Goal: Task Accomplishment & Management: Complete application form

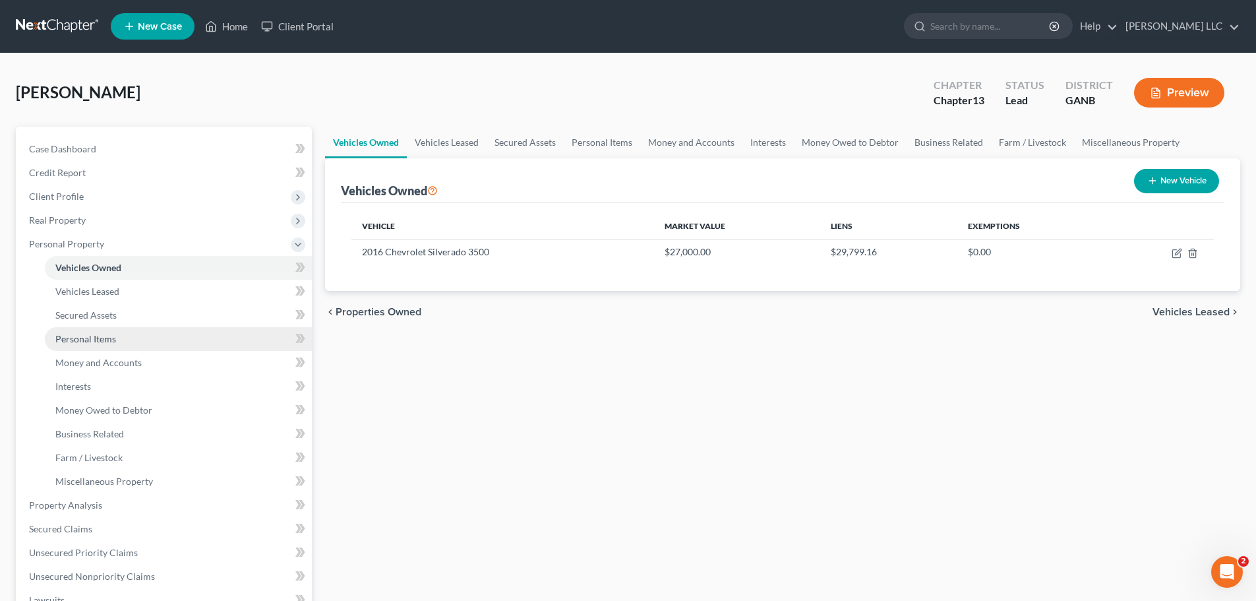
click at [110, 339] on span "Personal Items" at bounding box center [85, 338] width 61 height 11
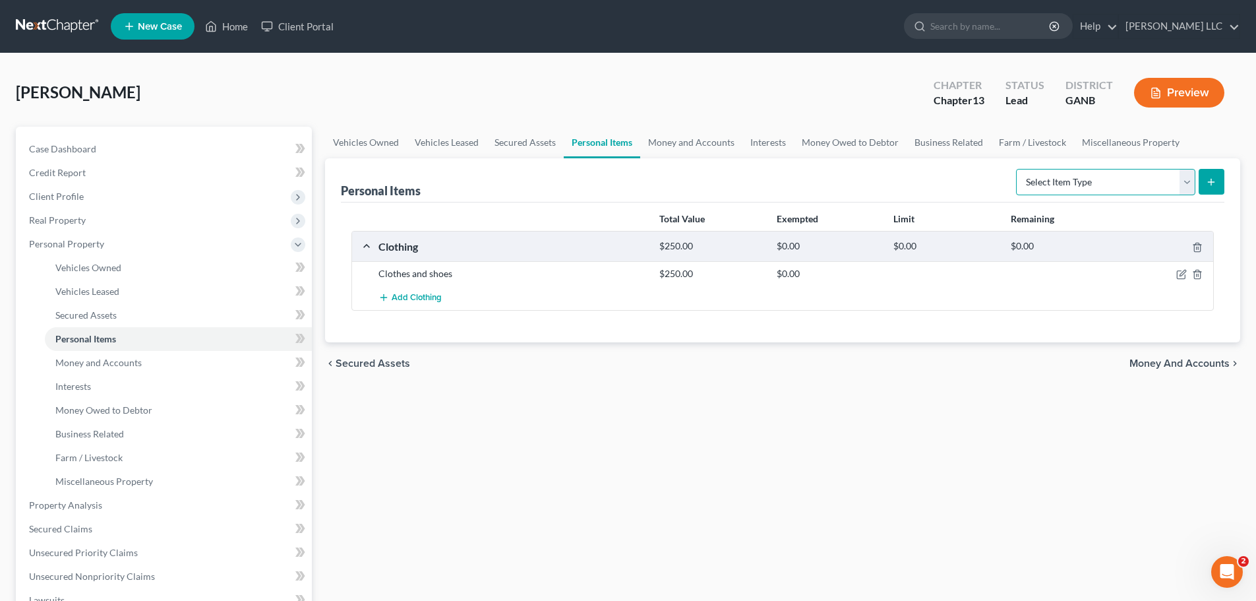
click at [1186, 185] on select "Select Item Type Clothing (A/B: 11) Collectibles Of Value (A/B: 8) Electronics …" at bounding box center [1105, 182] width 179 height 26
select select "firearms"
click at [1018, 169] on select "Select Item Type Clothing (A/B: 11) Collectibles Of Value (A/B: 8) Electronics …" at bounding box center [1105, 182] width 179 height 26
click at [1207, 180] on icon "submit" at bounding box center [1211, 182] width 11 height 11
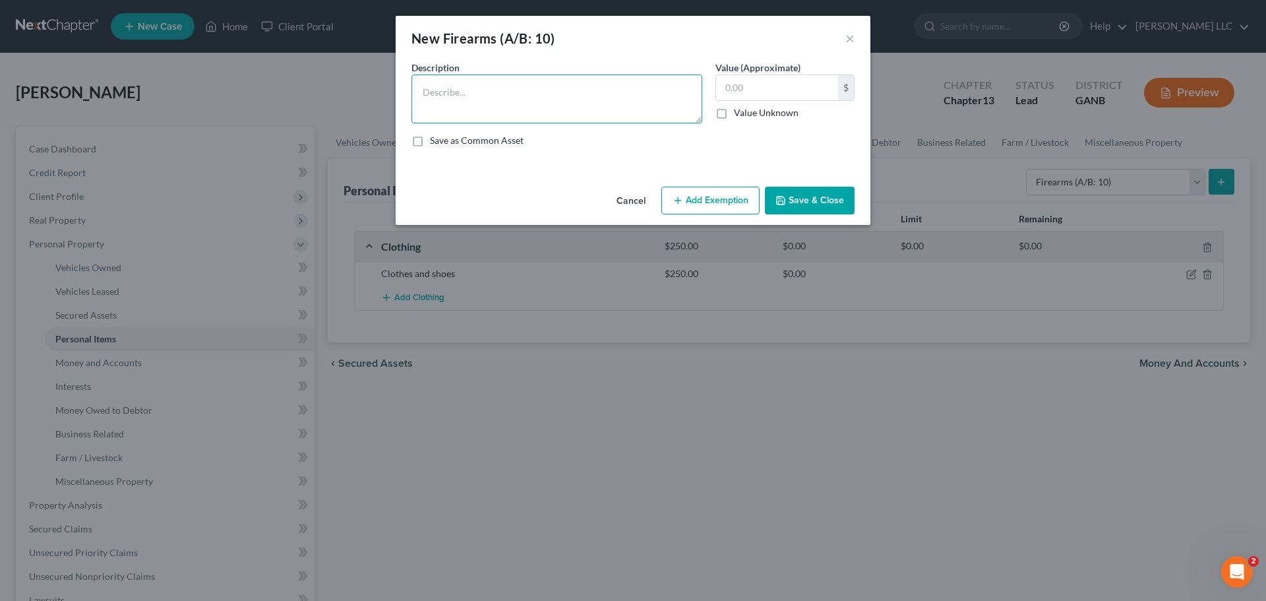
click at [543, 100] on textarea at bounding box center [557, 99] width 291 height 49
type textarea "Guns"
type input "1,100.00"
click at [778, 203] on icon "button" at bounding box center [781, 200] width 11 height 11
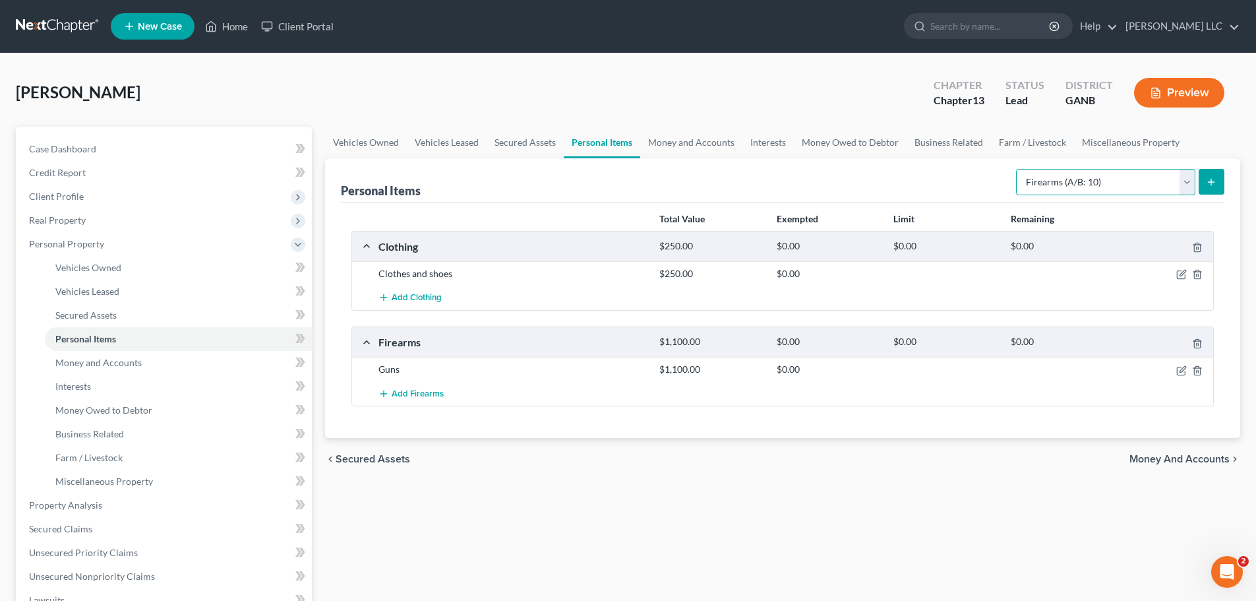
click at [1190, 183] on select "Select Item Type Clothing (A/B: 11) Collectibles Of Value (A/B: 8) Electronics …" at bounding box center [1105, 182] width 179 height 26
select select "household_goods"
click at [1018, 169] on select "Select Item Type Clothing (A/B: 11) Collectibles Of Value (A/B: 8) Electronics …" at bounding box center [1105, 182] width 179 height 26
click at [1215, 180] on icon "submit" at bounding box center [1211, 182] width 11 height 11
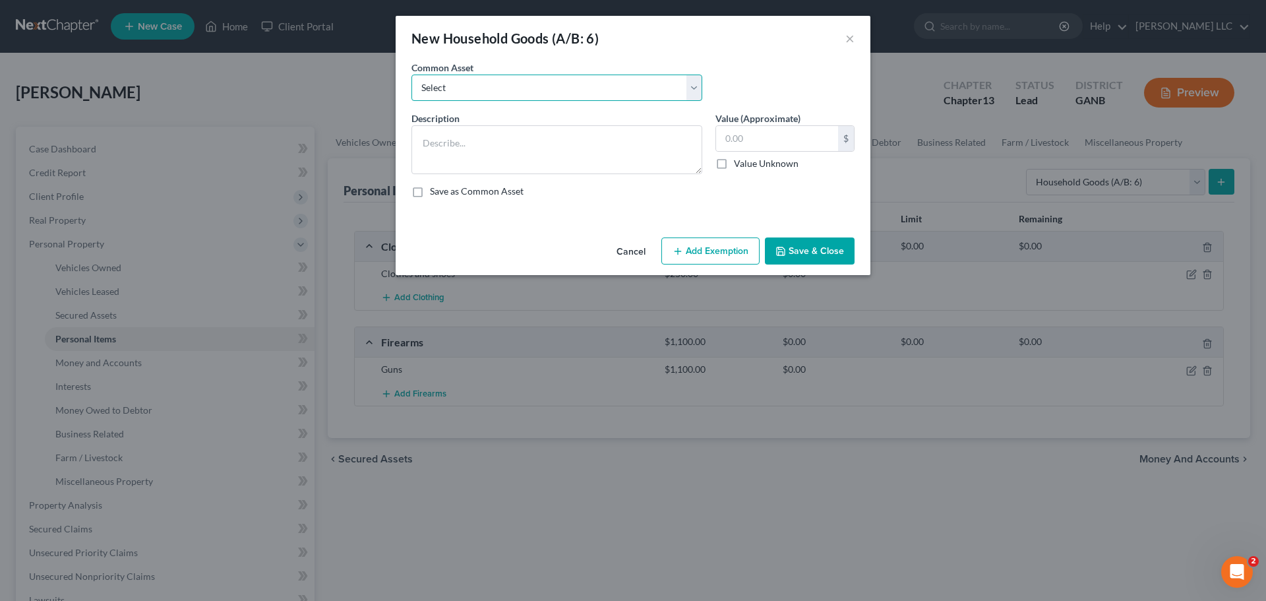
click at [700, 92] on select "Select Household goods Household goods and furniture" at bounding box center [557, 88] width 291 height 26
select select "1"
click at [412, 75] on select "Select Household goods Household goods and furniture" at bounding box center [557, 88] width 291 height 26
type textarea "Household goods and furniture"
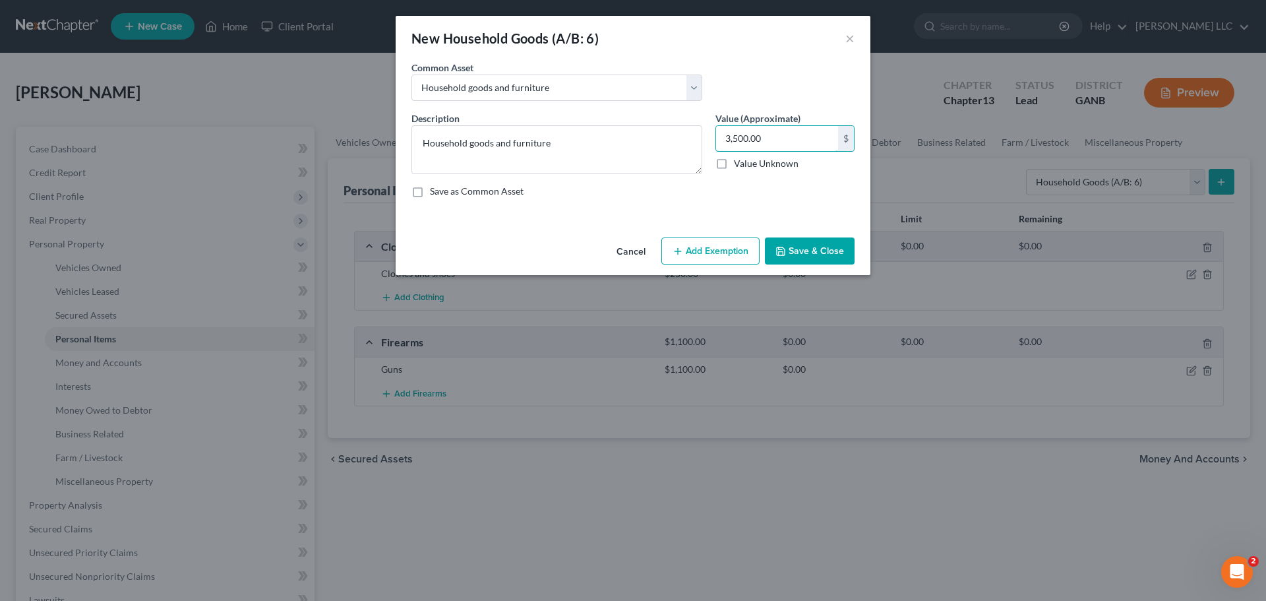
type input "3,500.00"
click at [793, 247] on button "Save & Close" at bounding box center [810, 251] width 90 height 28
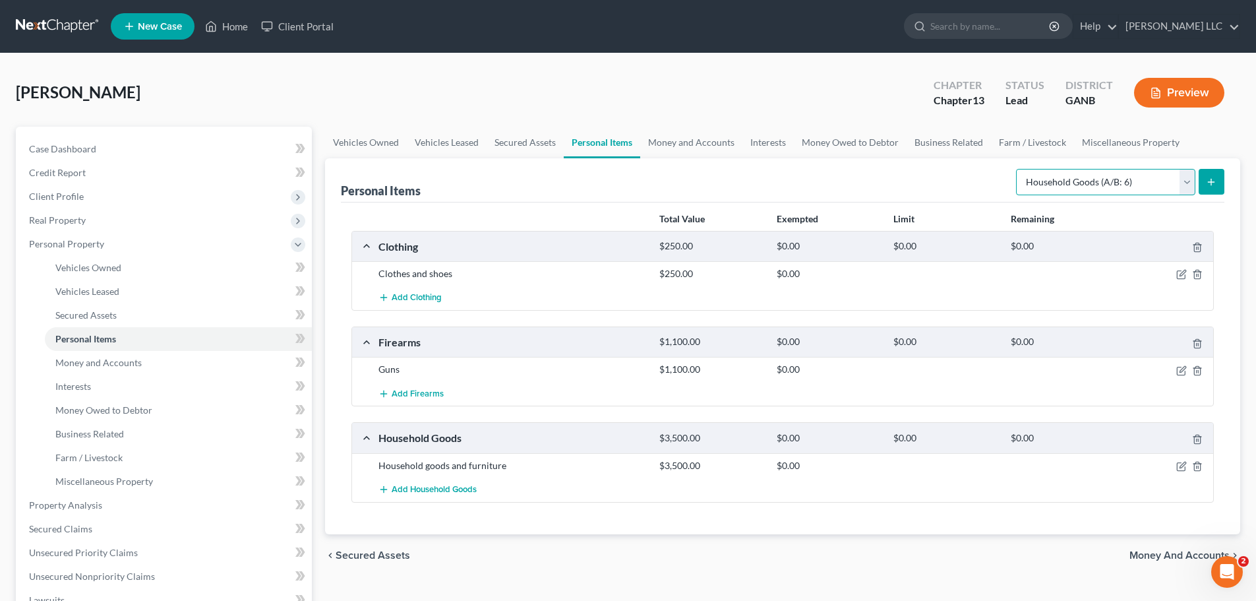
click at [1188, 184] on select "Select Item Type Clothing (A/B: 11) Collectibles Of Value (A/B: 8) Electronics …" at bounding box center [1105, 182] width 179 height 26
select select "collectibles_of_value"
click at [1018, 169] on select "Select Item Type Clothing (A/B: 11) Collectibles Of Value (A/B: 8) Electronics …" at bounding box center [1105, 182] width 179 height 26
click at [1212, 179] on line "submit" at bounding box center [1212, 182] width 0 height 6
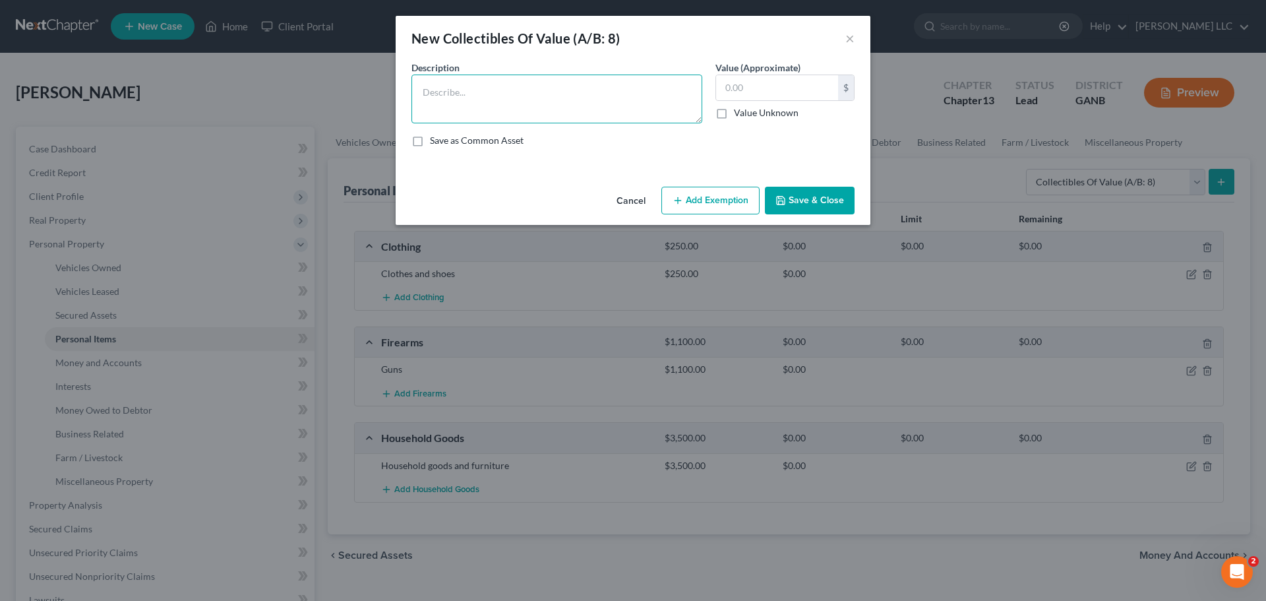
click at [601, 106] on textarea at bounding box center [557, 99] width 291 height 49
type textarea "Collectibles"
type input "1,500.00"
click at [801, 199] on button "Save & Close" at bounding box center [810, 201] width 90 height 28
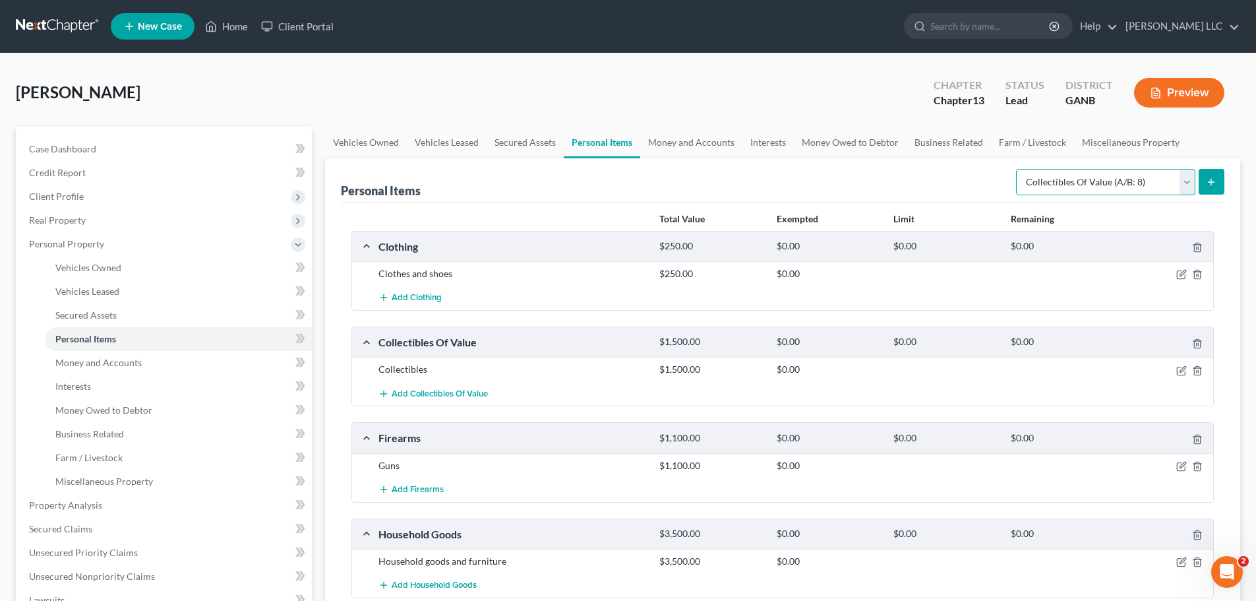
click at [1186, 182] on select "Select Item Type Clothing (A/B: 11) Collectibles Of Value (A/B: 8) Electronics …" at bounding box center [1105, 182] width 179 height 26
select select "electronics"
click at [1018, 169] on select "Select Item Type Clothing (A/B: 11) Collectibles Of Value (A/B: 8) Electronics …" at bounding box center [1105, 182] width 179 height 26
click at [1207, 183] on icon "submit" at bounding box center [1211, 182] width 11 height 11
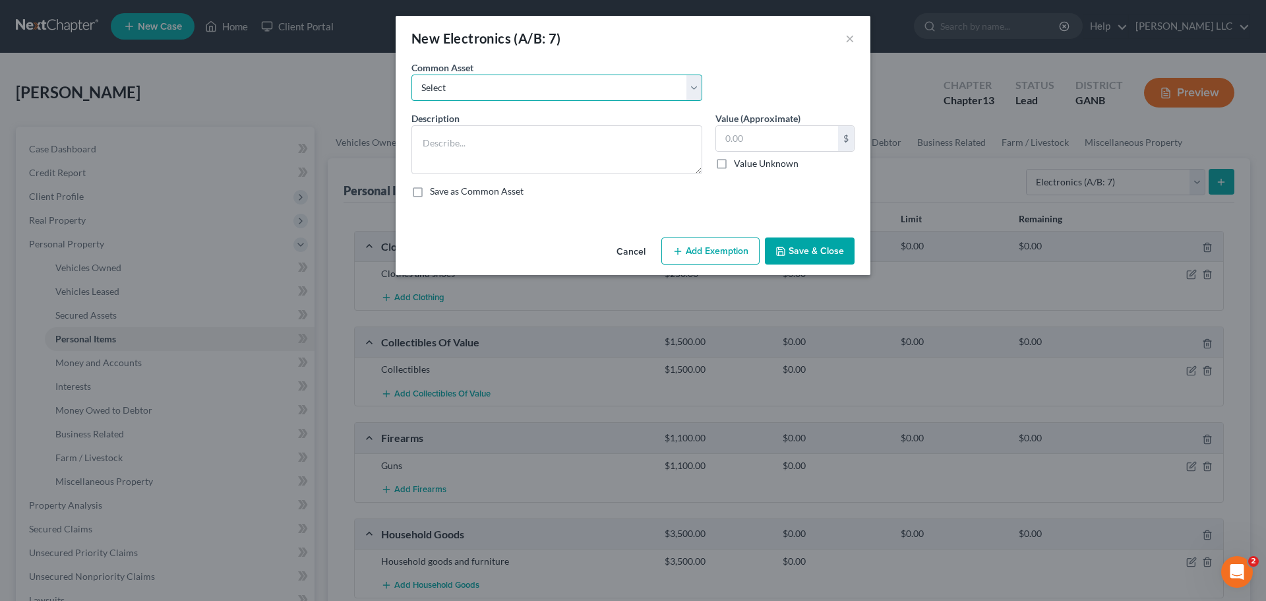
click at [693, 89] on select "Select 4 TVs, personal computer" at bounding box center [557, 88] width 291 height 26
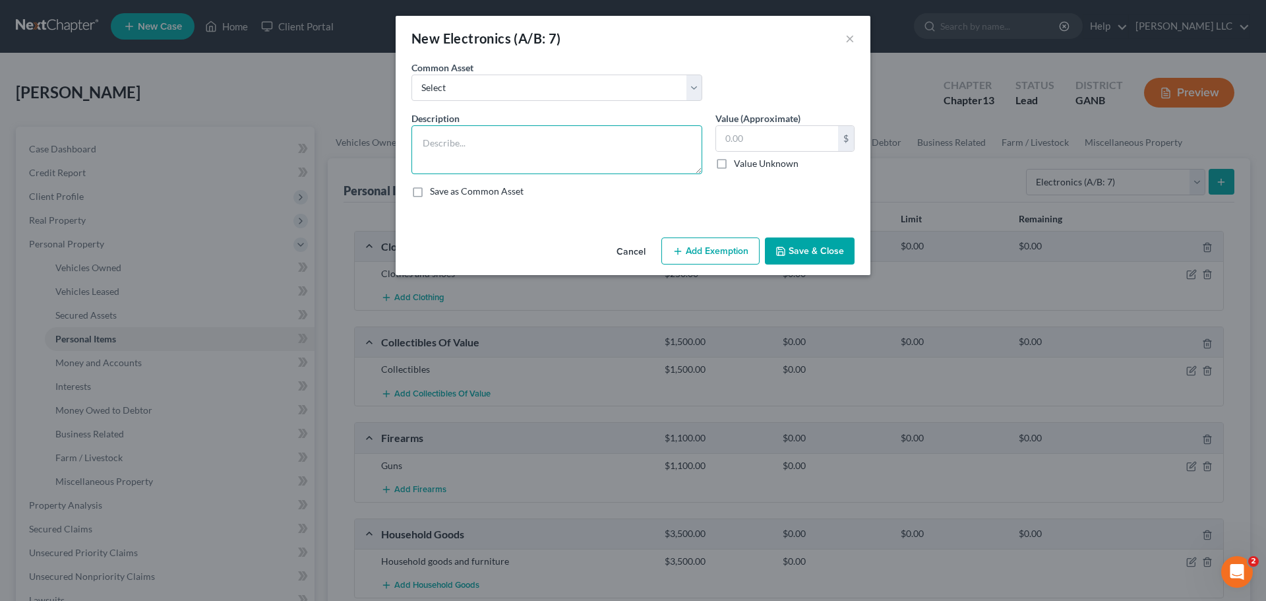
click at [602, 144] on textarea at bounding box center [557, 149] width 291 height 49
type textarea "Electronics"
type input "1,200.00"
click at [772, 255] on button "Save & Close" at bounding box center [810, 251] width 90 height 28
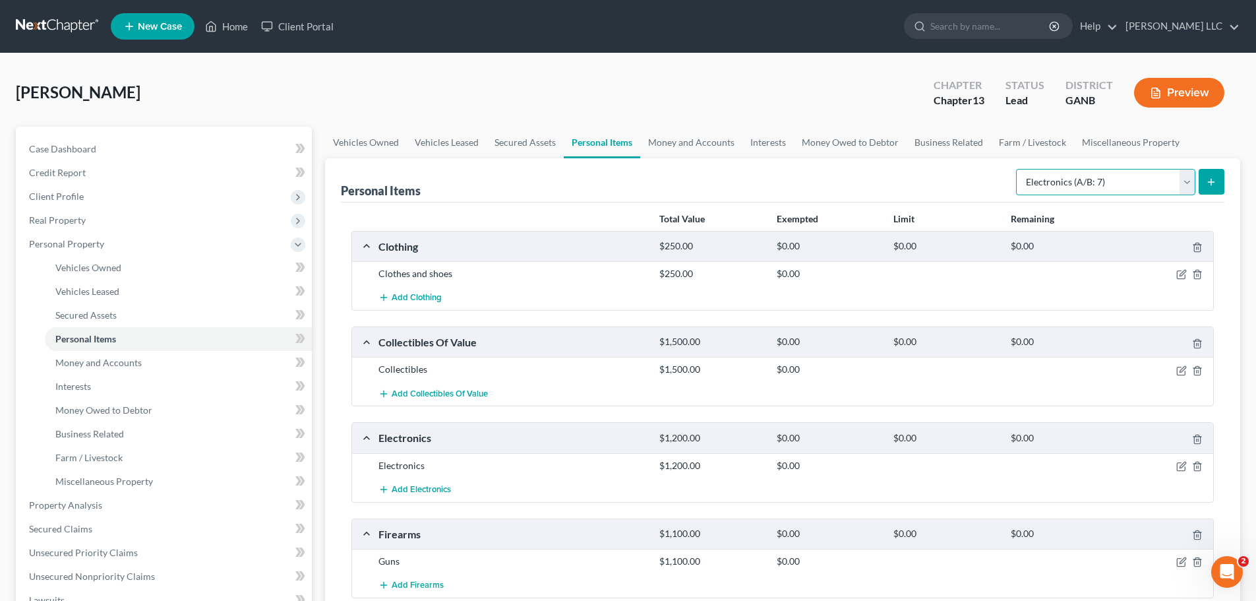
click at [1187, 182] on select "Select Item Type Clothing (A/B: 11) Collectibles Of Value (A/B: 8) Electronics …" at bounding box center [1105, 182] width 179 height 26
select select "other"
click at [1018, 169] on select "Select Item Type Clothing (A/B: 11) Collectibles Of Value (A/B: 8) Electronics …" at bounding box center [1105, 182] width 179 height 26
click at [1210, 183] on icon "submit" at bounding box center [1211, 182] width 11 height 11
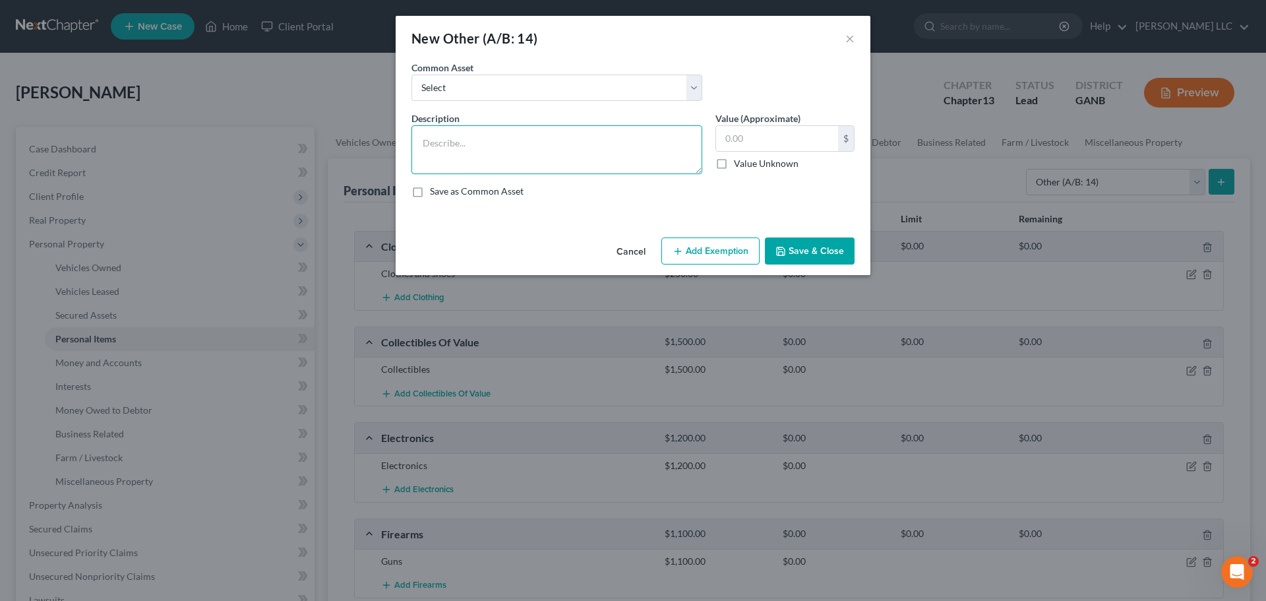
click at [575, 142] on textarea at bounding box center [557, 149] width 291 height 49
type textarea "Tools"
type input "1,000.00"
click at [839, 253] on button "Save & Close" at bounding box center [810, 251] width 90 height 28
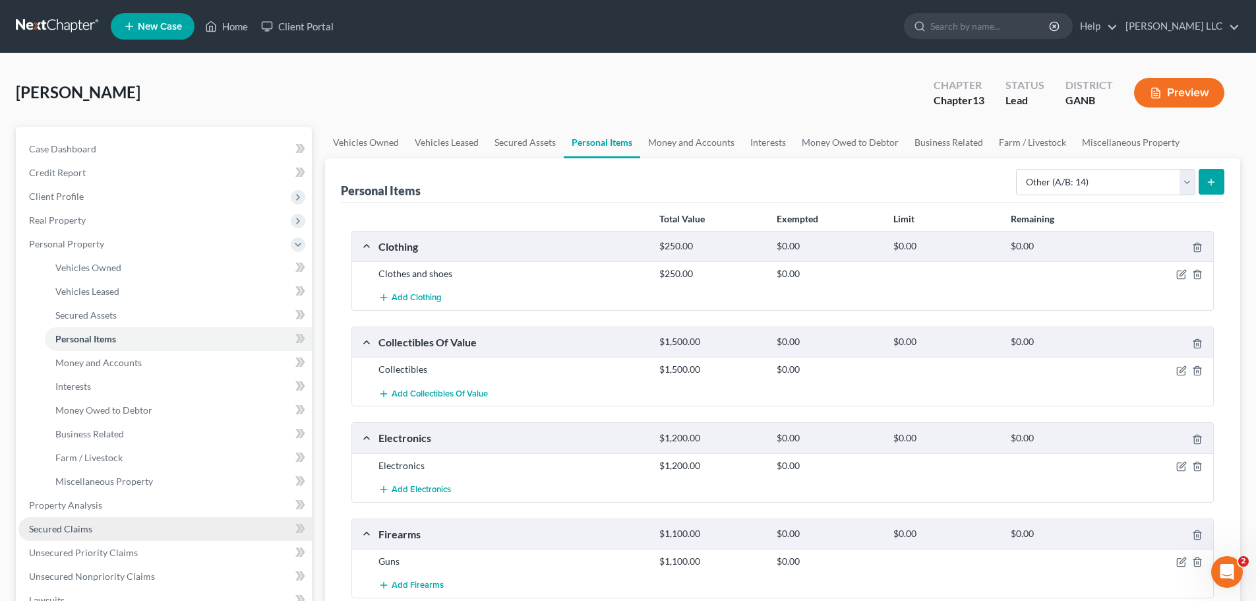
click at [80, 530] on span "Secured Claims" at bounding box center [60, 528] width 63 height 11
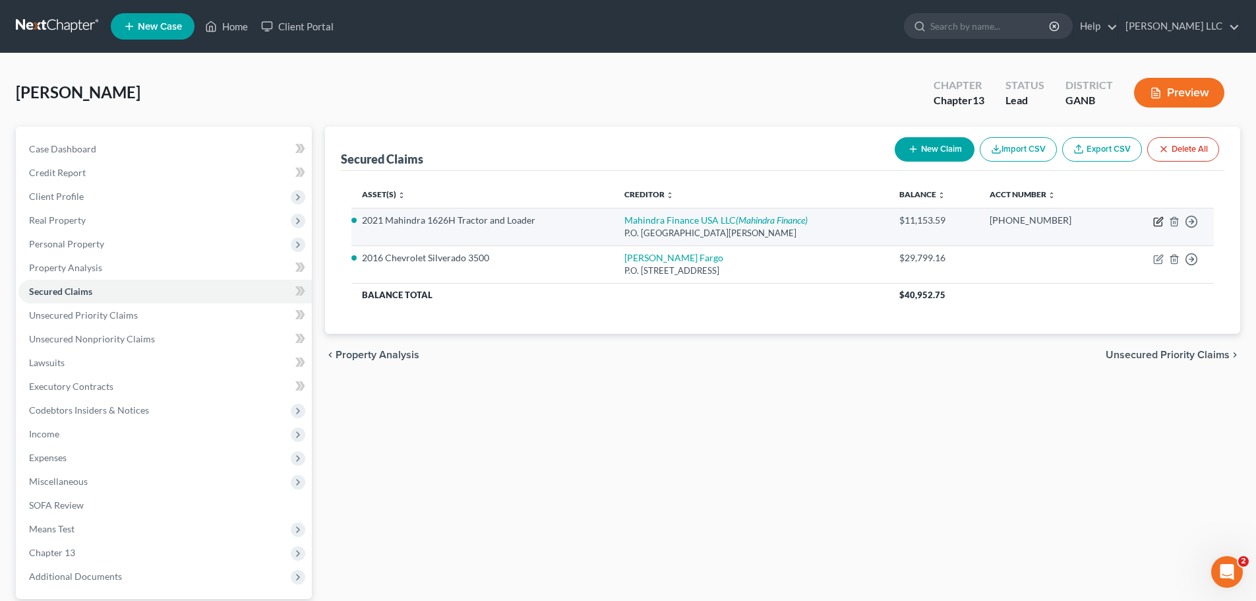
click at [1157, 221] on icon "button" at bounding box center [1158, 221] width 11 height 11
select select "16"
select select "5"
select select "0"
select select "3"
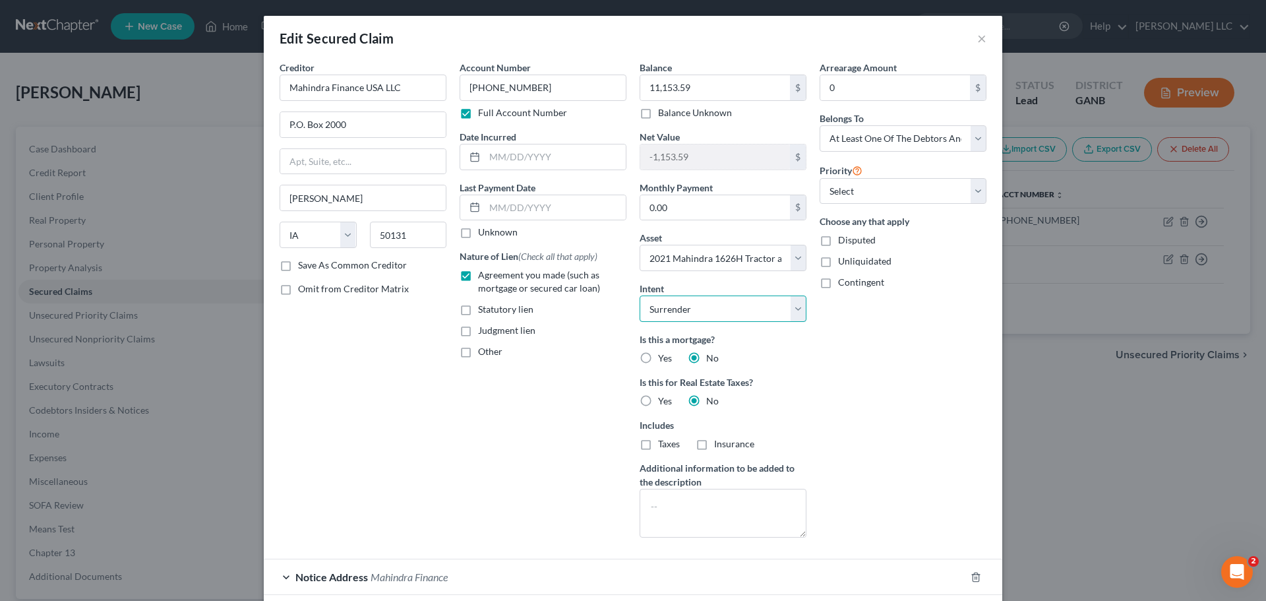
click at [793, 311] on select "Select Surrender Redeem Reaffirm Avoid Other" at bounding box center [723, 308] width 167 height 26
select select "2"
click at [640, 295] on select "Select Surrender Redeem Reaffirm Avoid Other" at bounding box center [723, 308] width 167 height 26
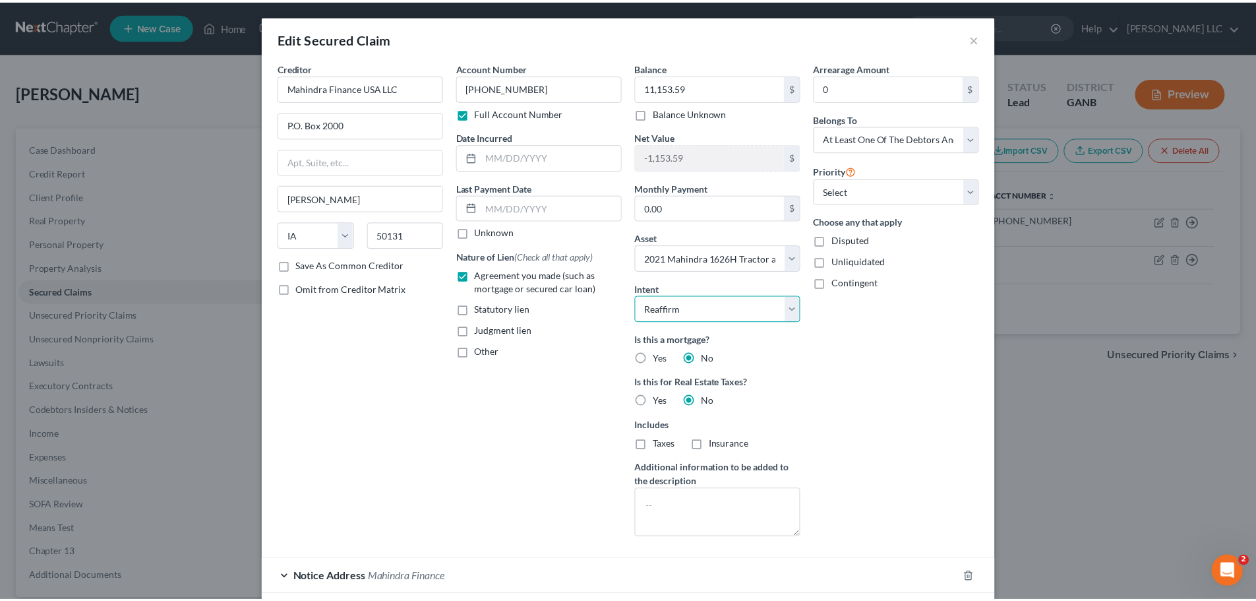
scroll to position [140, 0]
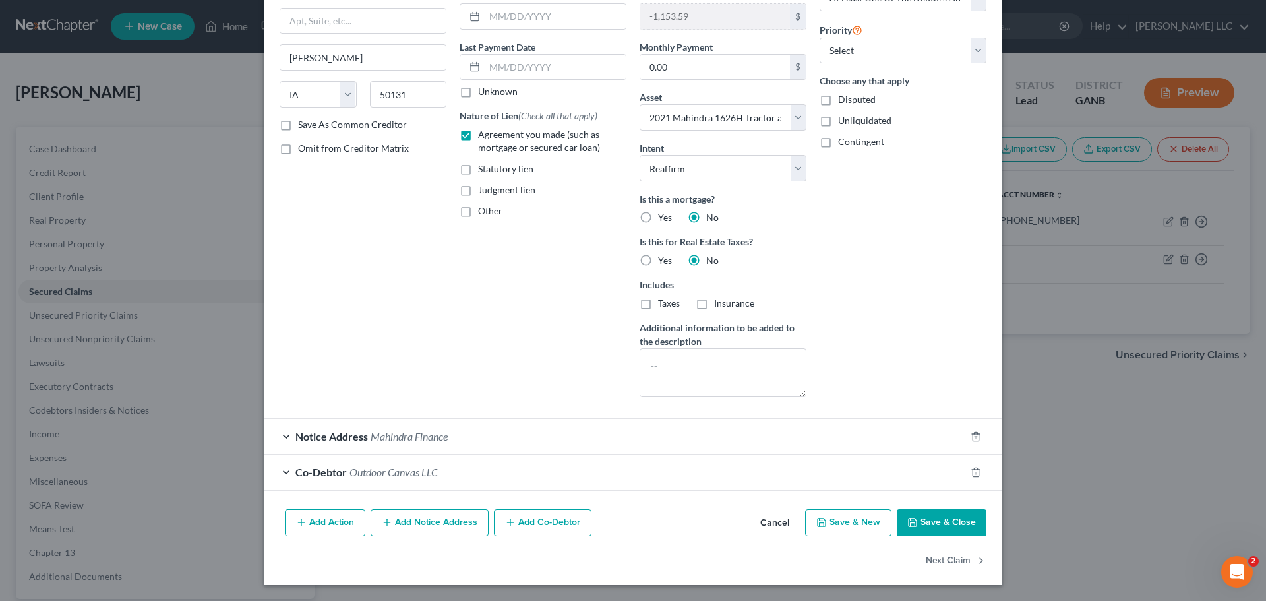
click at [950, 526] on button "Save & Close" at bounding box center [942, 523] width 90 height 28
select select
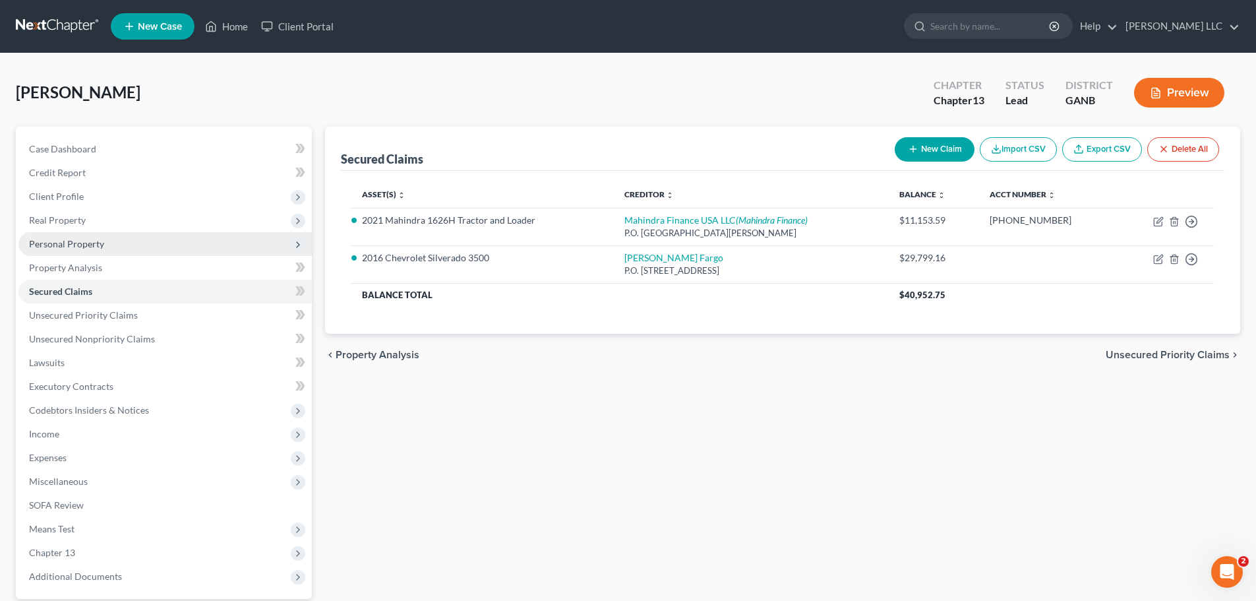
click at [86, 247] on span "Personal Property" at bounding box center [66, 243] width 75 height 11
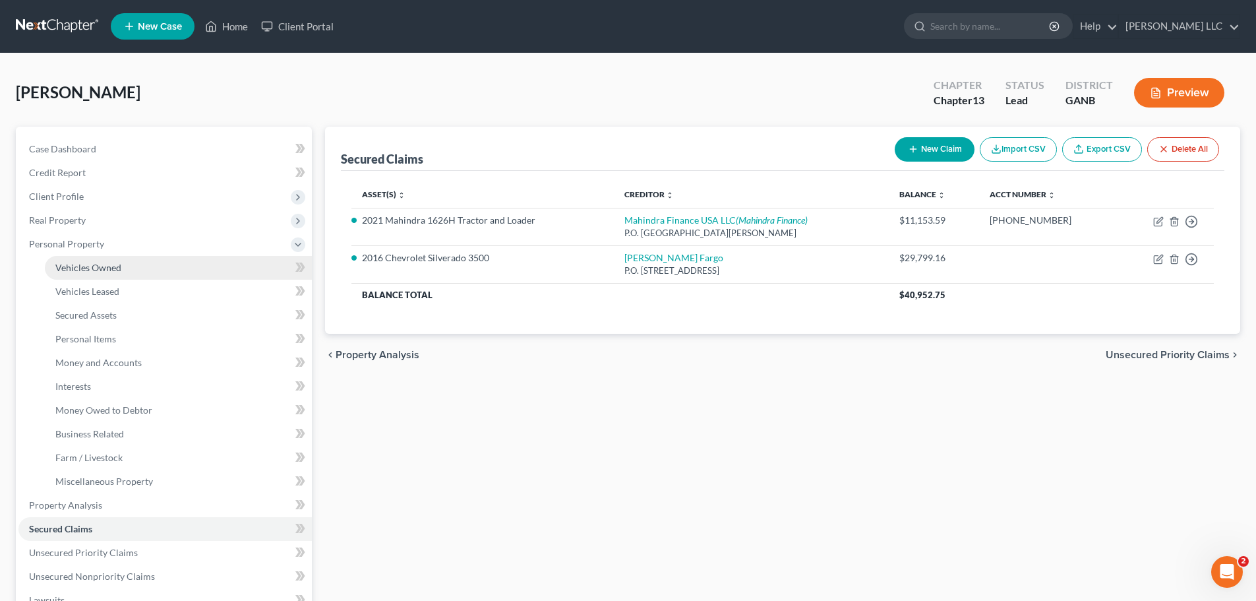
click at [92, 264] on span "Vehicles Owned" at bounding box center [88, 267] width 66 height 11
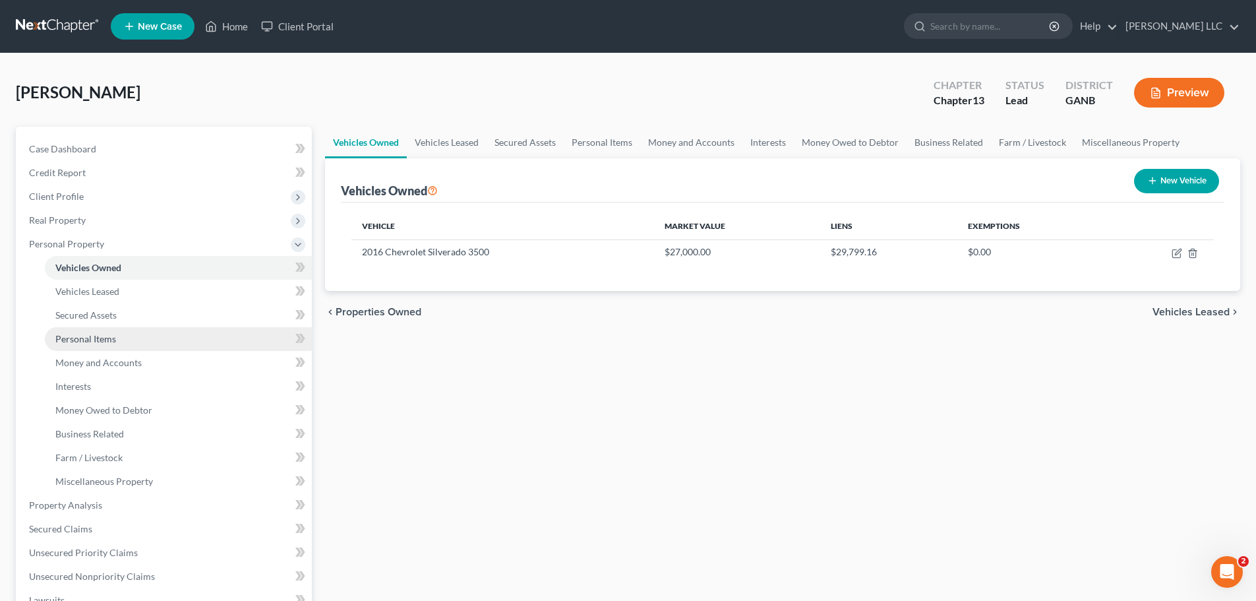
click at [114, 338] on span "Personal Items" at bounding box center [85, 338] width 61 height 11
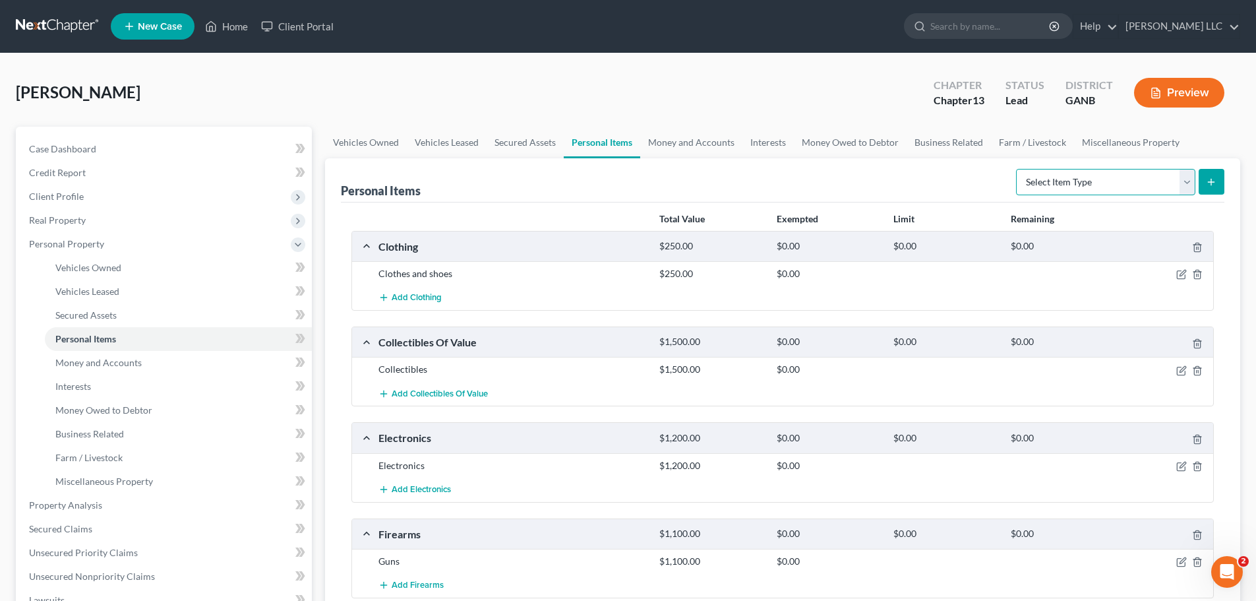
click at [1194, 181] on select "Select Item Type Clothing (A/B: 11) Collectibles Of Value (A/B: 8) Electronics …" at bounding box center [1105, 182] width 179 height 26
select select "other"
click at [1018, 169] on select "Select Item Type Clothing (A/B: 11) Collectibles Of Value (A/B: 8) Electronics …" at bounding box center [1105, 182] width 179 height 26
click at [1215, 186] on icon "submit" at bounding box center [1211, 182] width 11 height 11
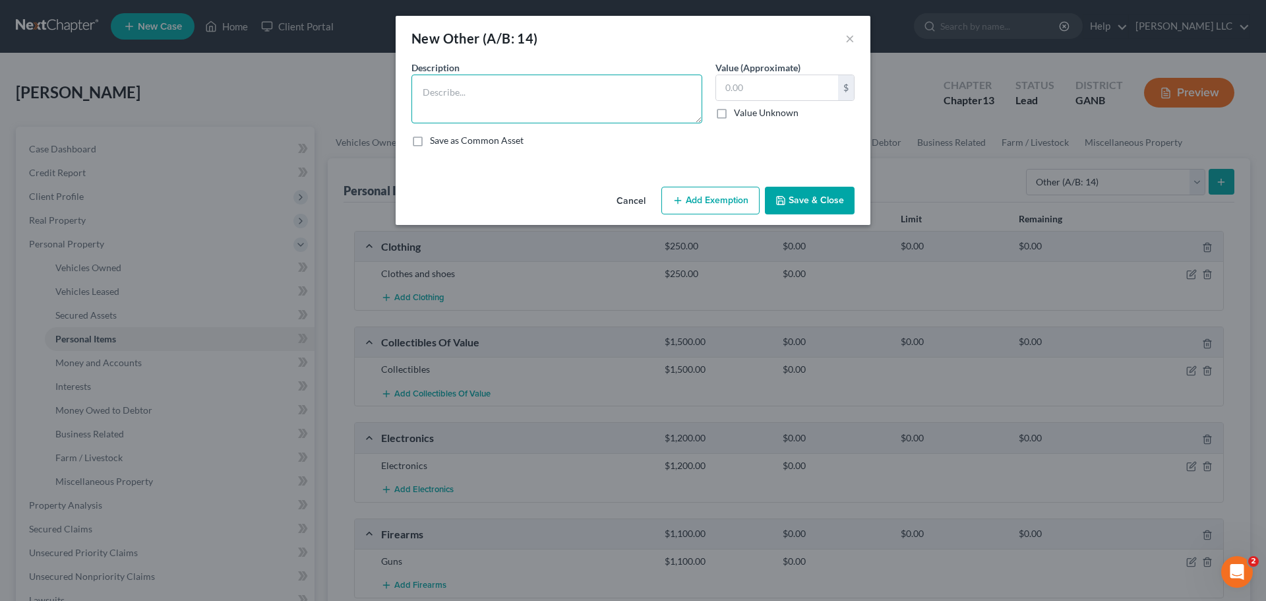
click at [592, 97] on textarea at bounding box center [557, 99] width 291 height 49
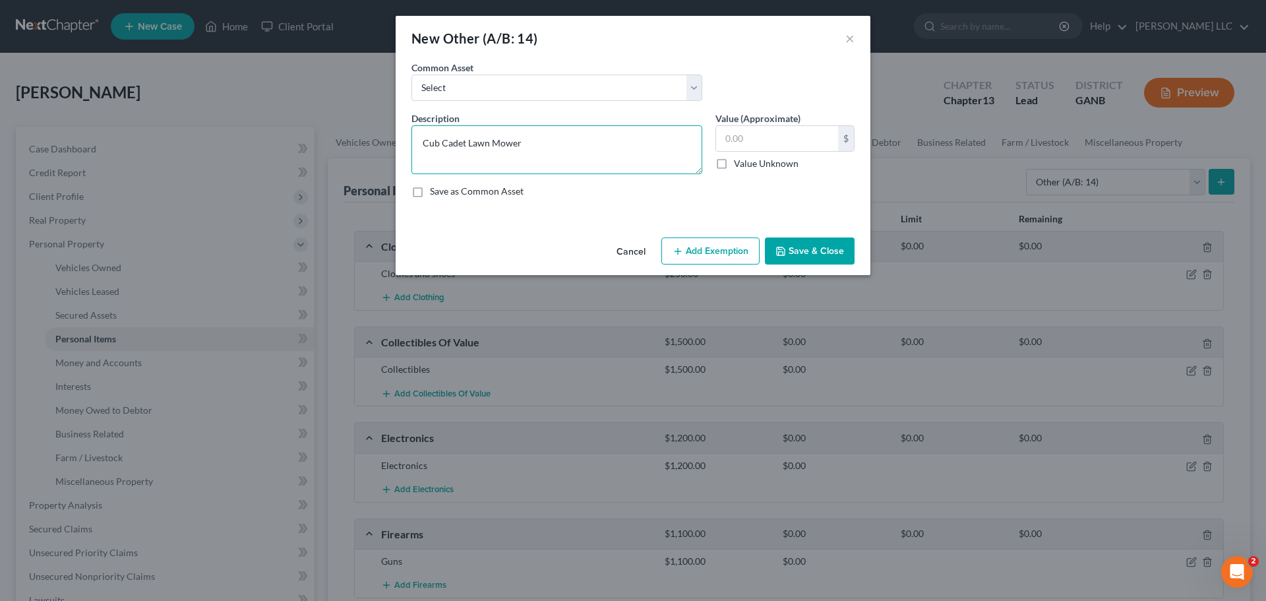
type textarea "Cub Cadet Lawn Mower"
type input "500.00"
click at [796, 249] on button "Save & Close" at bounding box center [810, 251] width 90 height 28
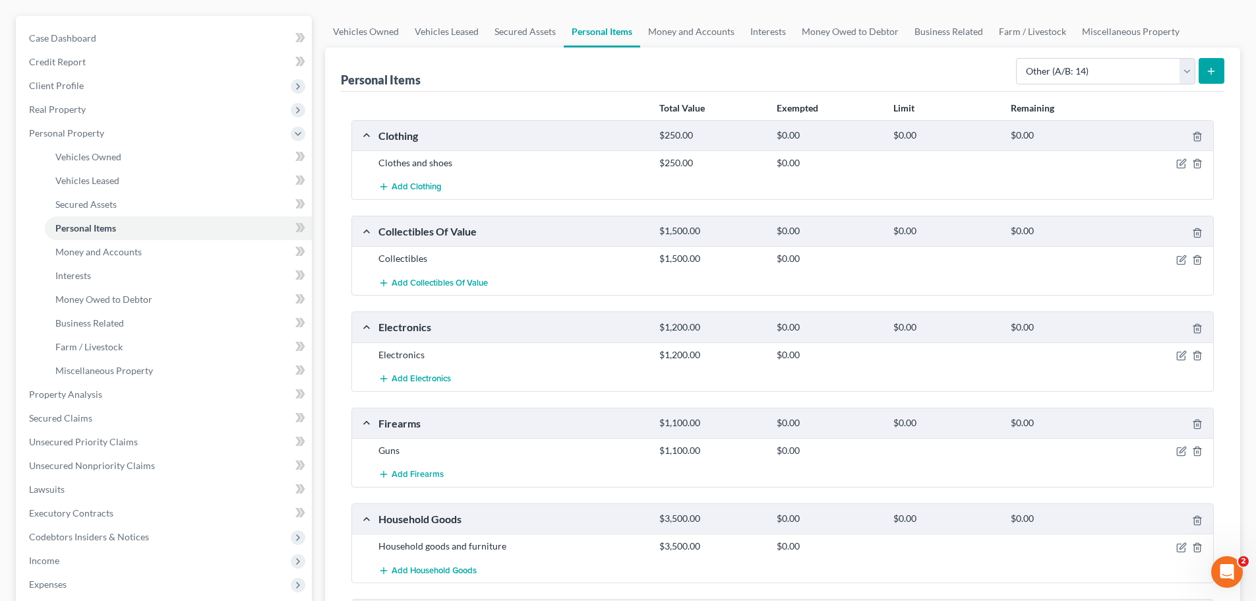
scroll to position [32, 0]
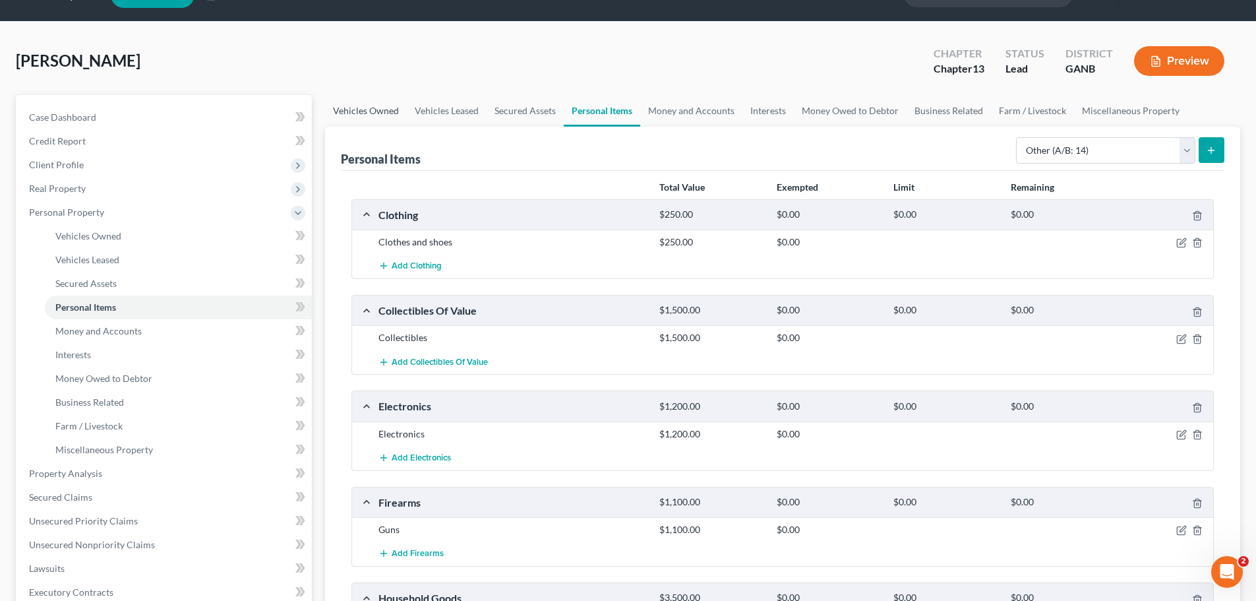
click at [365, 109] on link "Vehicles Owned" at bounding box center [366, 111] width 82 height 32
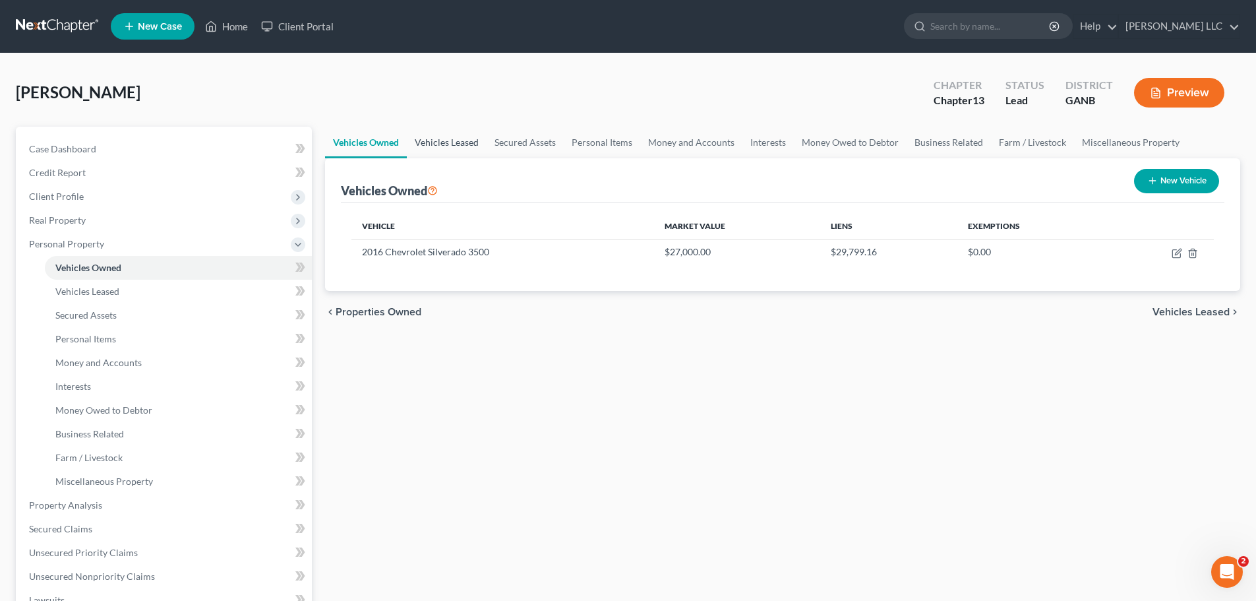
click at [451, 145] on link "Vehicles Leased" at bounding box center [447, 143] width 80 height 32
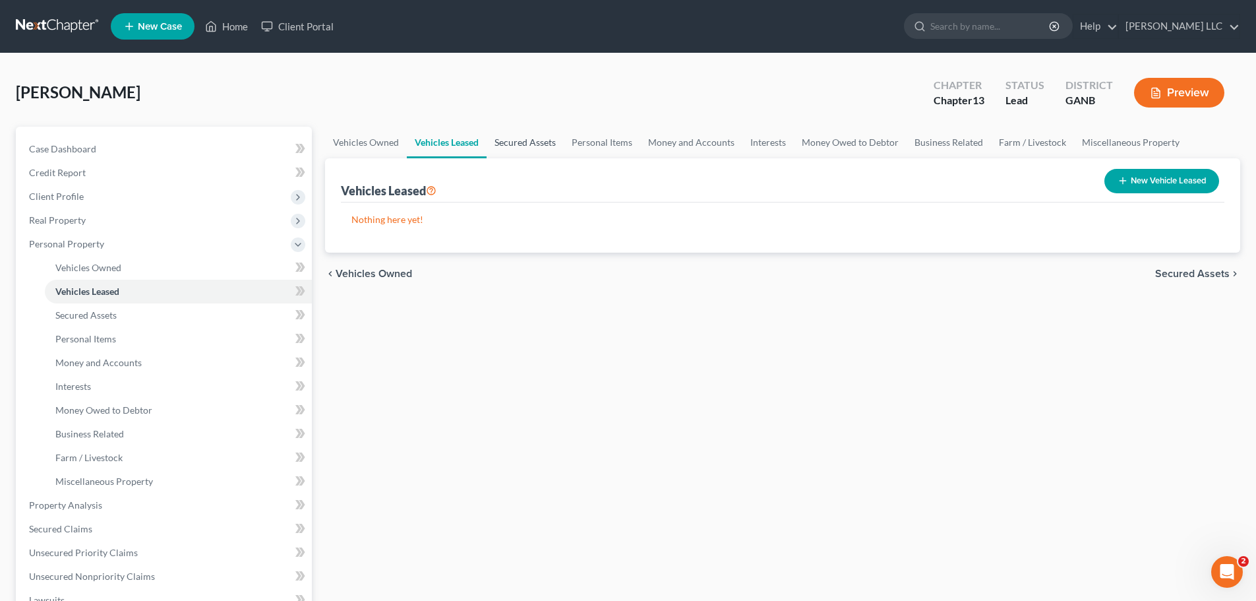
click at [532, 139] on link "Secured Assets" at bounding box center [525, 143] width 77 height 32
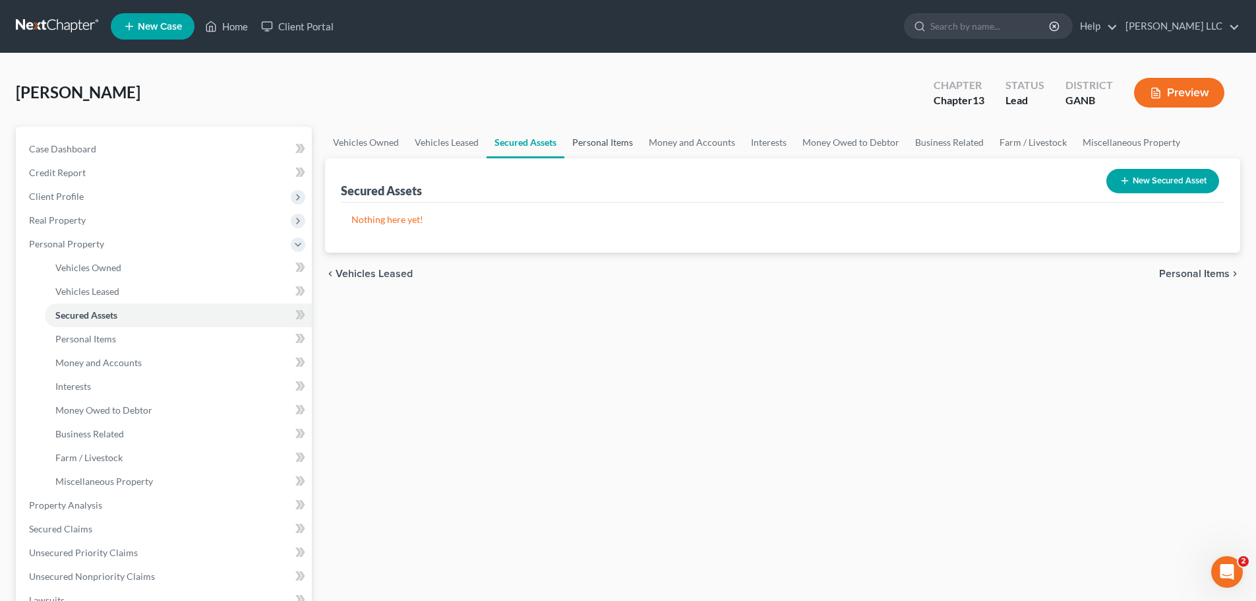
click at [601, 142] on link "Personal Items" at bounding box center [603, 143] width 77 height 32
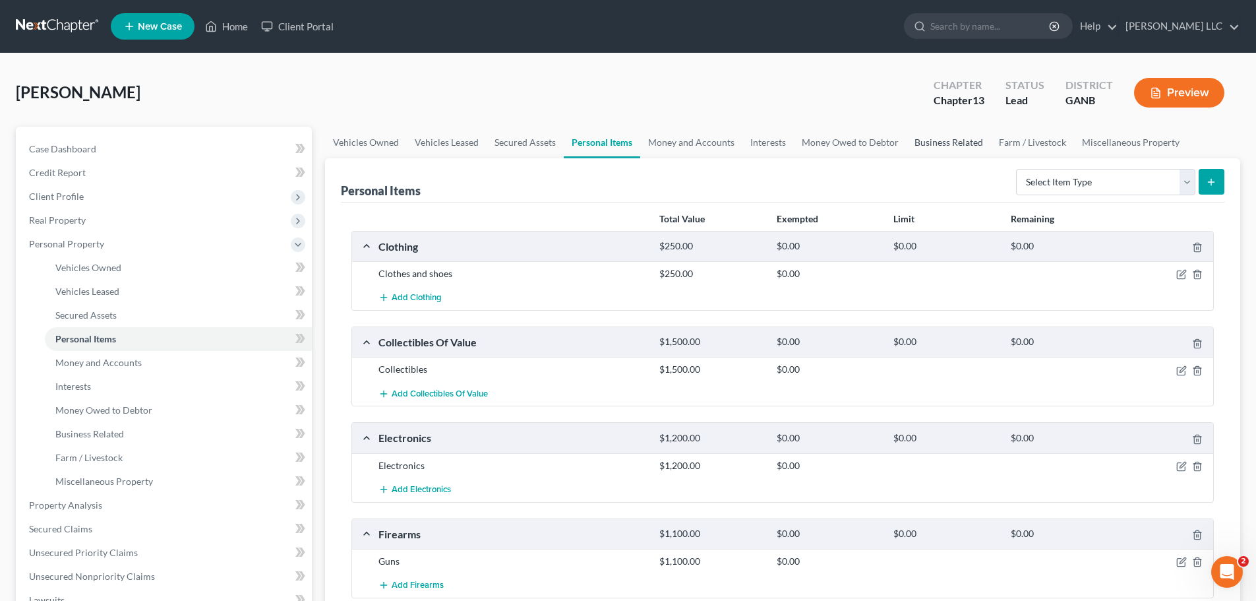
click at [946, 144] on link "Business Related" at bounding box center [949, 143] width 84 height 32
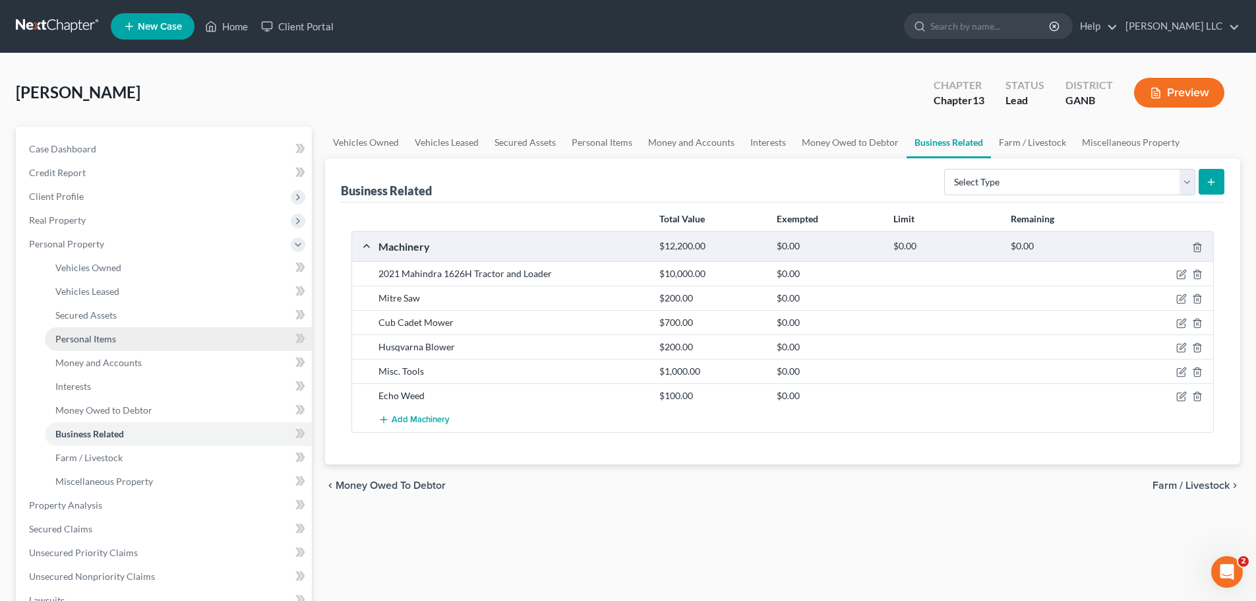
click at [103, 342] on span "Personal Items" at bounding box center [85, 338] width 61 height 11
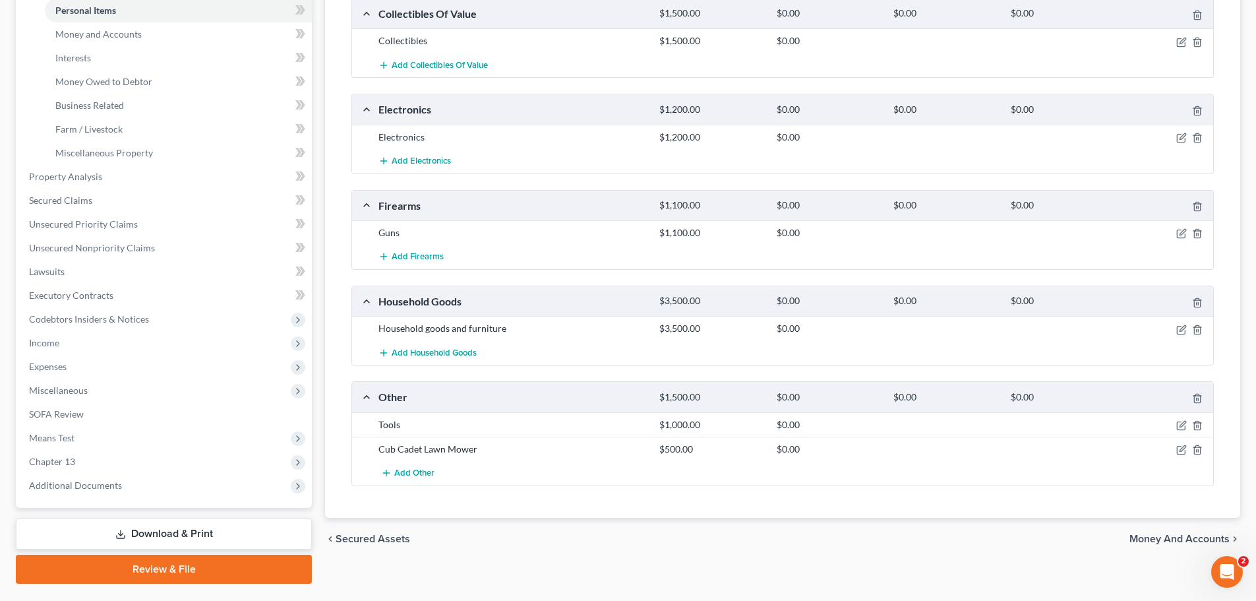
scroll to position [330, 0]
click at [1197, 423] on line "button" at bounding box center [1197, 424] width 0 height 3
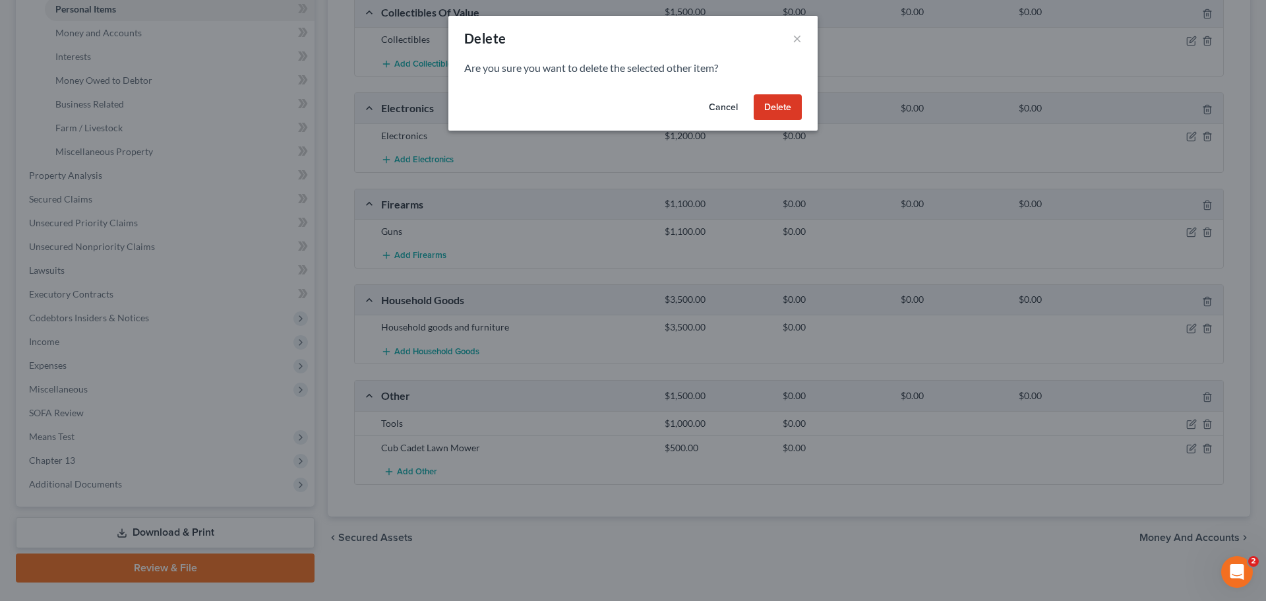
click at [790, 109] on button "Delete" at bounding box center [778, 107] width 48 height 26
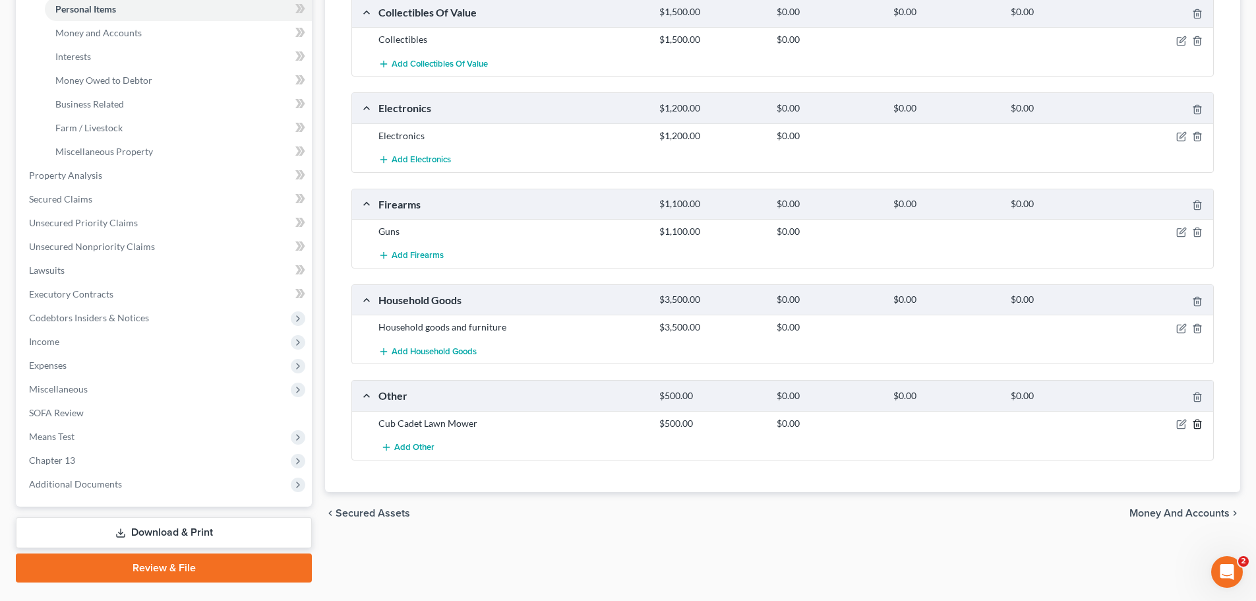
click at [1198, 423] on icon "button" at bounding box center [1197, 424] width 11 height 11
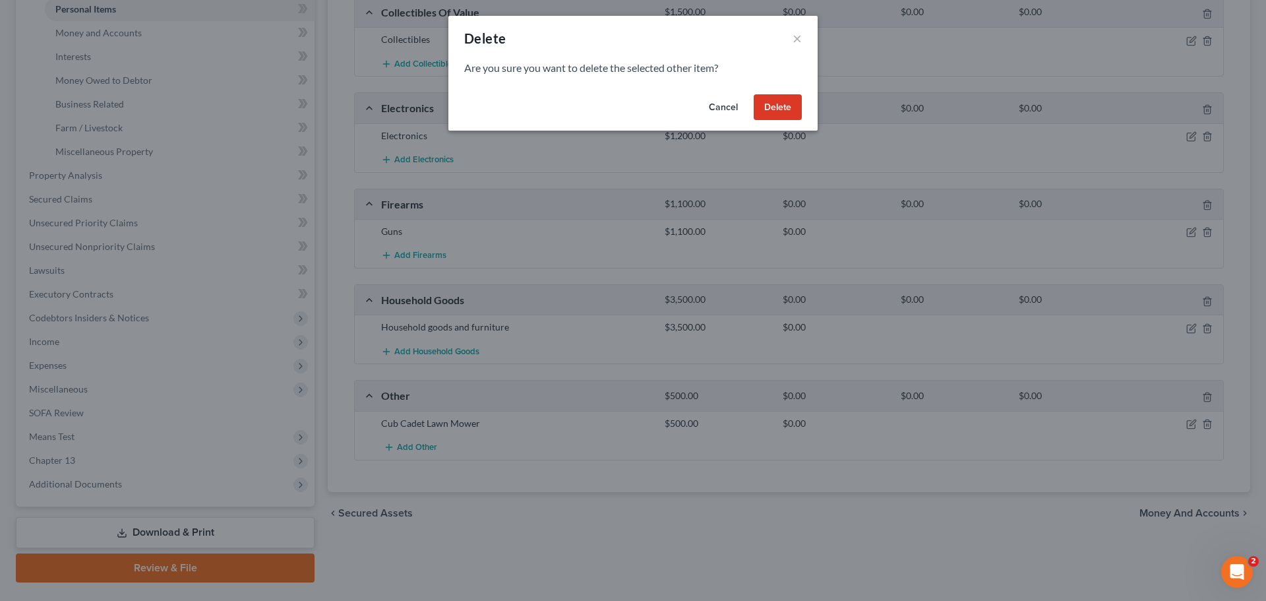
click at [780, 110] on button "Delete" at bounding box center [778, 107] width 48 height 26
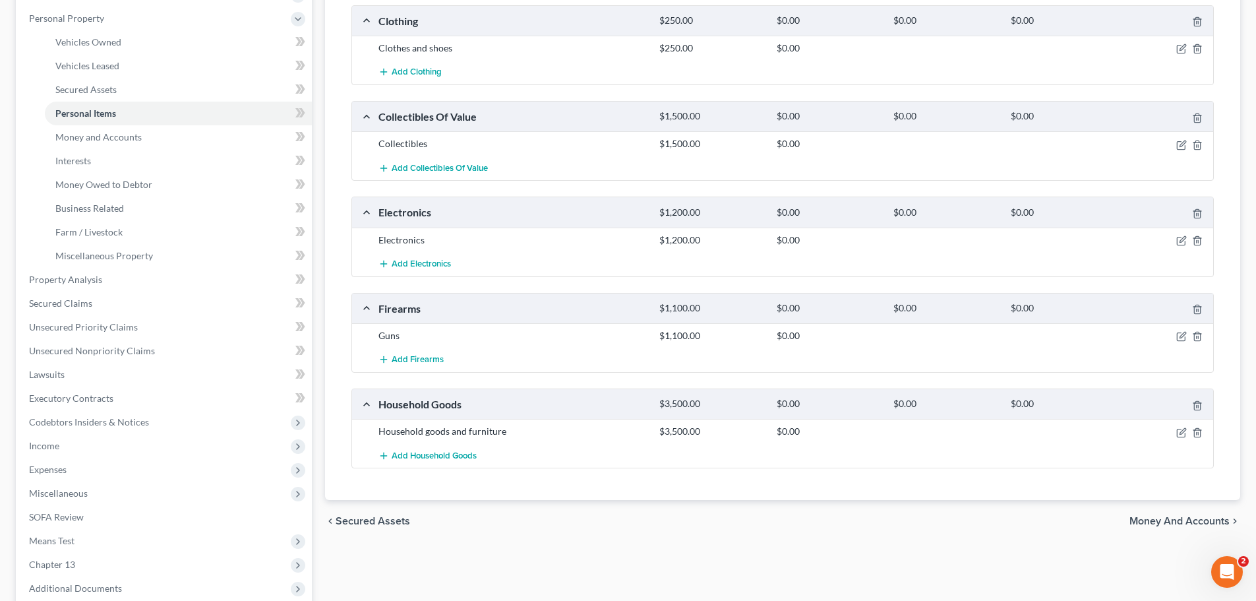
scroll to position [132, 0]
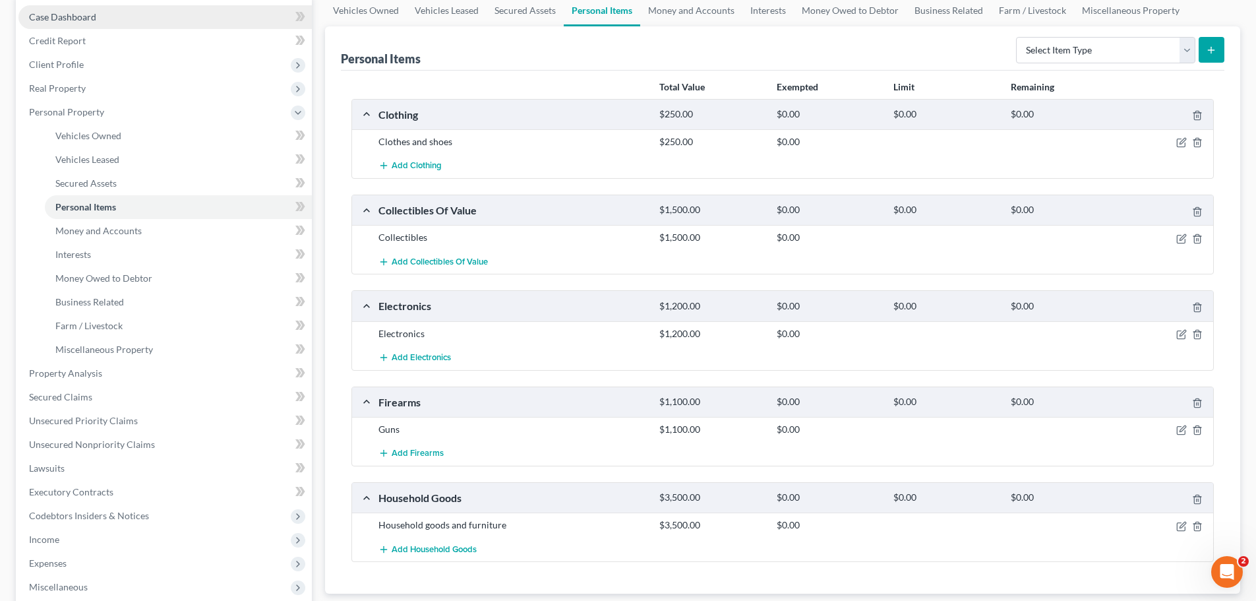
click at [105, 15] on link "Case Dashboard" at bounding box center [164, 17] width 293 height 24
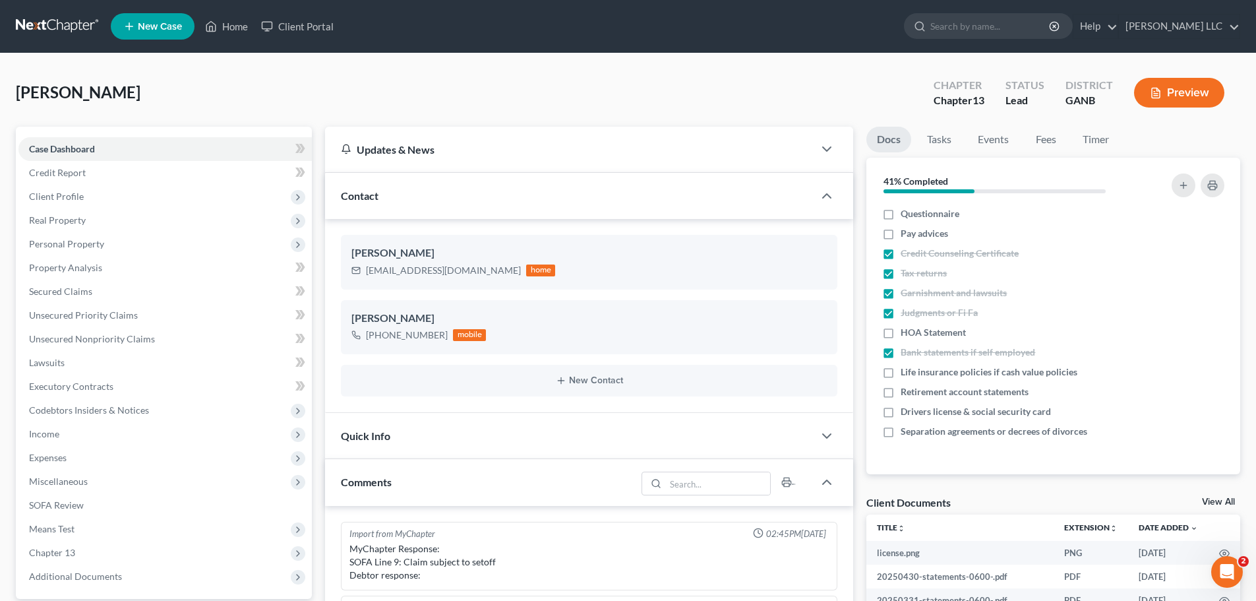
scroll to position [278, 0]
click at [901, 233] on label "Pay advices" at bounding box center [924, 233] width 47 height 13
click at [906, 233] on input "Pay advices" at bounding box center [910, 231] width 9 height 9
checkbox input "true"
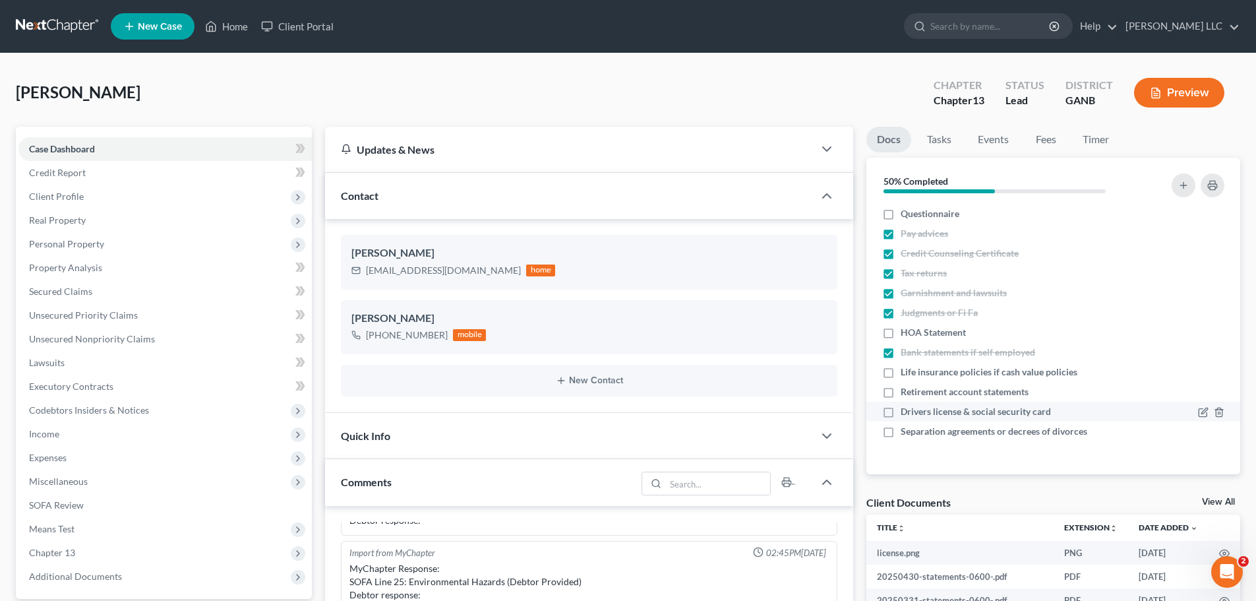
click at [901, 417] on label "Drivers license & social security card" at bounding box center [976, 411] width 150 height 13
click at [906, 414] on input "Drivers license & social security card" at bounding box center [910, 409] width 9 height 9
checkbox input "true"
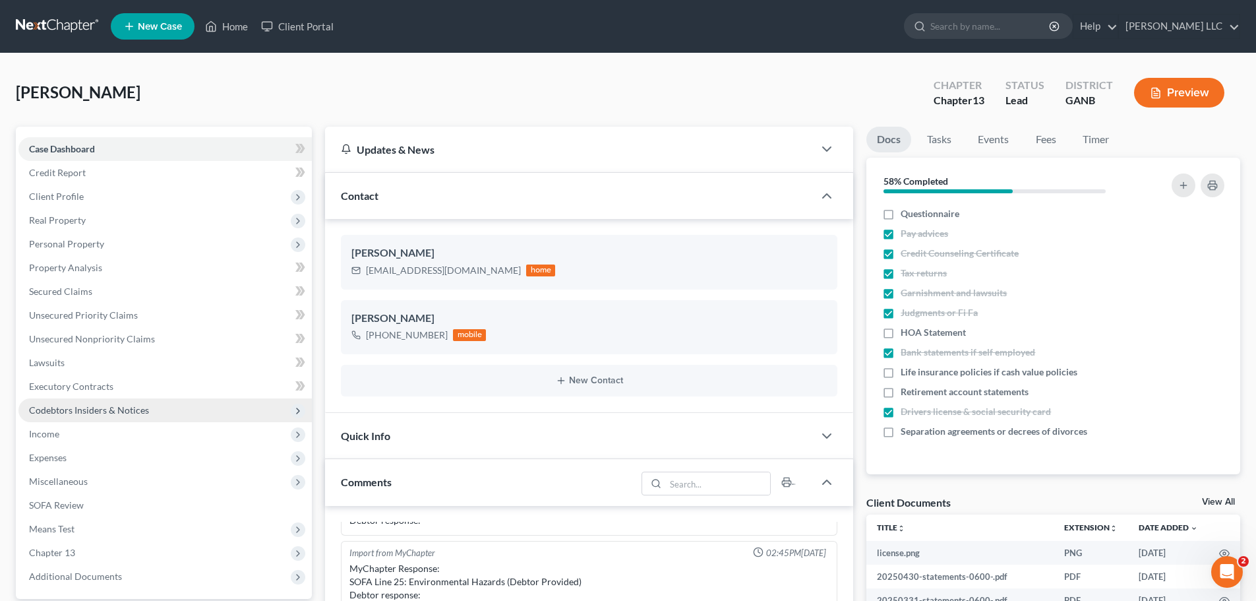
click at [69, 436] on span "Income" at bounding box center [164, 434] width 293 height 24
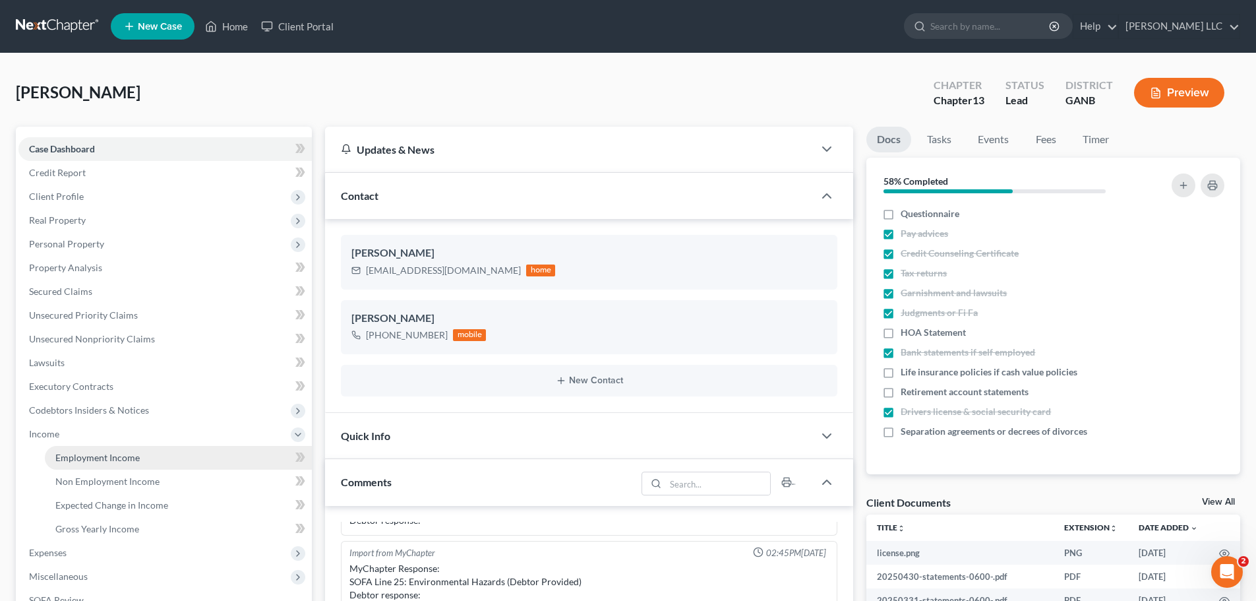
click at [189, 455] on link "Employment Income" at bounding box center [178, 458] width 267 height 24
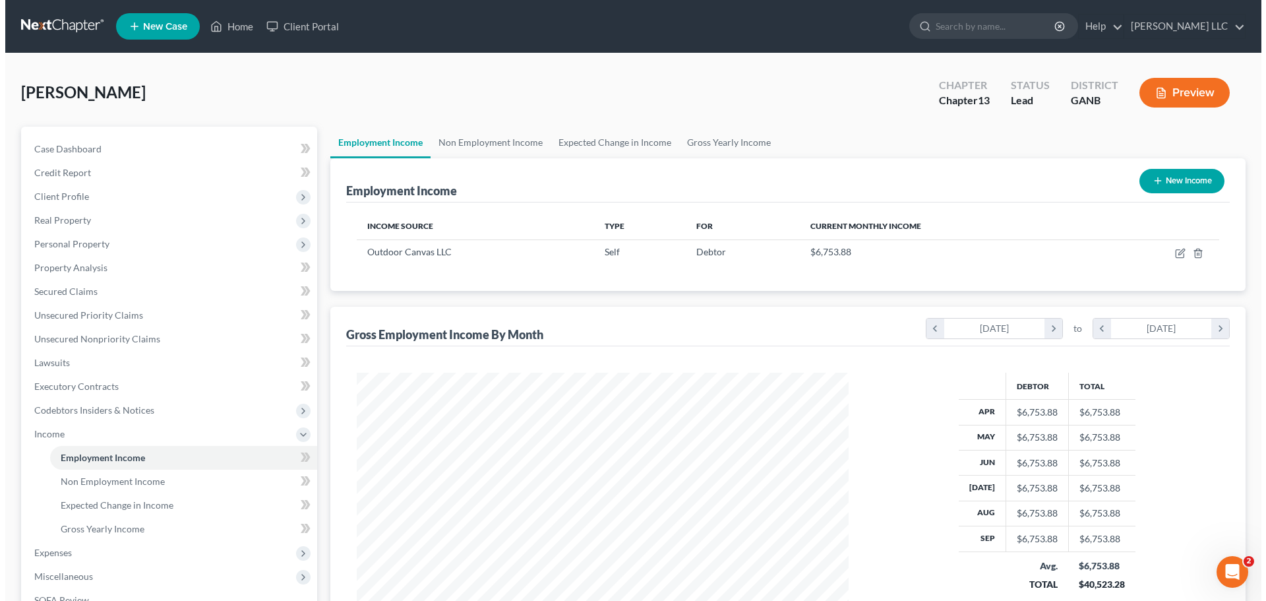
scroll to position [246, 518]
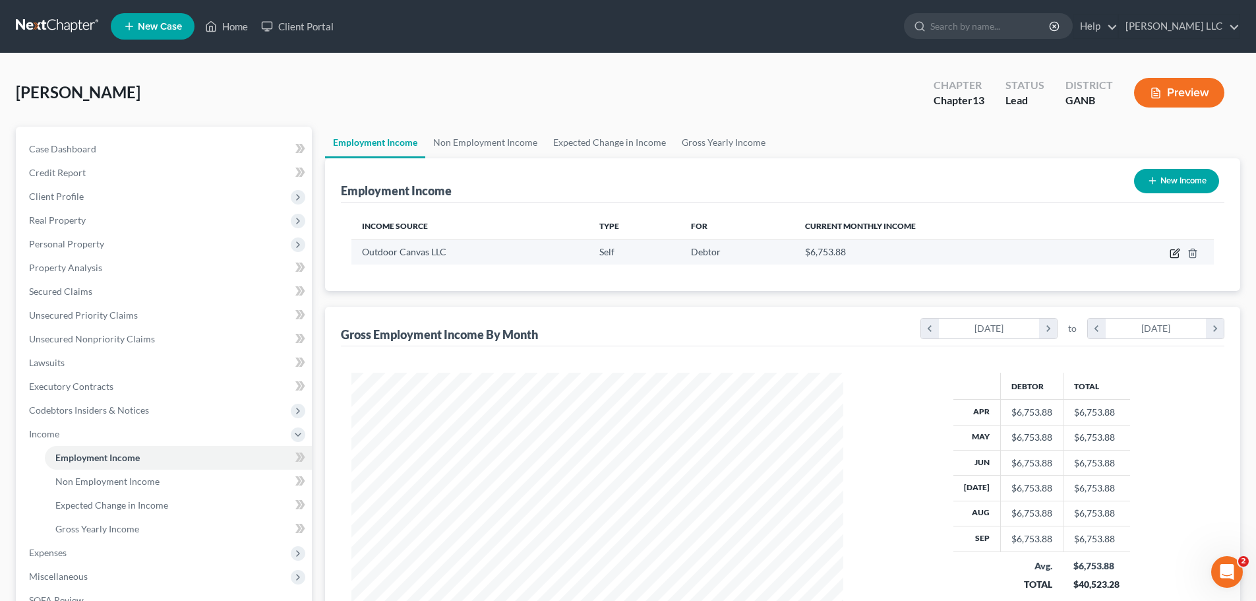
click at [1177, 250] on icon "button" at bounding box center [1175, 253] width 11 height 11
select select "1"
select select "10"
select select "0"
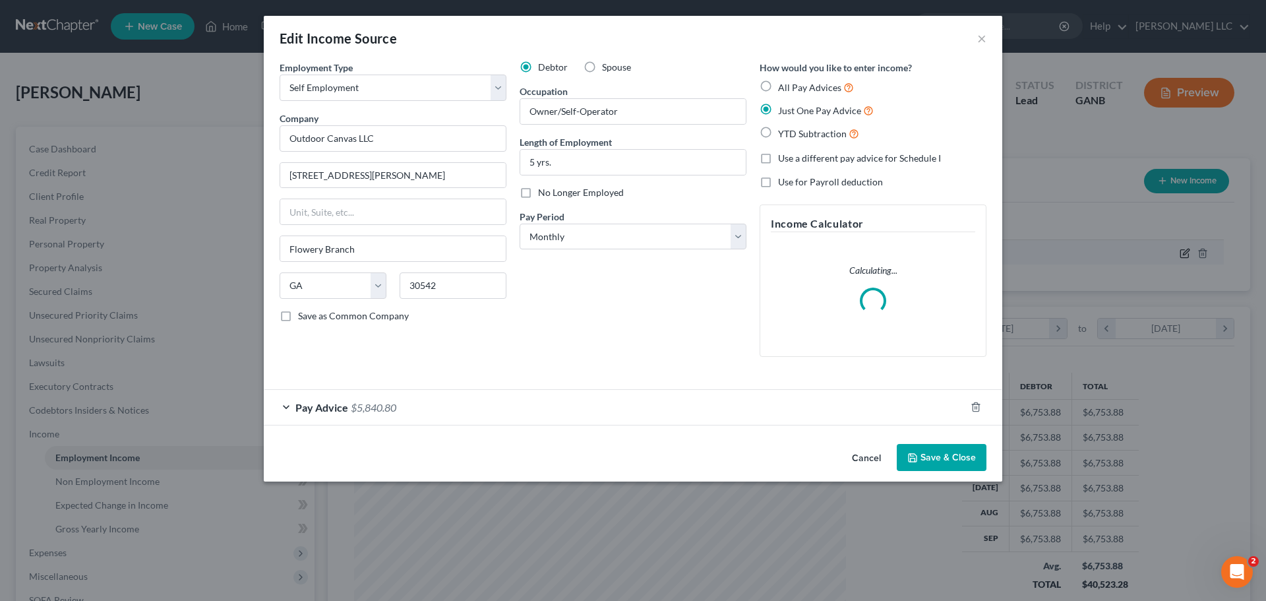
scroll to position [248, 523]
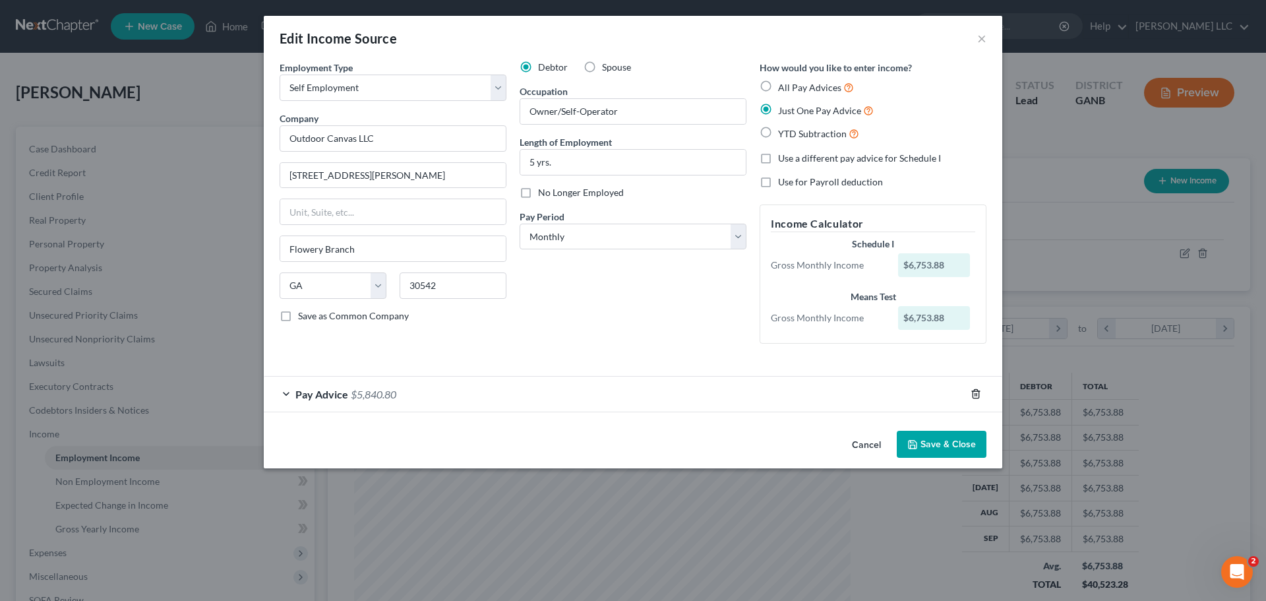
click at [973, 390] on icon "button" at bounding box center [976, 393] width 11 height 11
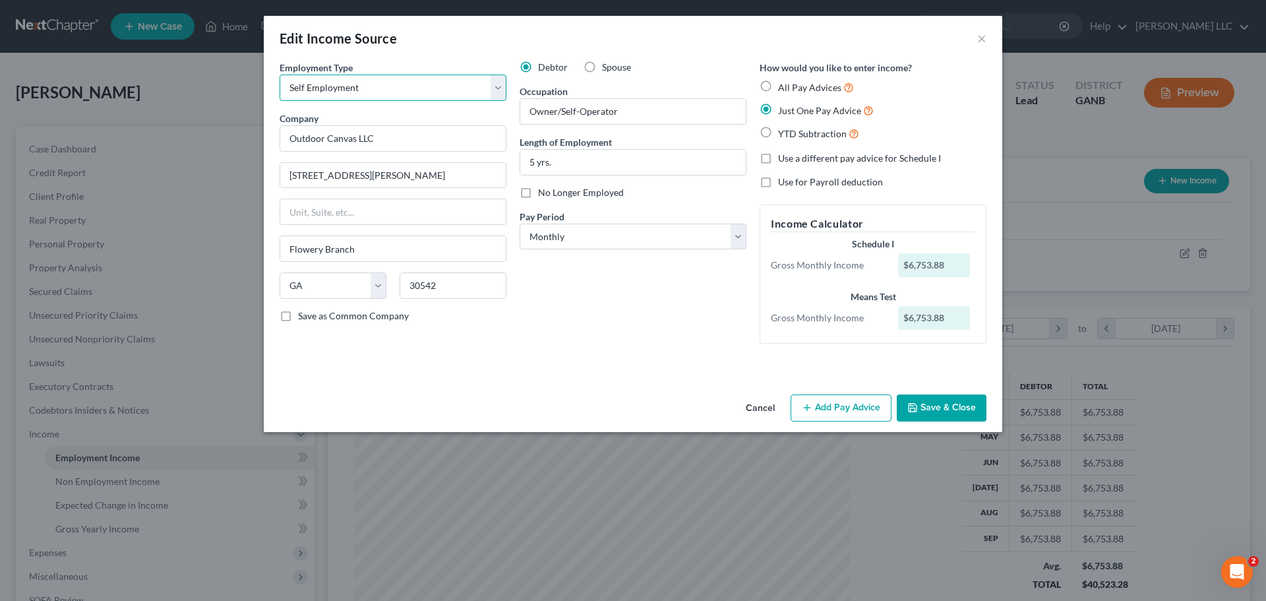
click at [497, 88] on select "Select Full or [DEMOGRAPHIC_DATA] Employment Self Employment" at bounding box center [393, 88] width 227 height 26
select select "0"
click at [280, 75] on select "Select Full or [DEMOGRAPHIC_DATA] Employment Self Employment" at bounding box center [393, 88] width 227 height 26
click at [464, 135] on input "Outdoor Canvas LLC" at bounding box center [393, 138] width 227 height 26
drag, startPoint x: 464, startPoint y: 135, endPoint x: 262, endPoint y: 139, distance: 201.9
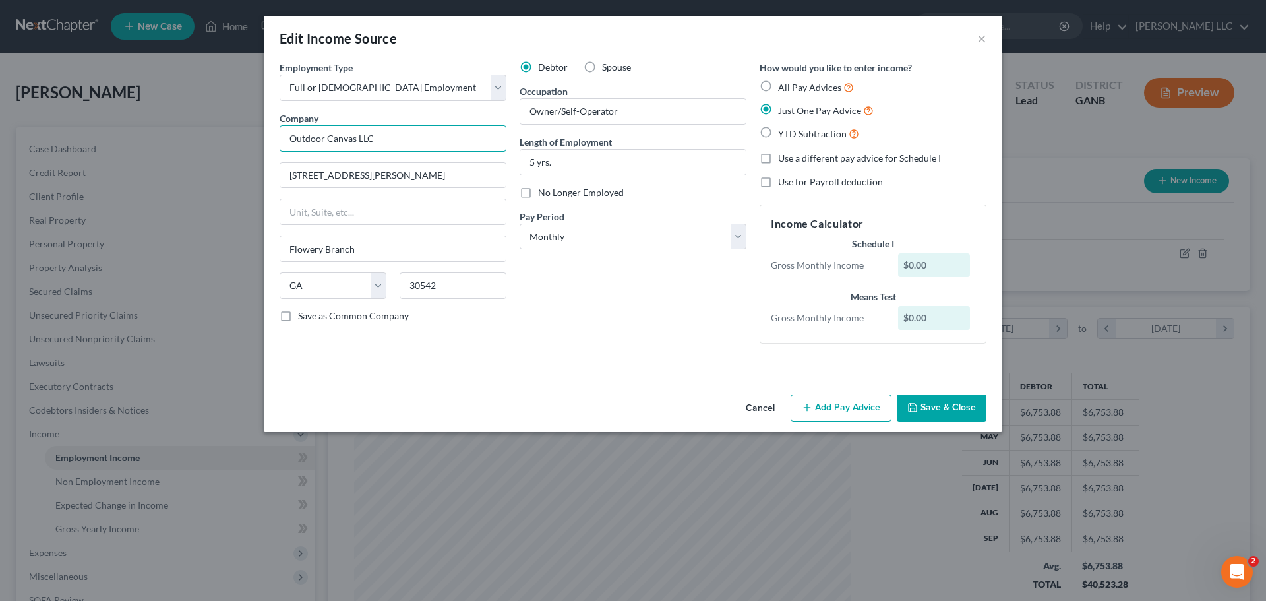
click at [262, 139] on div "Edit Income Source × Employment Type * Select Full or [DEMOGRAPHIC_DATA] Employ…" at bounding box center [633, 300] width 1266 height 601
type input "[PERSON_NAME] Outdoor Contractors LLC"
click at [313, 288] on select "State [US_STATE] AK AR AZ CA CO CT DE DC [GEOGRAPHIC_DATA] [GEOGRAPHIC_DATA] GU…" at bounding box center [333, 285] width 107 height 26
click at [296, 284] on select "State [US_STATE] AK AR AZ CA CO CT DE DC [GEOGRAPHIC_DATA] [GEOGRAPHIC_DATA] GU…" at bounding box center [333, 285] width 107 height 26
drag, startPoint x: 311, startPoint y: 284, endPoint x: 253, endPoint y: 284, distance: 57.4
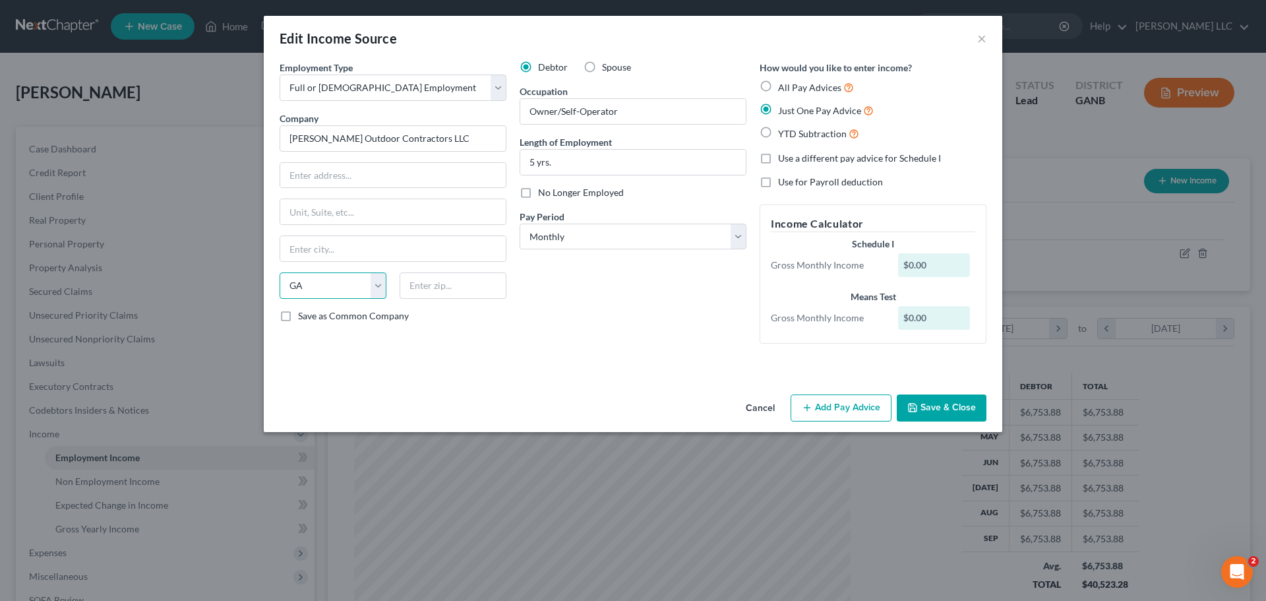
click at [253, 284] on div "Edit Income Source × Employment Type * Select Full or [DEMOGRAPHIC_DATA] Employ…" at bounding box center [633, 300] width 1266 height 601
select select
click at [280, 272] on select "State [US_STATE] AK AR AZ CA CO CT DE DC [GEOGRAPHIC_DATA] [GEOGRAPHIC_DATA] GU…" at bounding box center [333, 285] width 107 height 26
click at [634, 114] on input "Owner/Self-Operator" at bounding box center [633, 111] width 226 height 25
drag, startPoint x: 634, startPoint y: 114, endPoint x: 515, endPoint y: 106, distance: 119.7
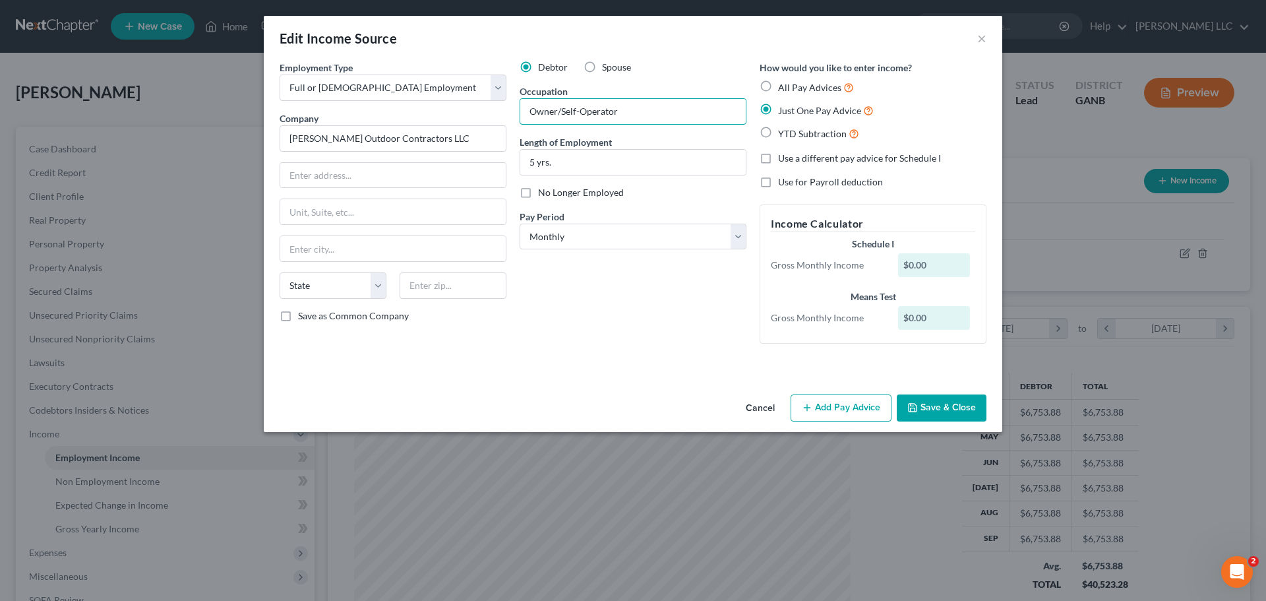
click at [515, 106] on div "Debtor Spouse Occupation Owner/Self-Operator Length of Employment 5 yrs. No Lon…" at bounding box center [633, 207] width 240 height 293
type input "Customer Service"
type input "3 weeks."
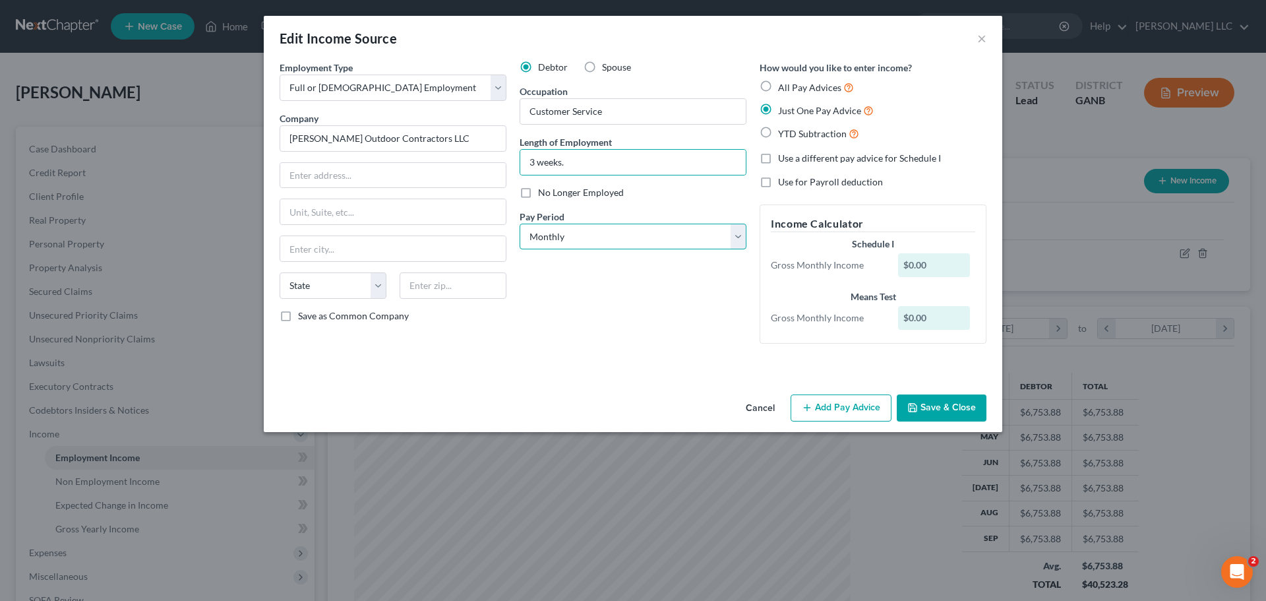
click at [739, 243] on select "Select Monthly Twice Monthly Every Other Week Weekly" at bounding box center [633, 237] width 227 height 26
click at [856, 408] on button "Add Pay Advice" at bounding box center [841, 408] width 101 height 28
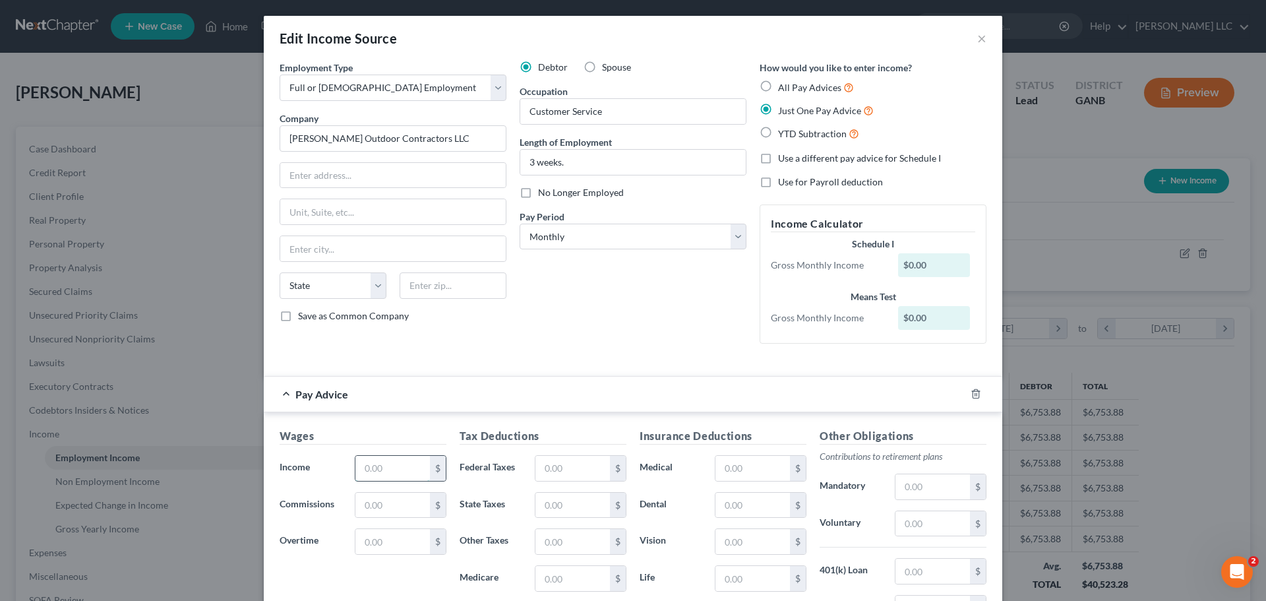
click at [374, 475] on input "text" at bounding box center [392, 468] width 75 height 25
type input "1,442.31"
type input "107.96"
type input "54.89"
type input "20.92"
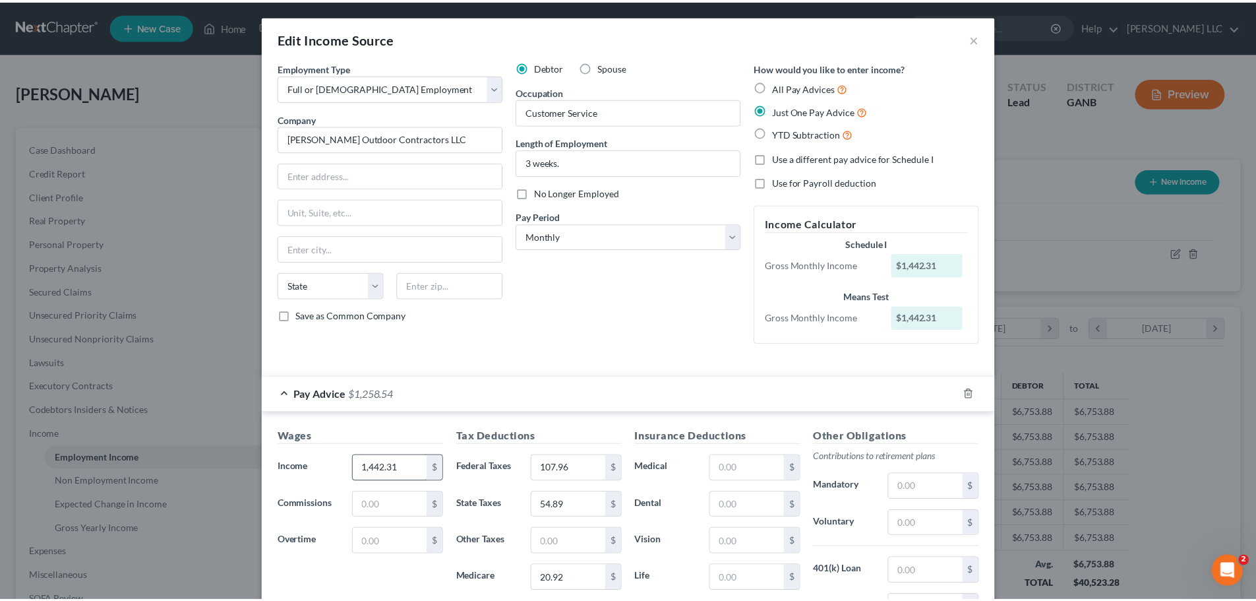
scroll to position [206, 0]
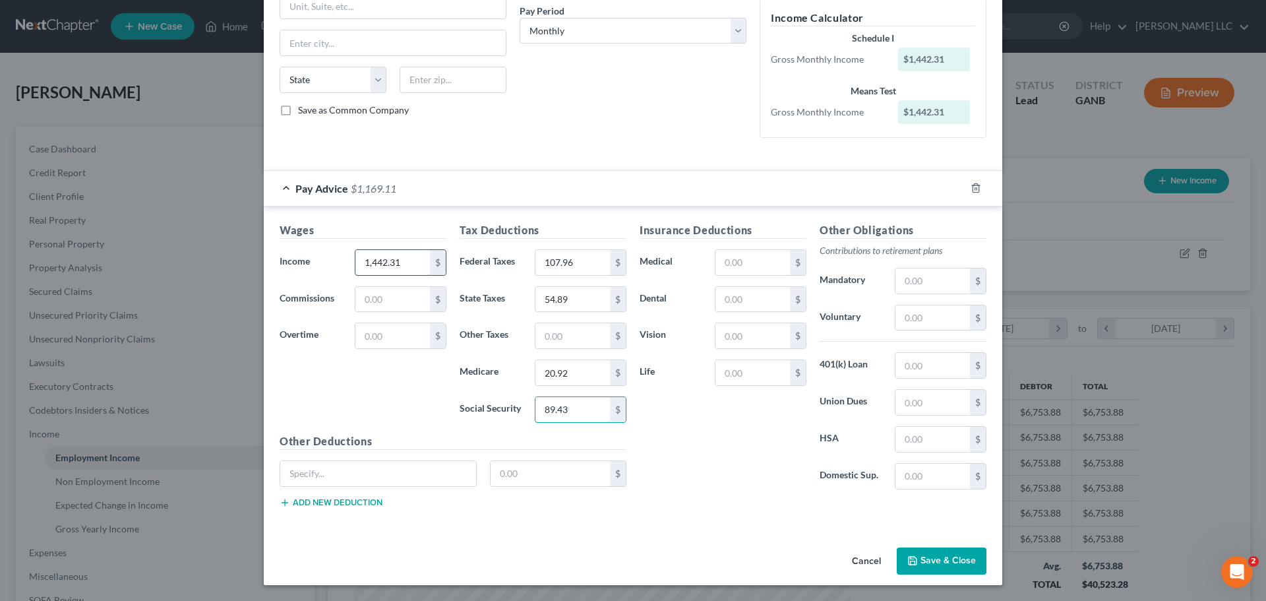
type input "89.43"
click at [928, 560] on button "Save & Close" at bounding box center [942, 561] width 90 height 28
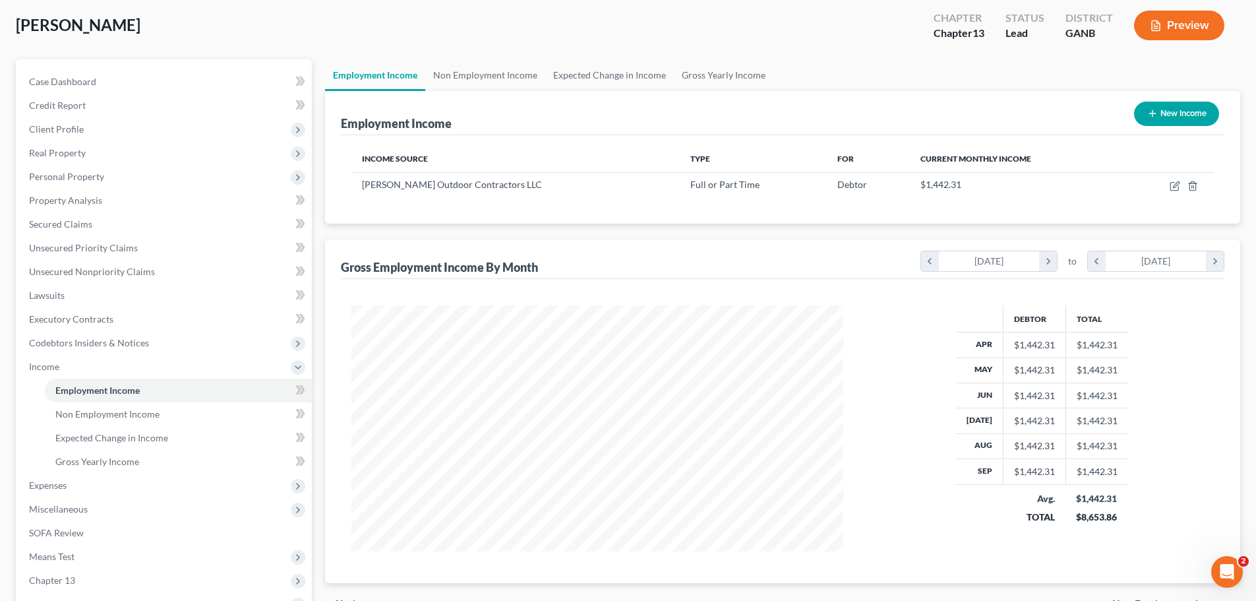
scroll to position [0, 0]
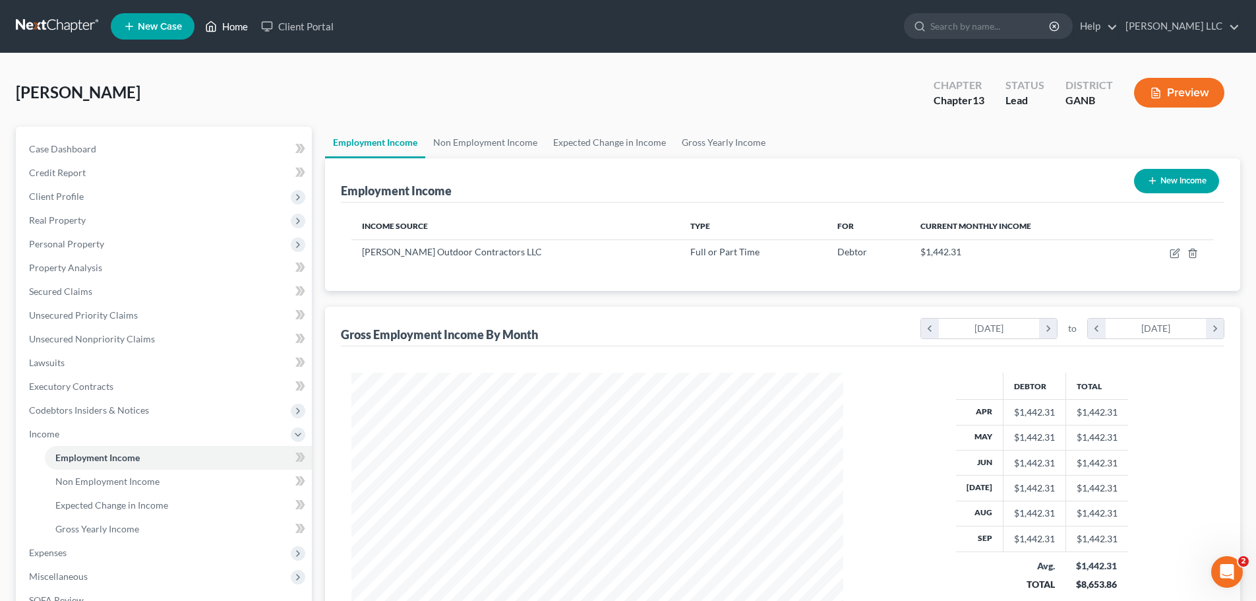
click at [246, 28] on link "Home" at bounding box center [227, 27] width 56 height 24
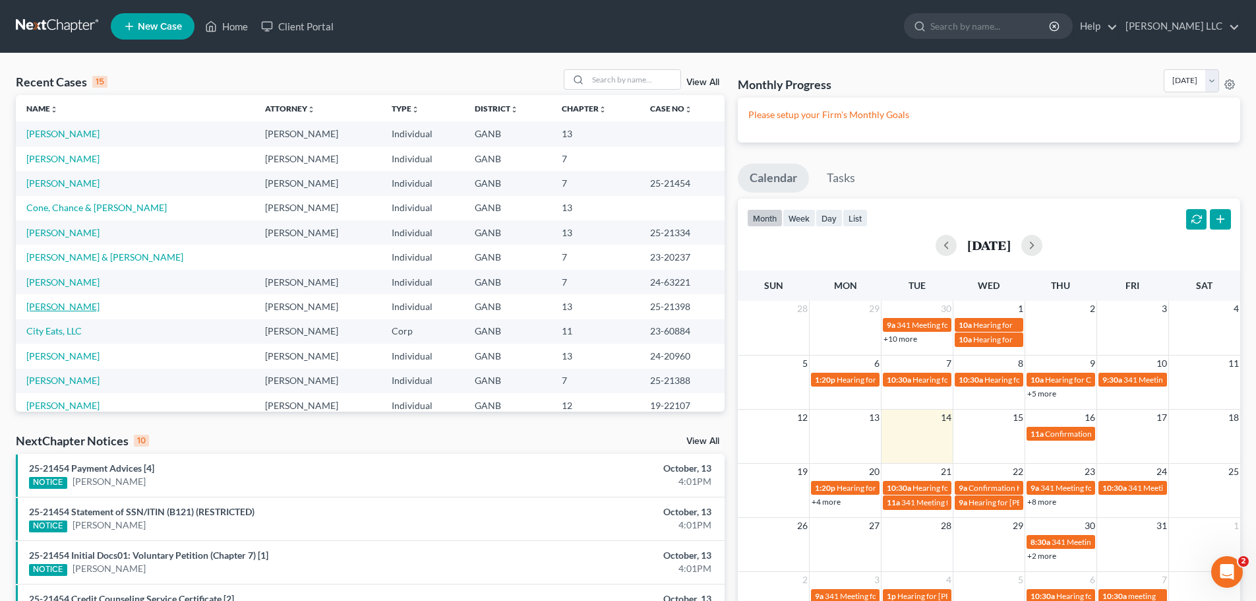
click at [66, 305] on link "[PERSON_NAME]" at bounding box center [62, 306] width 73 height 11
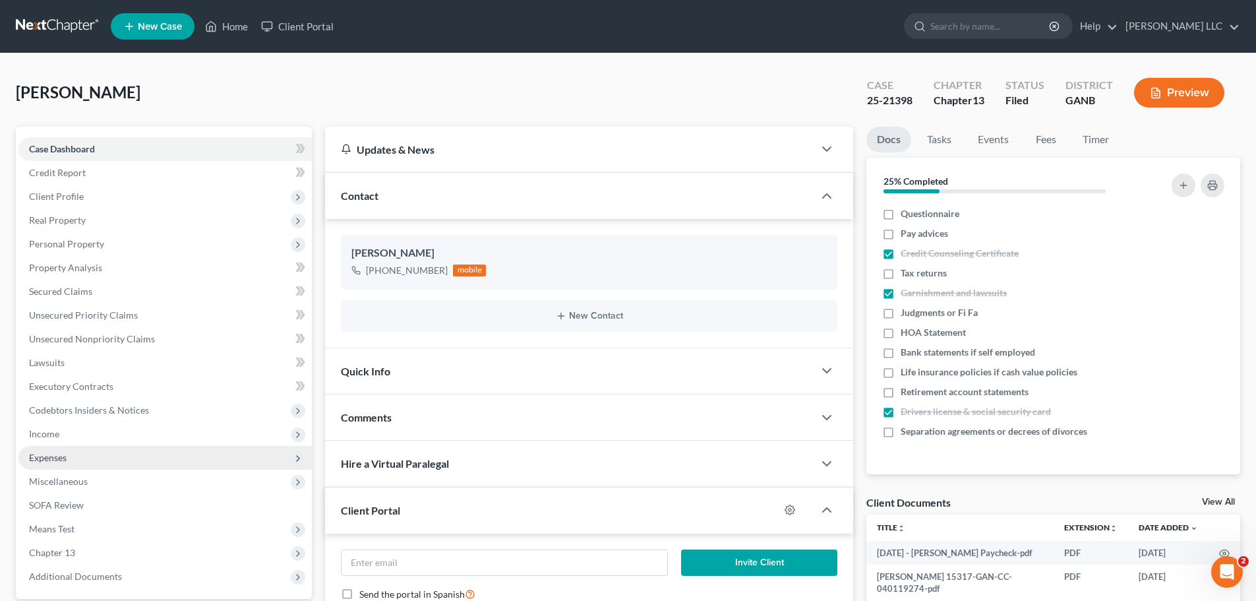
click at [55, 454] on span "Expenses" at bounding box center [48, 457] width 38 height 11
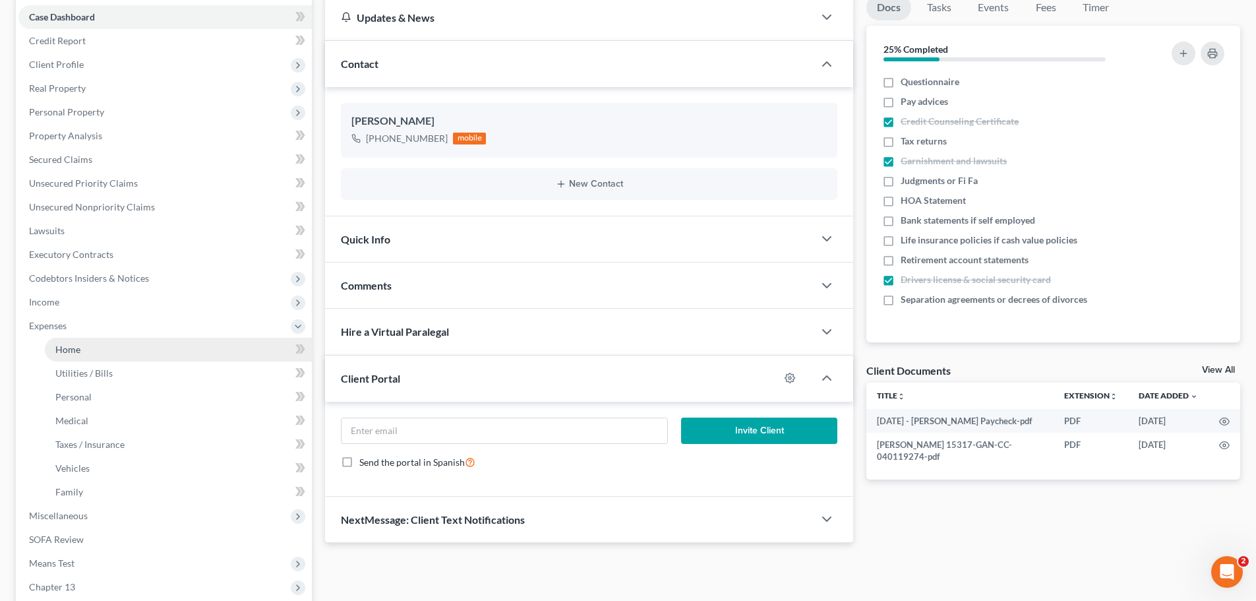
click at [117, 353] on link "Home" at bounding box center [178, 350] width 267 height 24
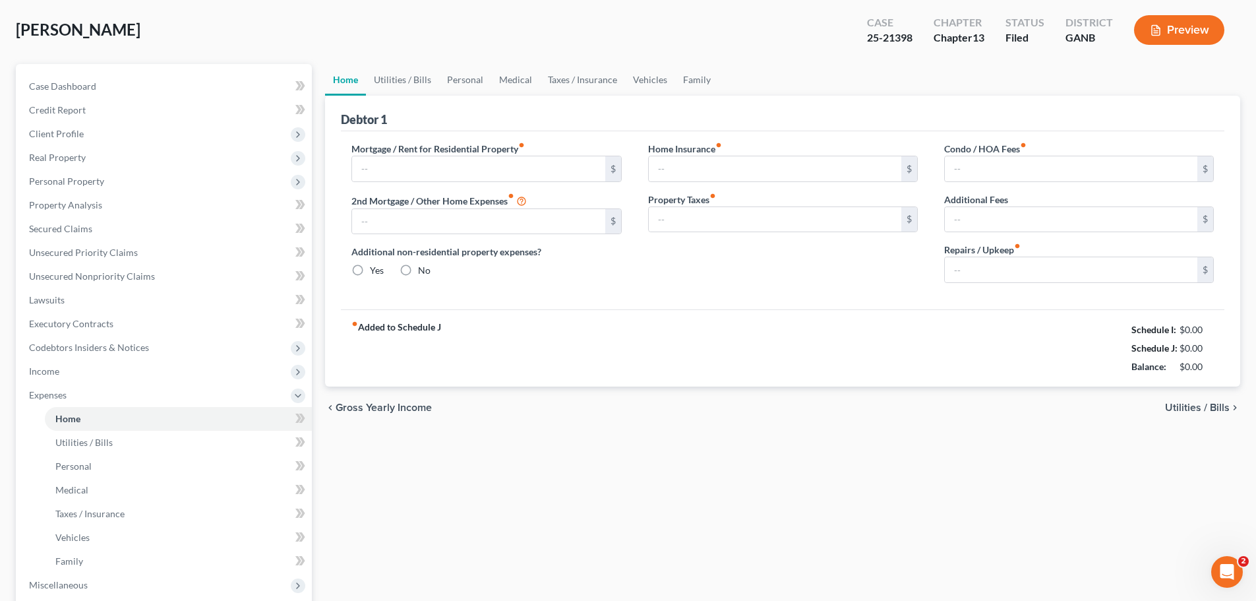
type input "1,984.00"
type input "0.00"
radio input "true"
type input "0.00"
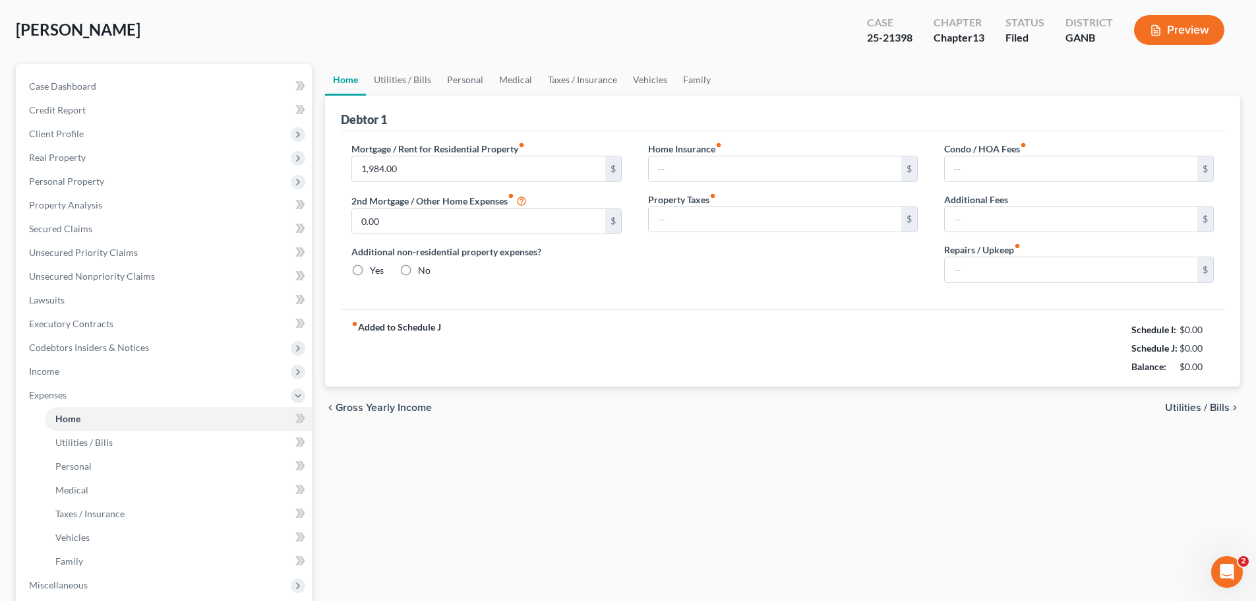
type input "66.66"
type input "0.00"
type input "100.00"
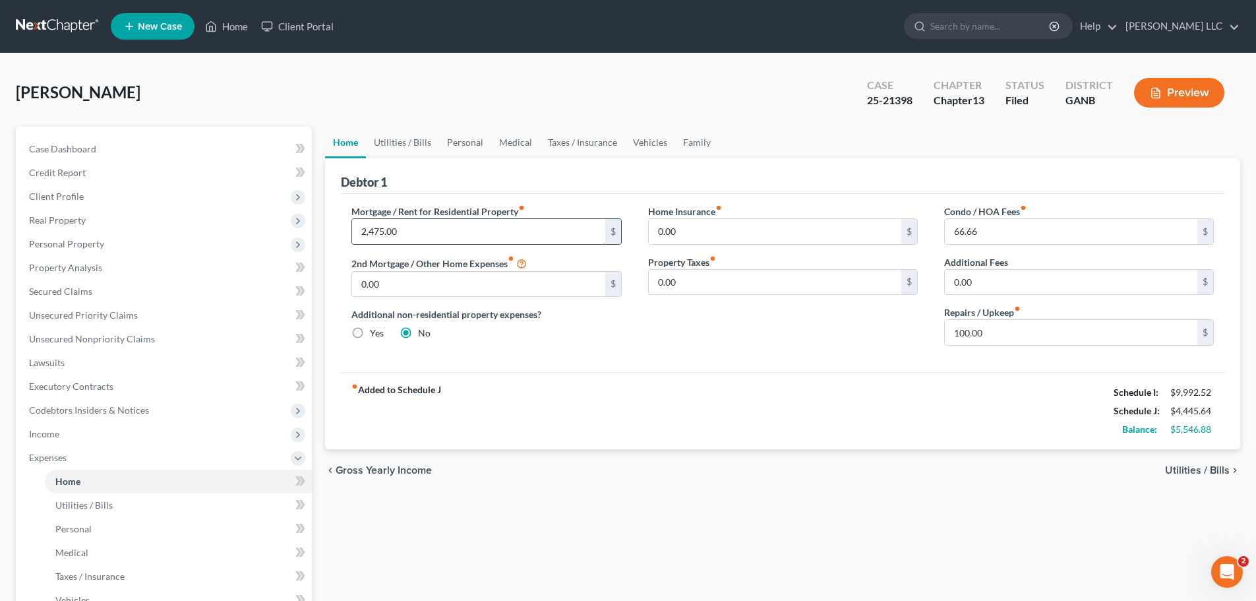
type input "2,475.00"
click at [412, 143] on link "Utilities / Bills" at bounding box center [402, 143] width 73 height 32
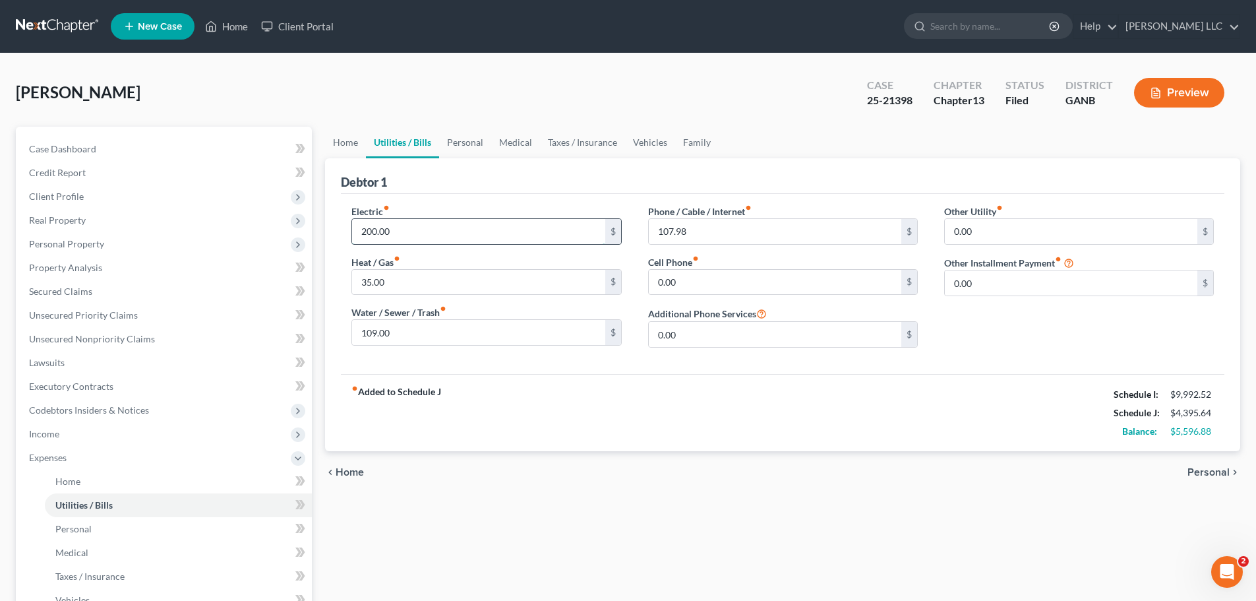
type input "200.00"
type input "120.00"
type input "75.00"
type input "400.00"
click at [339, 142] on link "Home" at bounding box center [345, 143] width 41 height 32
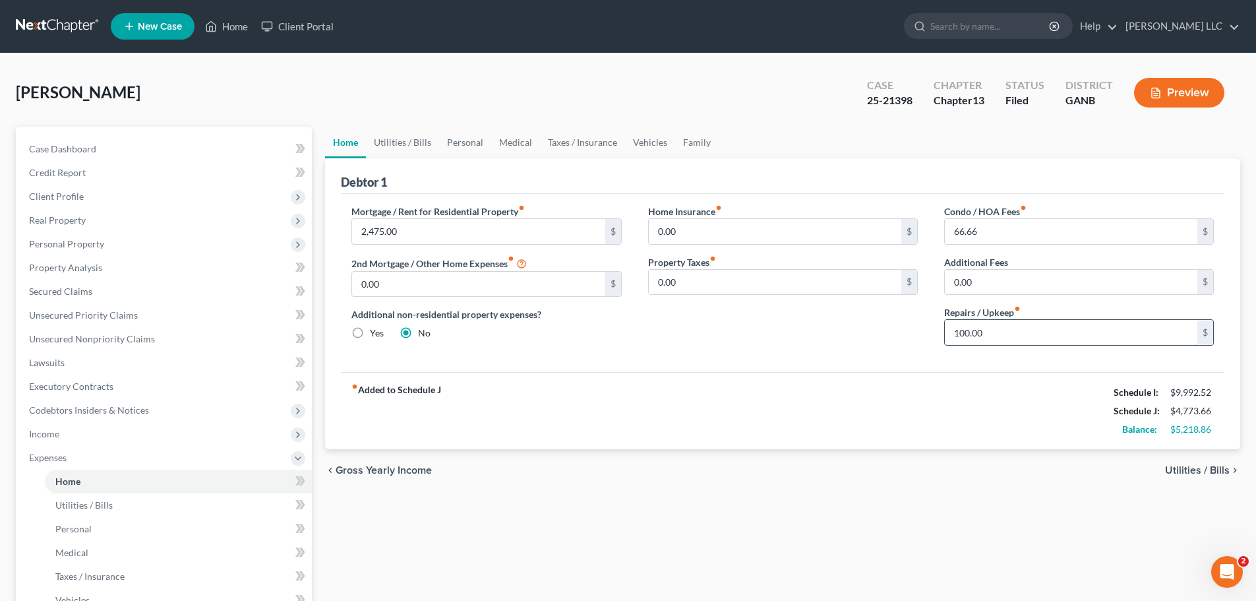
click at [1014, 331] on input "100.00" at bounding box center [1071, 332] width 253 height 25
type input "150.00"
click at [462, 146] on link "Personal" at bounding box center [465, 143] width 52 height 32
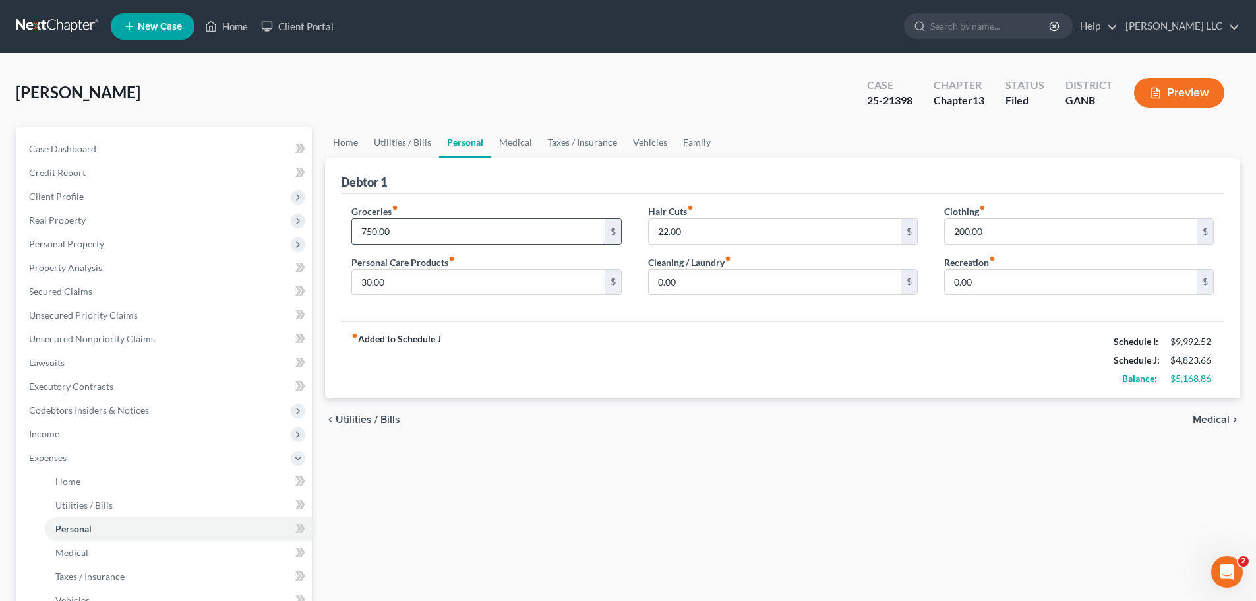
click at [421, 231] on input "750.00" at bounding box center [478, 231] width 253 height 25
click at [515, 140] on link "Medical" at bounding box center [515, 143] width 49 height 32
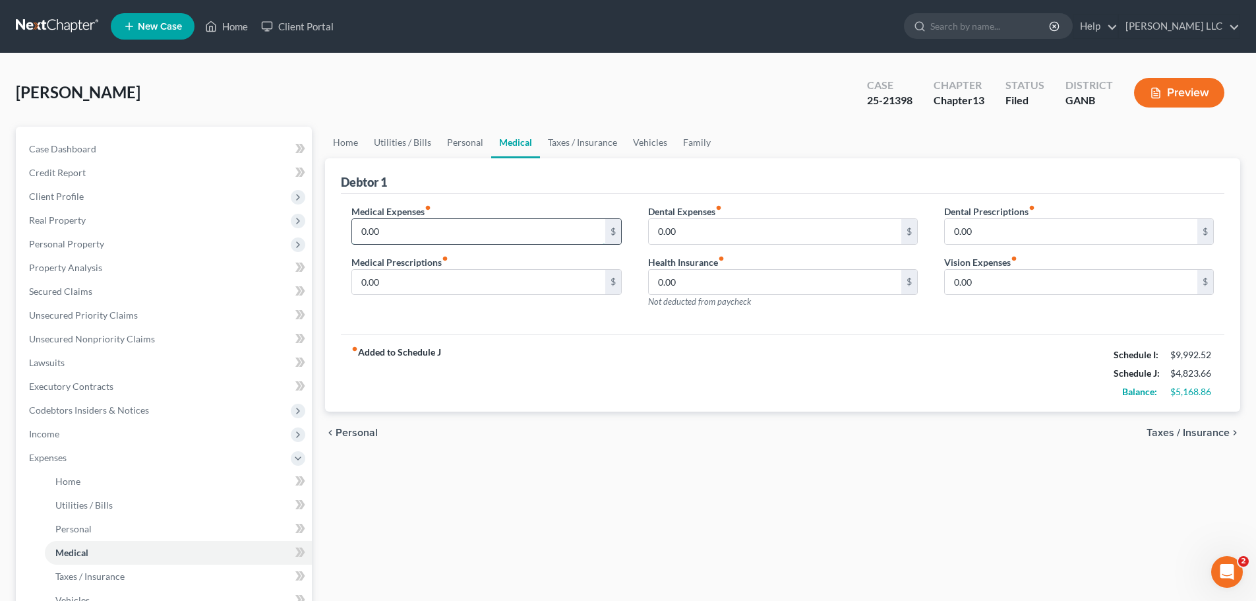
click at [419, 234] on input "0.00" at bounding box center [478, 231] width 253 height 25
type input "358.00"
click at [646, 144] on link "Vehicles" at bounding box center [650, 143] width 50 height 32
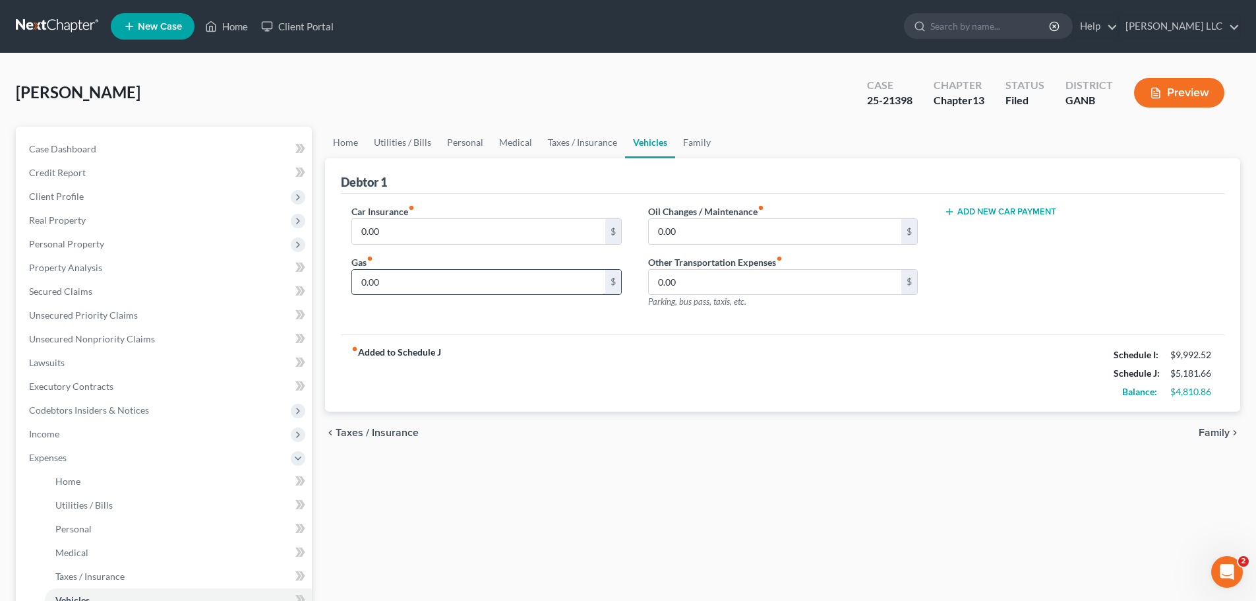
click at [415, 276] on input "0.00" at bounding box center [478, 282] width 253 height 25
type input "400.00"
click at [684, 142] on link "Family" at bounding box center [697, 143] width 44 height 32
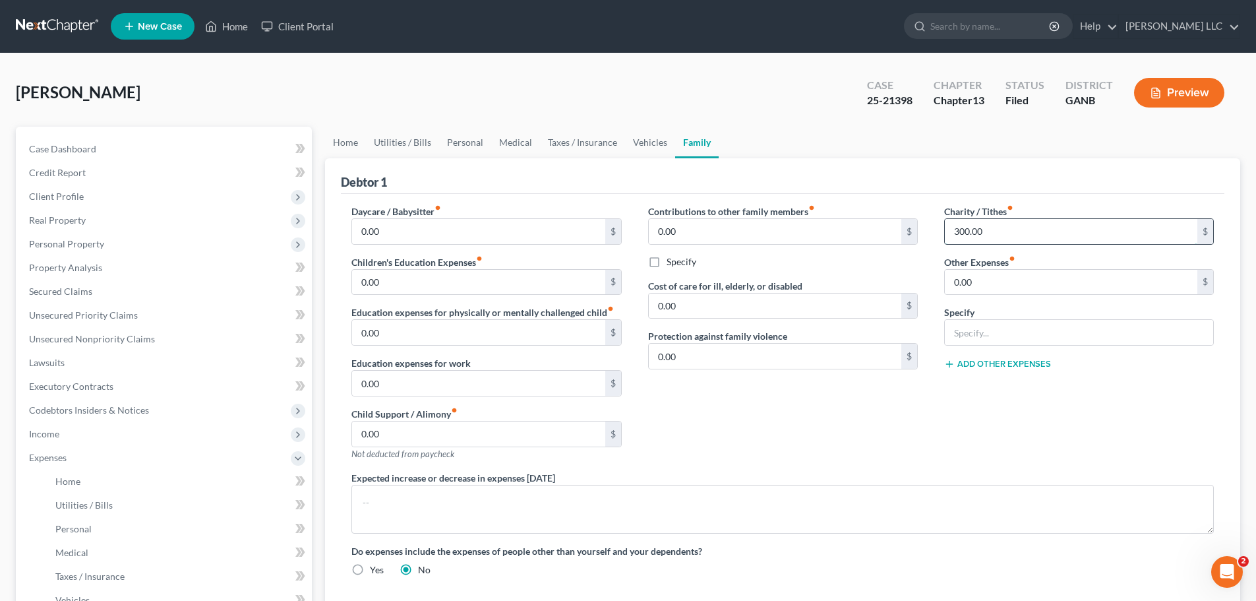
click at [996, 225] on input "300.00" at bounding box center [1071, 231] width 253 height 25
type input "550.00"
click at [643, 144] on link "Vehicles" at bounding box center [650, 143] width 50 height 32
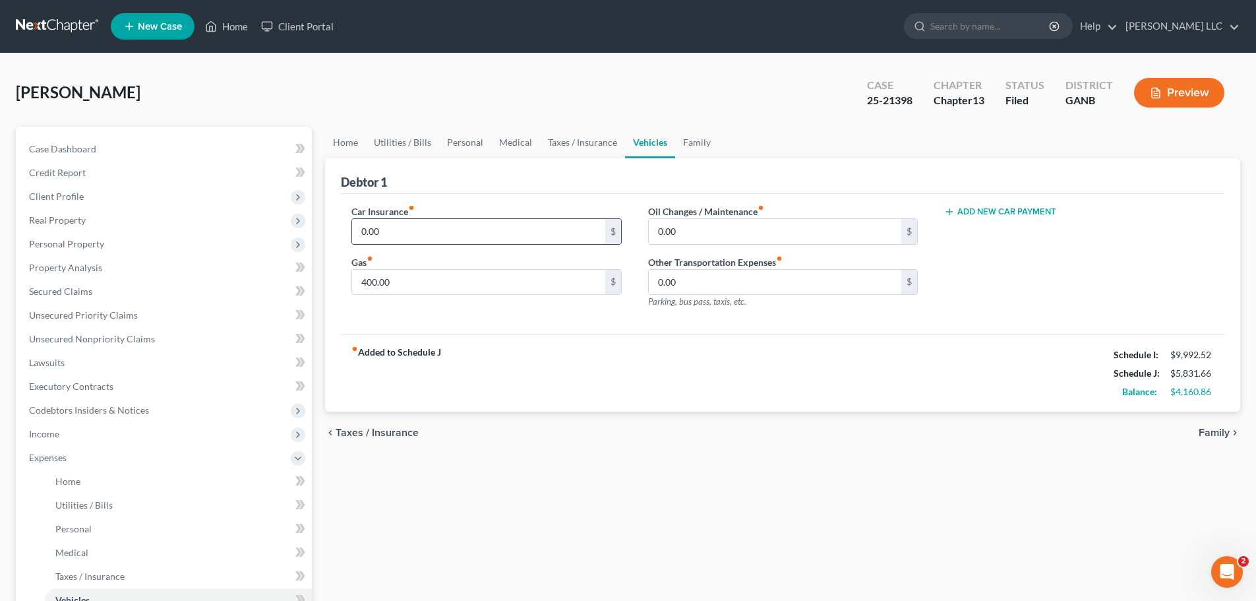
click at [433, 243] on input "0.00" at bounding box center [478, 231] width 253 height 25
type input "940.00"
click at [96, 246] on span "Personal Property" at bounding box center [66, 243] width 75 height 11
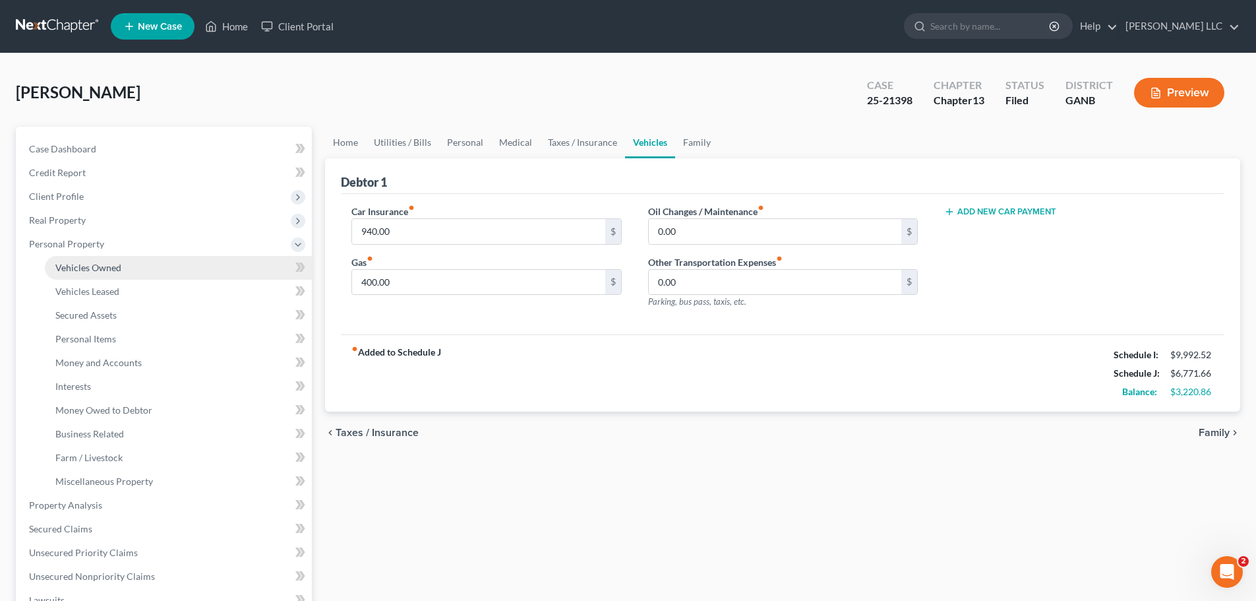
click at [102, 269] on span "Vehicles Owned" at bounding box center [88, 267] width 66 height 11
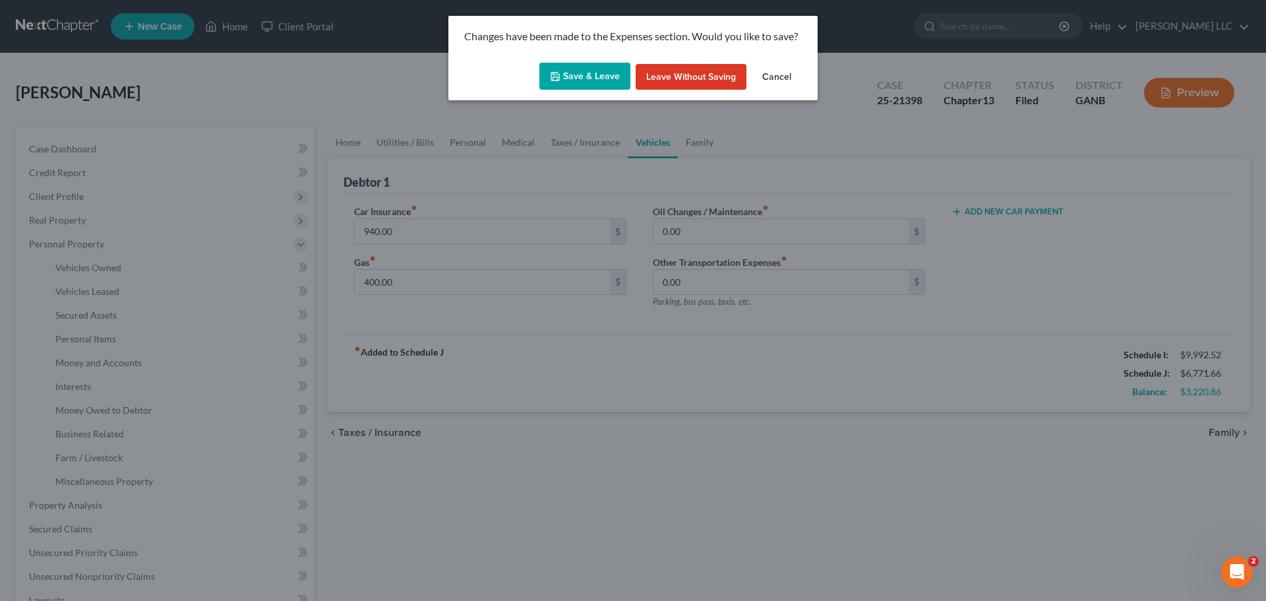
click at [586, 79] on button "Save & Leave" at bounding box center [584, 77] width 91 height 28
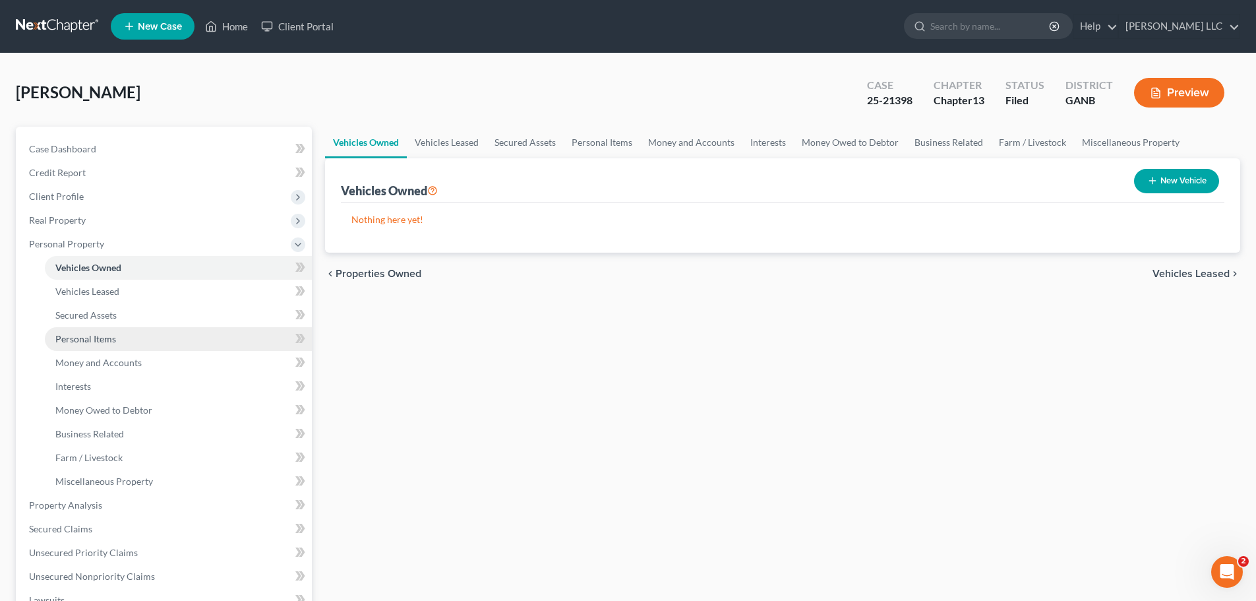
click at [122, 344] on link "Personal Items" at bounding box center [178, 339] width 267 height 24
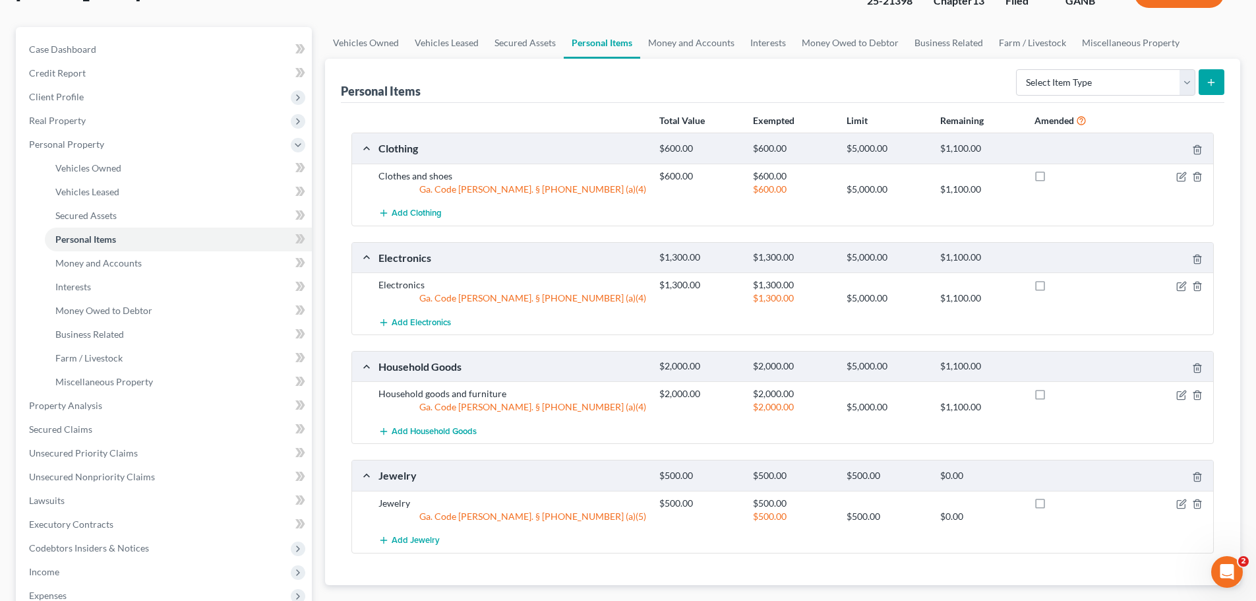
scroll to position [198, 0]
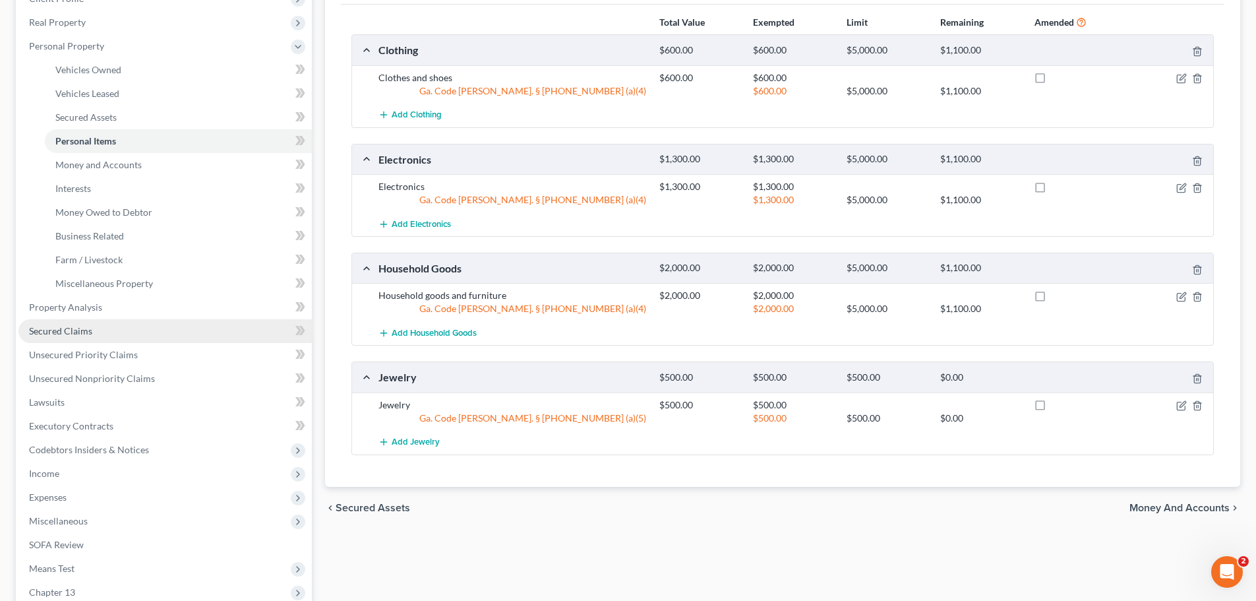
click at [57, 329] on span "Secured Claims" at bounding box center [60, 330] width 63 height 11
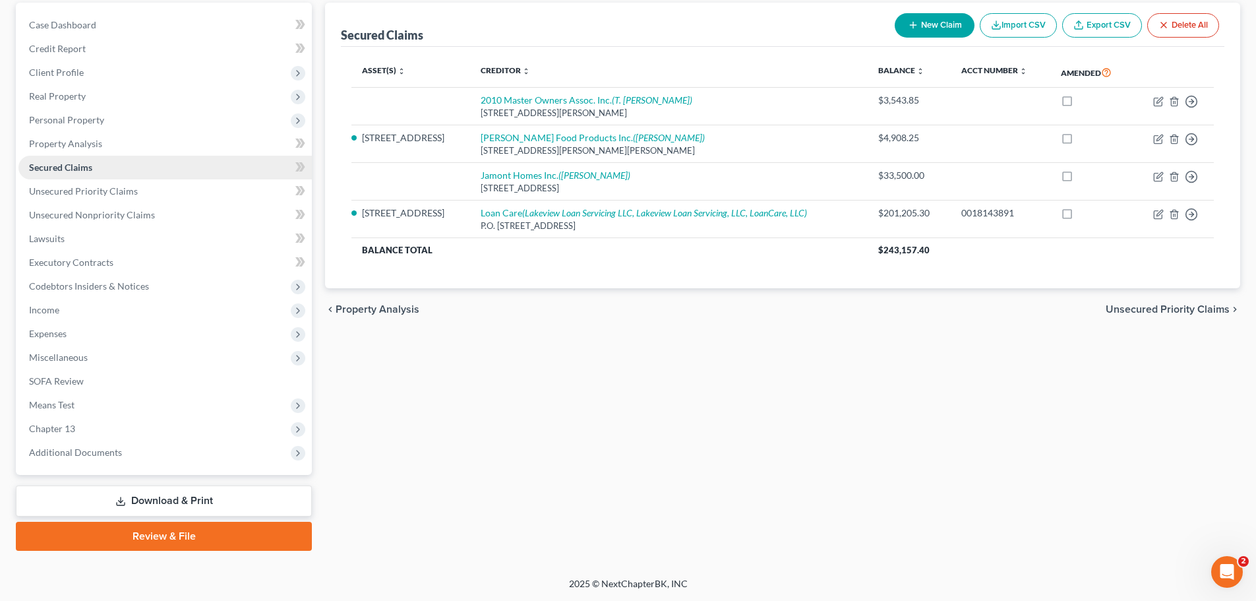
scroll to position [5, 0]
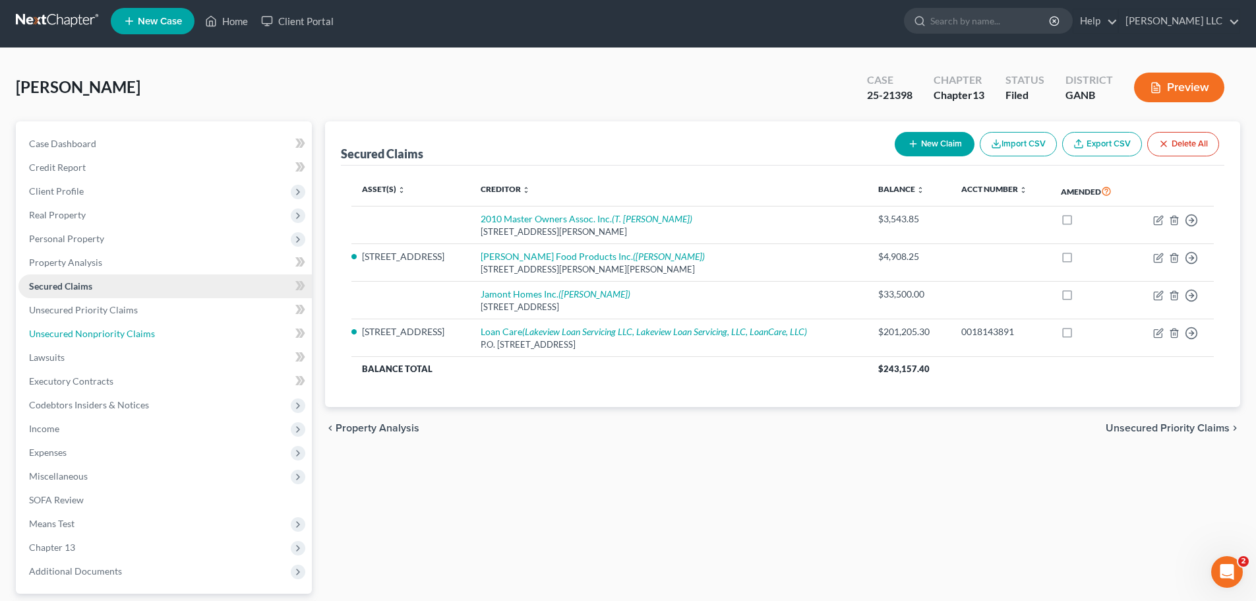
click at [57, 329] on span "Unsecured Nonpriority Claims" at bounding box center [92, 333] width 126 height 11
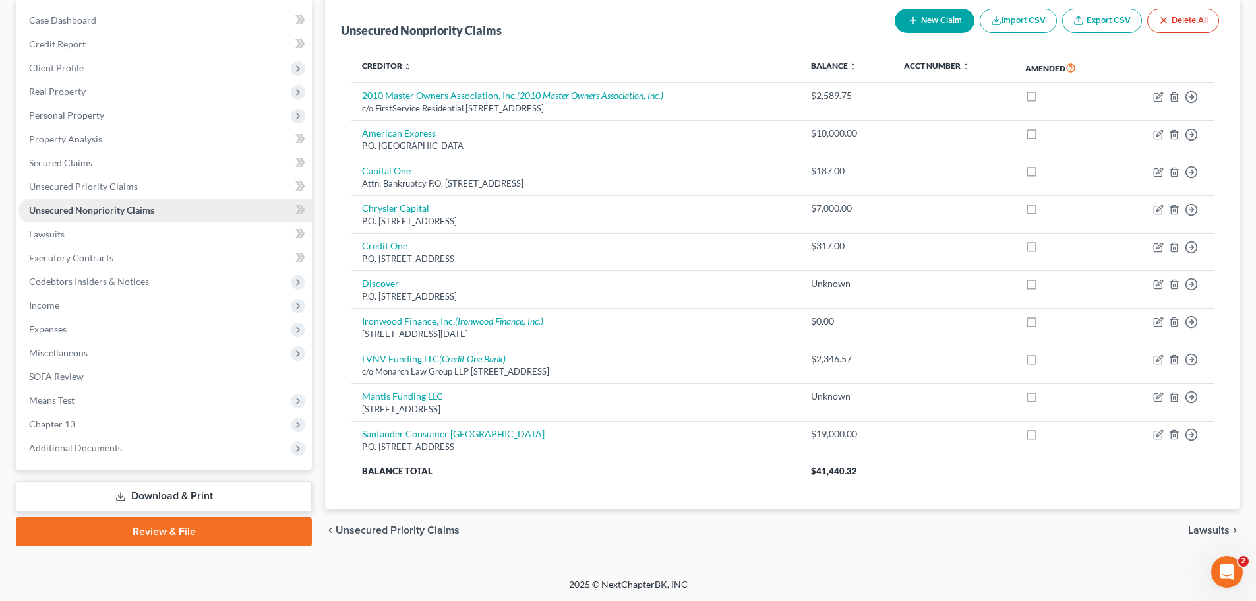
scroll to position [129, 0]
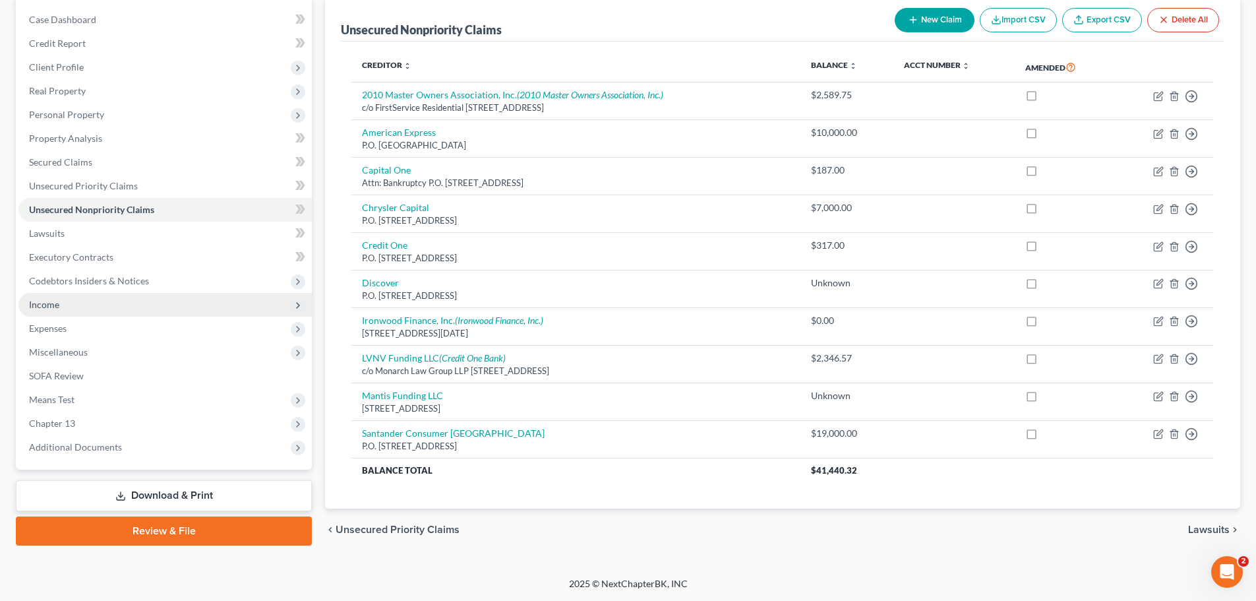
click at [74, 309] on span "Income" at bounding box center [164, 305] width 293 height 24
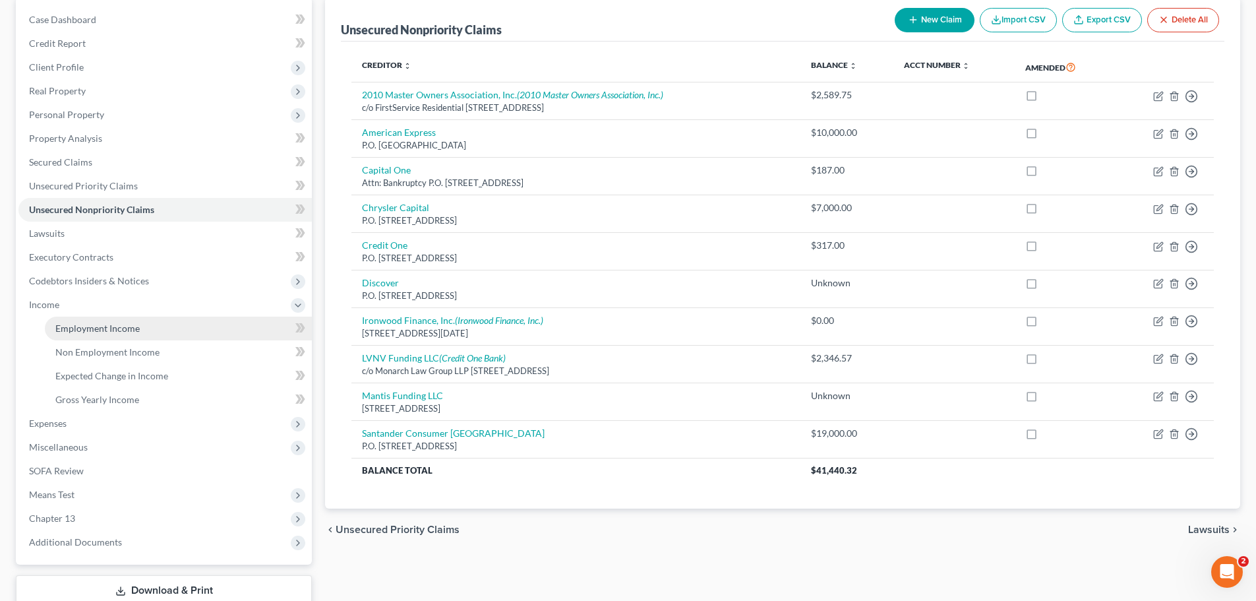
click at [74, 330] on span "Employment Income" at bounding box center [97, 327] width 84 height 11
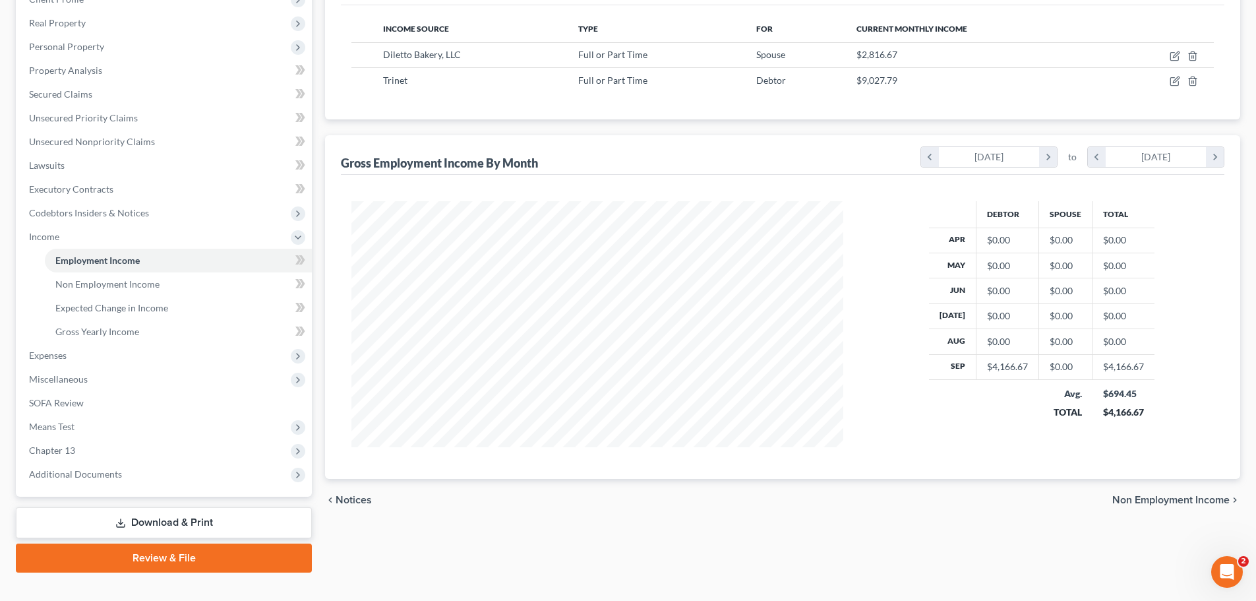
scroll to position [198, 0]
click at [146, 328] on link "Gross Yearly Income" at bounding box center [178, 331] width 267 height 24
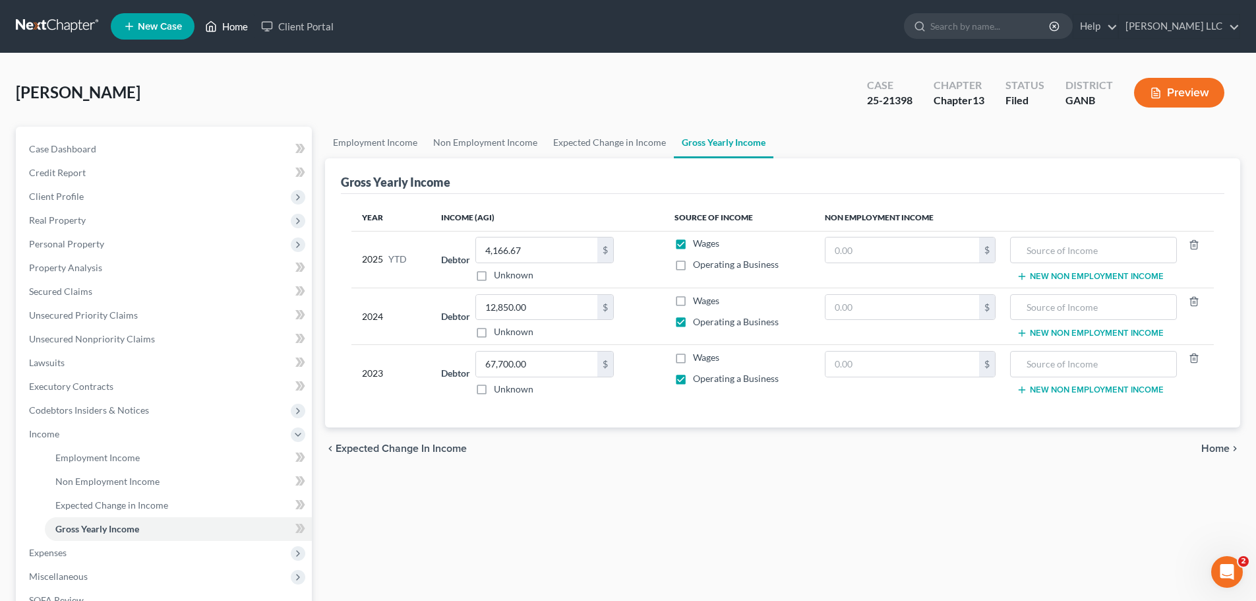
drag, startPoint x: 237, startPoint y: 24, endPoint x: 598, endPoint y: 92, distance: 366.3
click at [237, 24] on link "Home" at bounding box center [227, 27] width 56 height 24
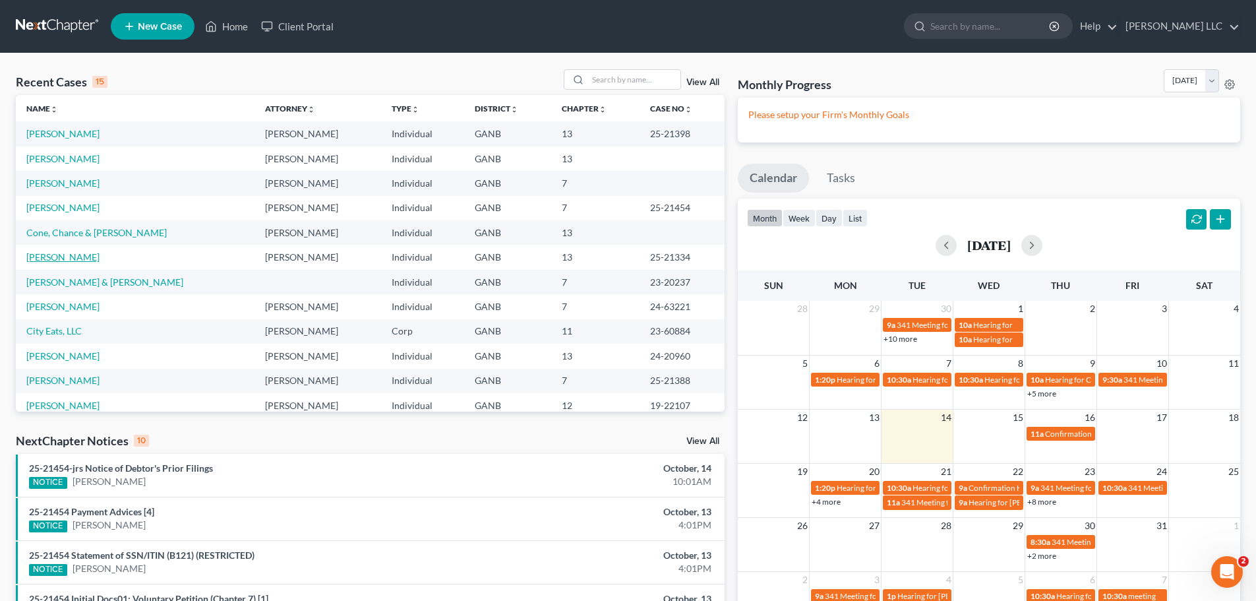
click at [65, 262] on link "[PERSON_NAME]" at bounding box center [62, 256] width 73 height 11
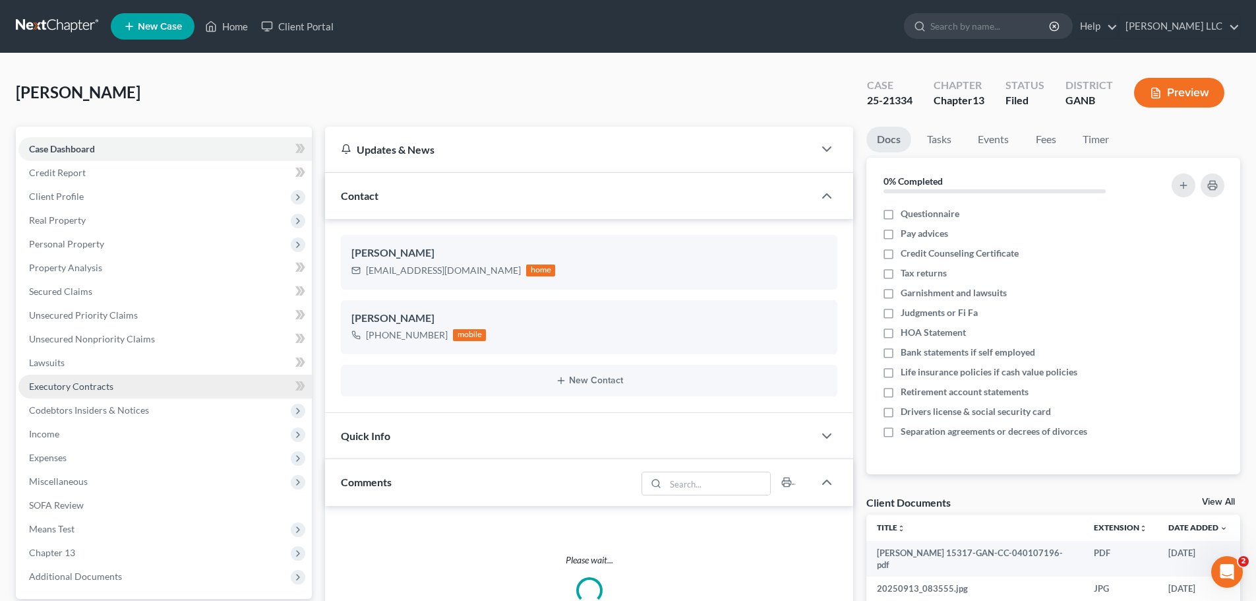
click at [43, 439] on span "Income" at bounding box center [44, 433] width 30 height 11
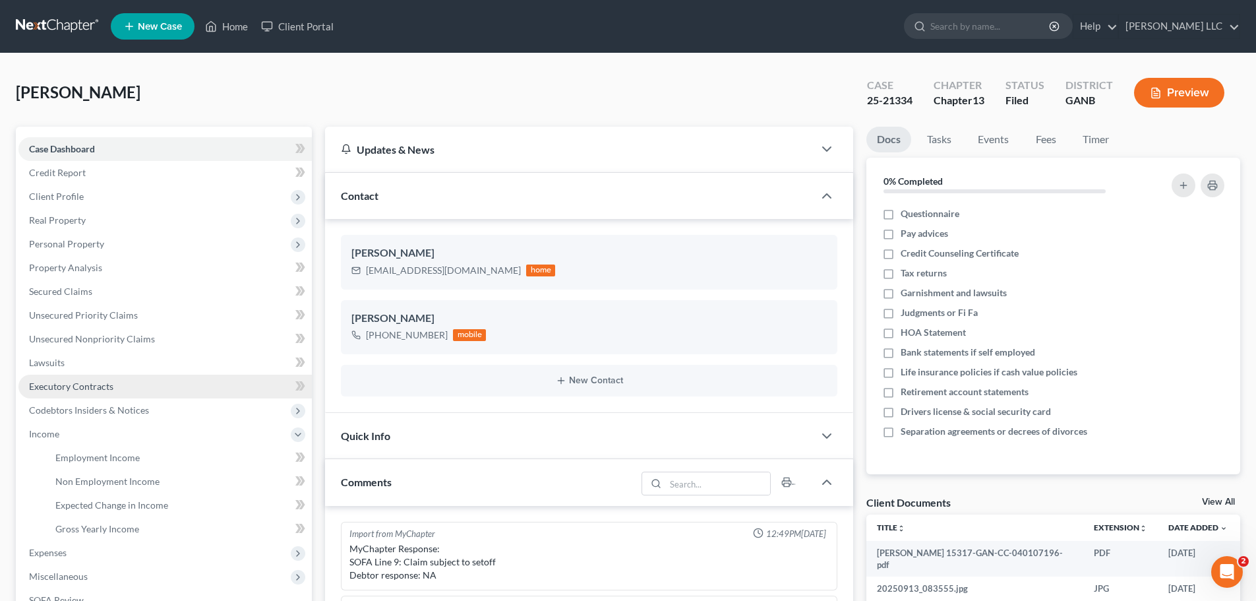
scroll to position [290, 0]
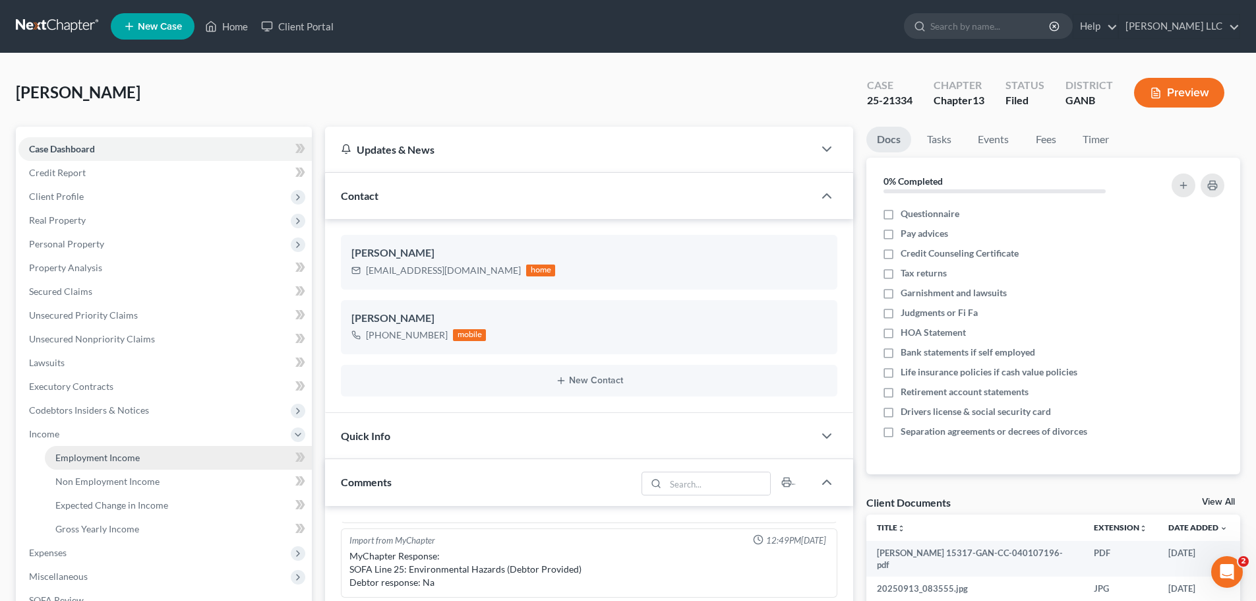
click at [136, 461] on span "Employment Income" at bounding box center [97, 457] width 84 height 11
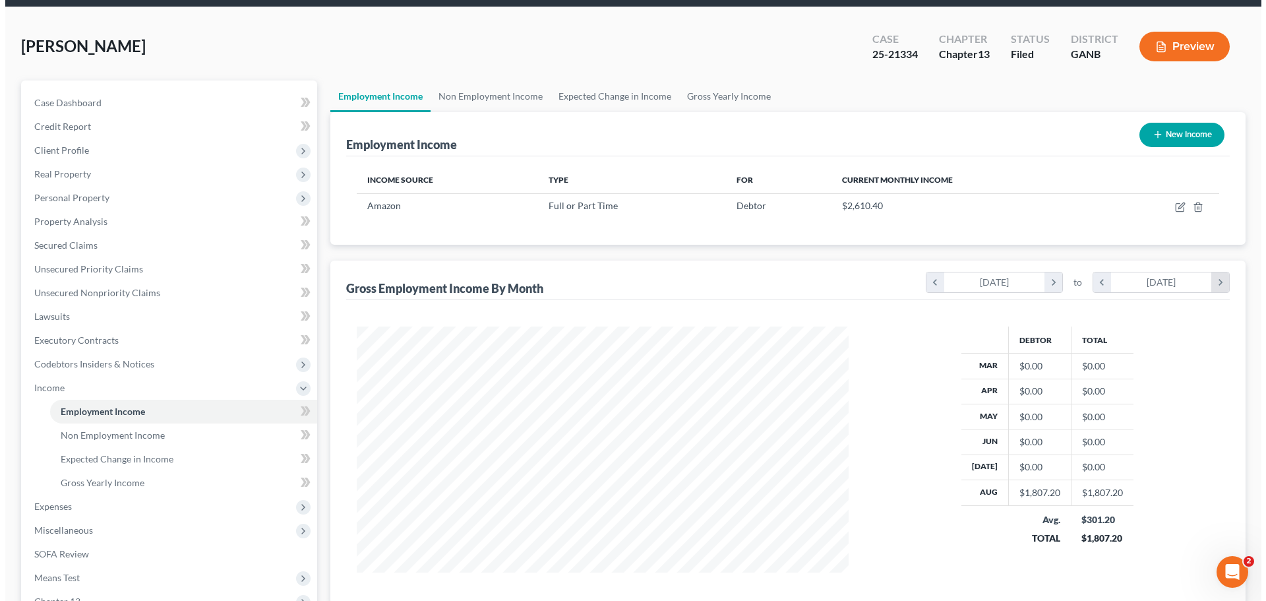
scroll to position [66, 0]
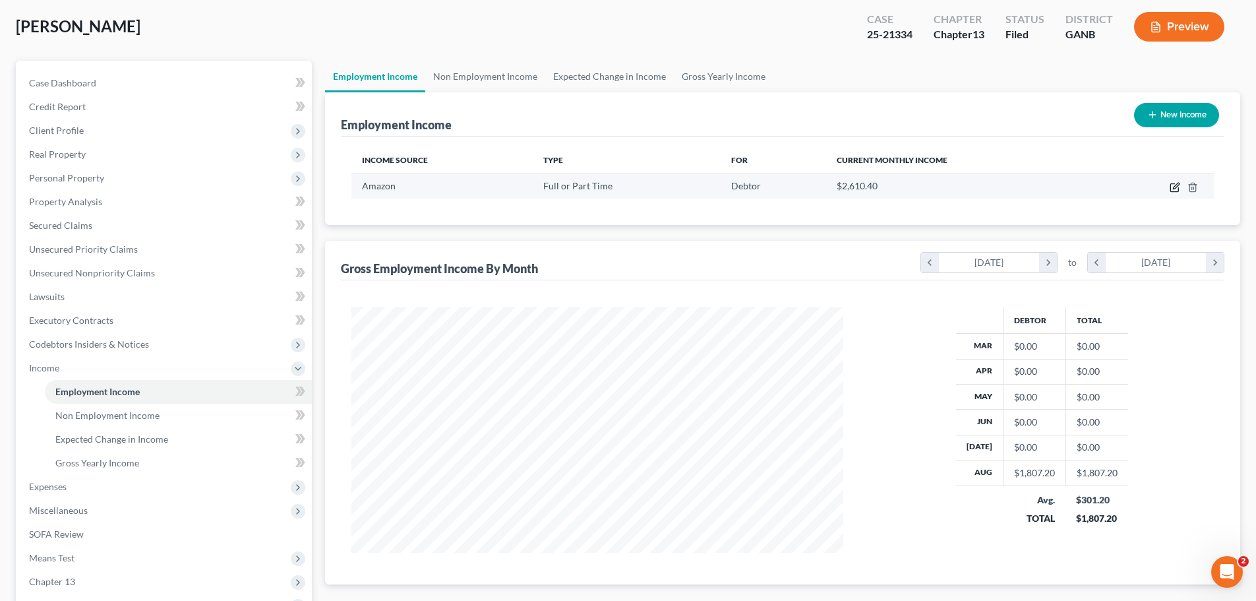
click at [1176, 189] on icon "button" at bounding box center [1175, 187] width 11 height 11
select select "0"
select select "50"
select select "3"
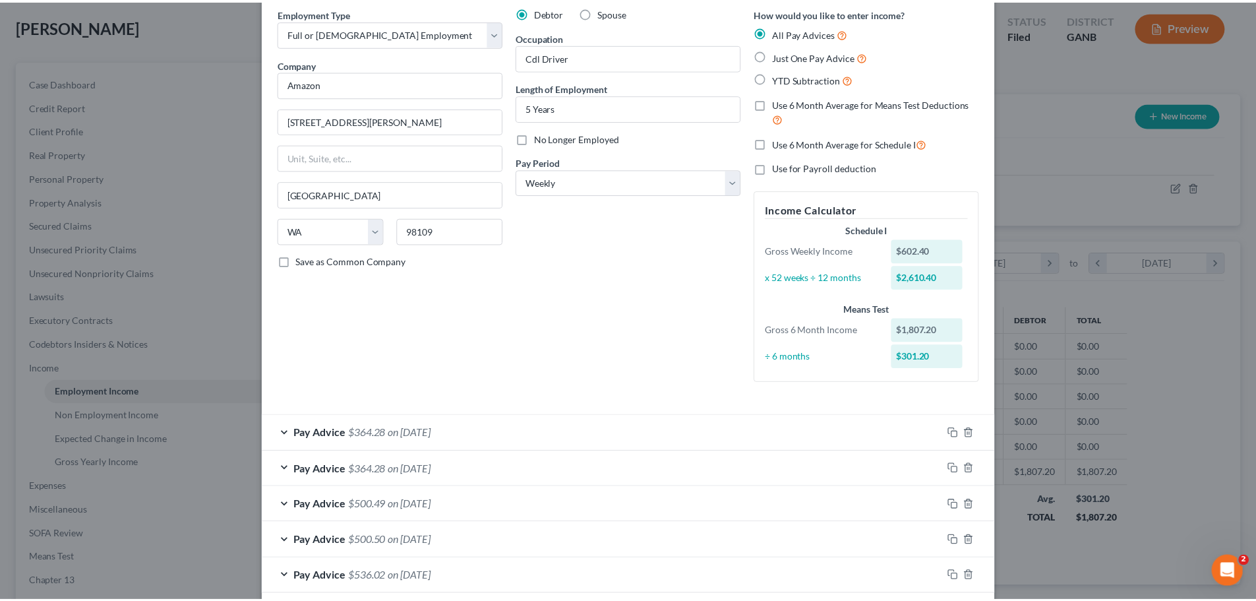
scroll to position [120, 0]
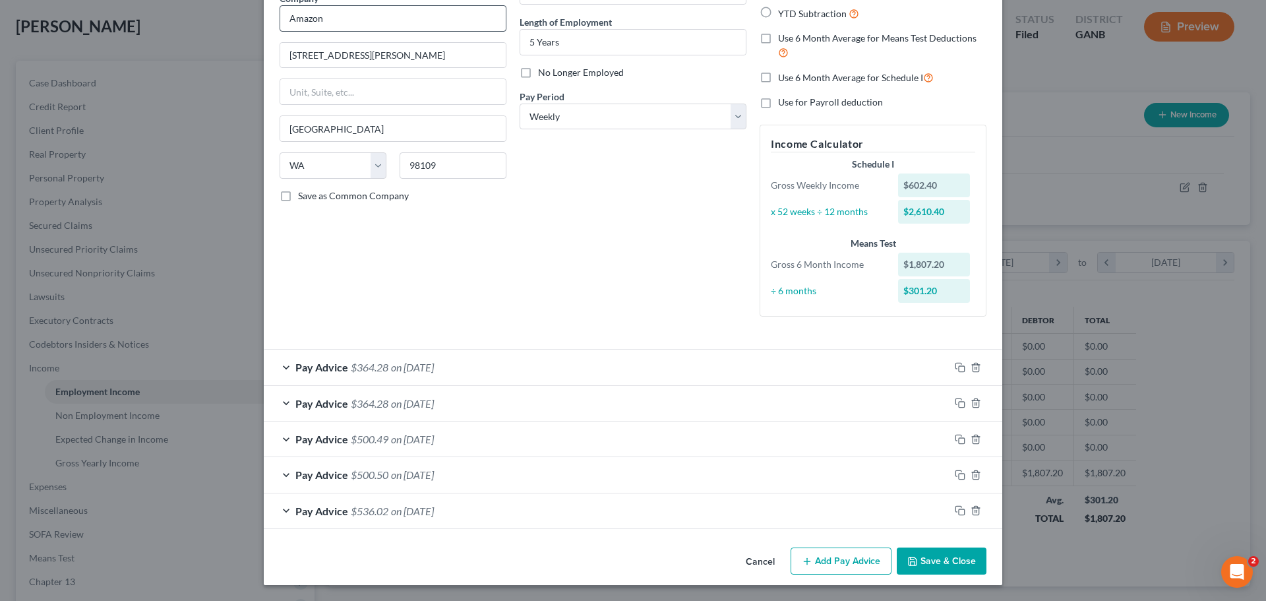
drag, startPoint x: 923, startPoint y: 559, endPoint x: 289, endPoint y: 11, distance: 838.4
click at [923, 561] on button "Save & Close" at bounding box center [942, 561] width 90 height 28
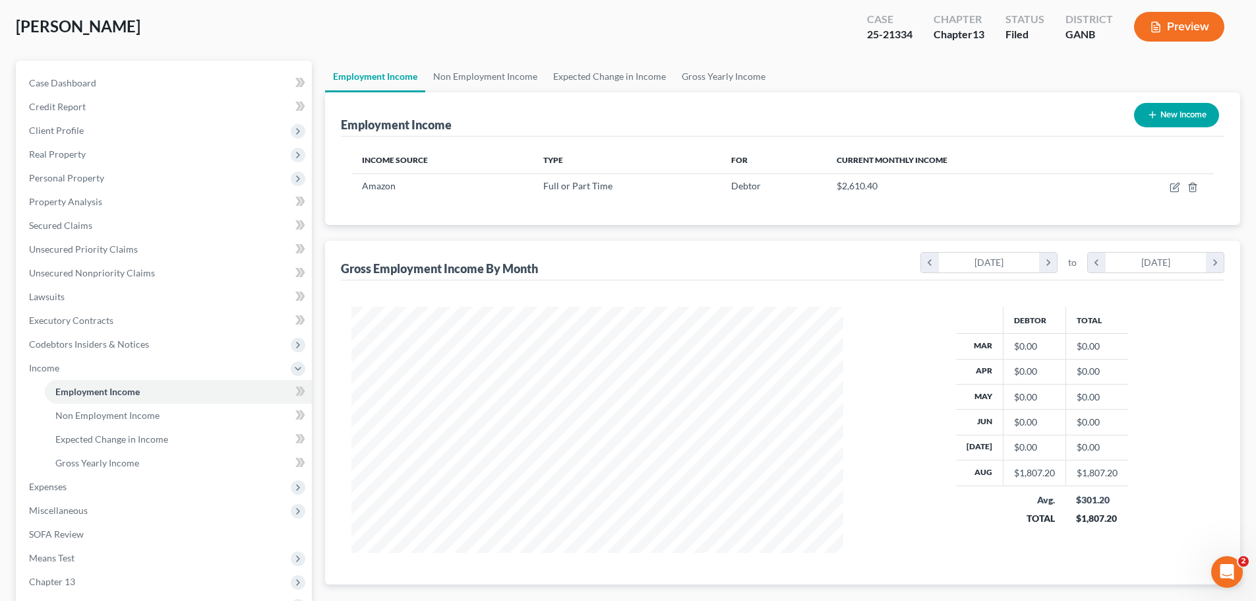
scroll to position [659255, 658983]
drag, startPoint x: 107, startPoint y: 79, endPoint x: 178, endPoint y: 136, distance: 91.0
click at [107, 79] on link "Case Dashboard" at bounding box center [164, 83] width 293 height 24
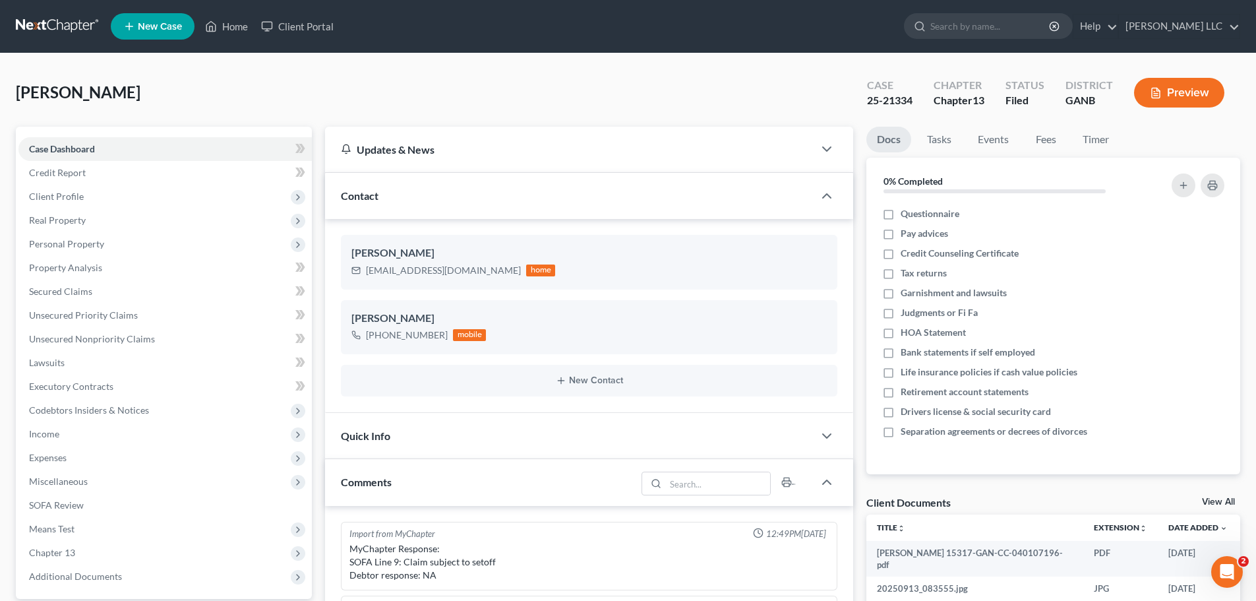
scroll to position [290, 0]
click at [901, 231] on label "Pay advices" at bounding box center [924, 233] width 47 height 13
click at [906, 231] on input "Pay advices" at bounding box center [910, 231] width 9 height 9
checkbox input "true"
click at [901, 414] on label "Drivers license & social security card" at bounding box center [976, 411] width 150 height 13
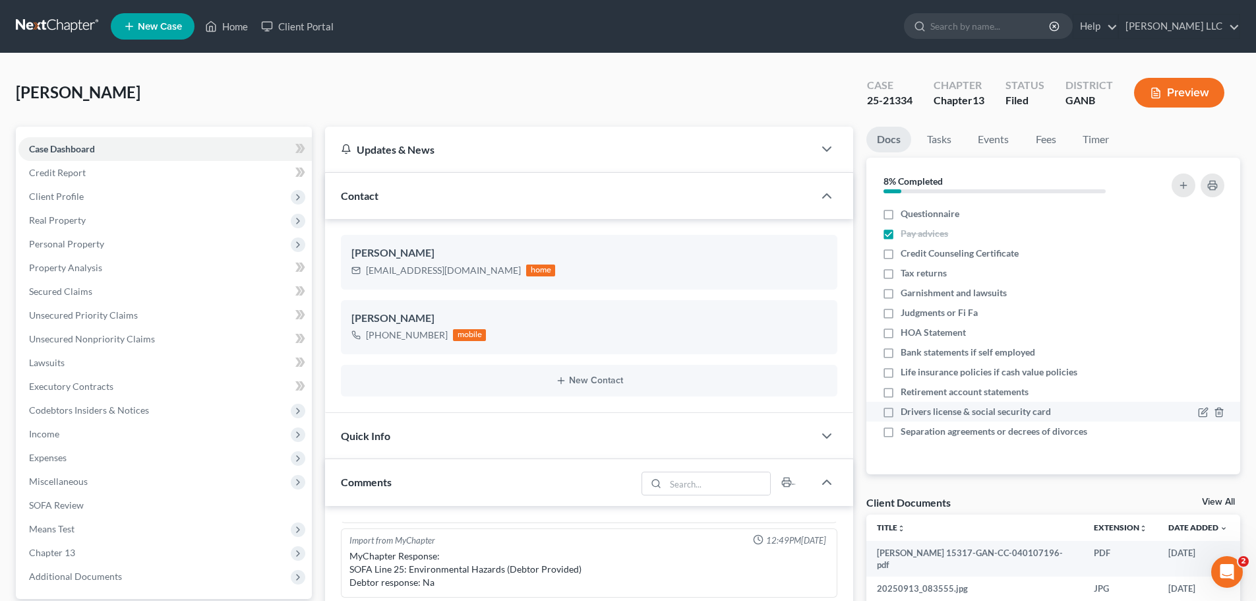
click at [906, 414] on input "Drivers license & social security card" at bounding box center [910, 409] width 9 height 9
checkbox input "true"
click at [901, 254] on label "Credit Counseling Certificate" at bounding box center [960, 253] width 118 height 13
click at [906, 254] on input "Credit Counseling Certificate" at bounding box center [910, 251] width 9 height 9
checkbox input "true"
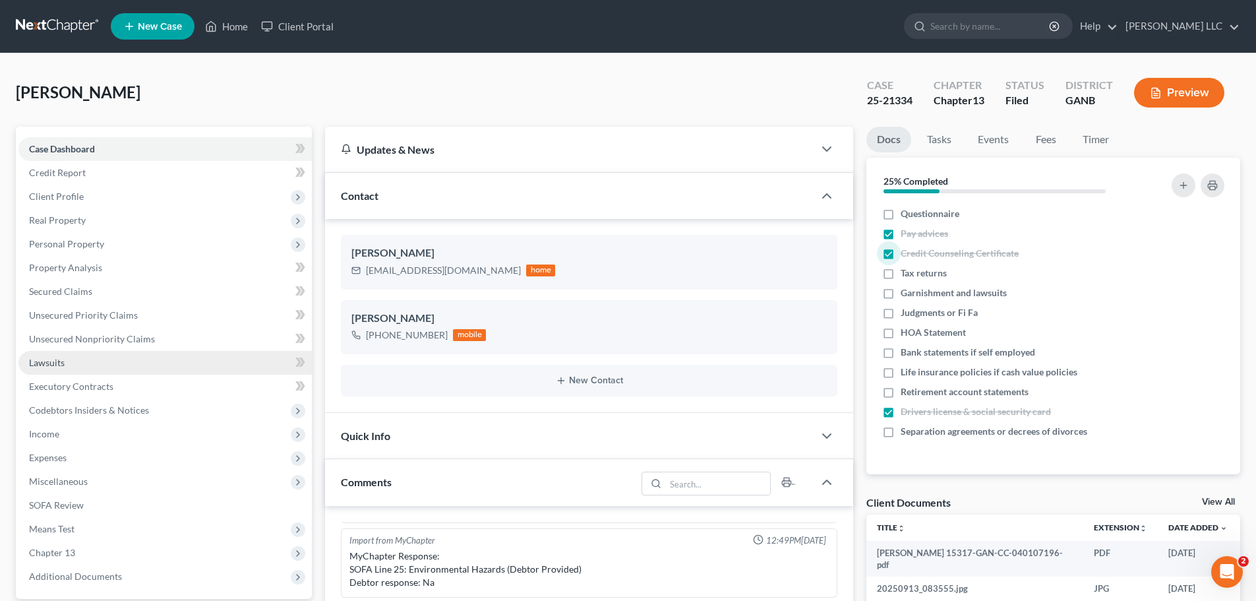
click at [60, 363] on span "Lawsuits" at bounding box center [47, 362] width 36 height 11
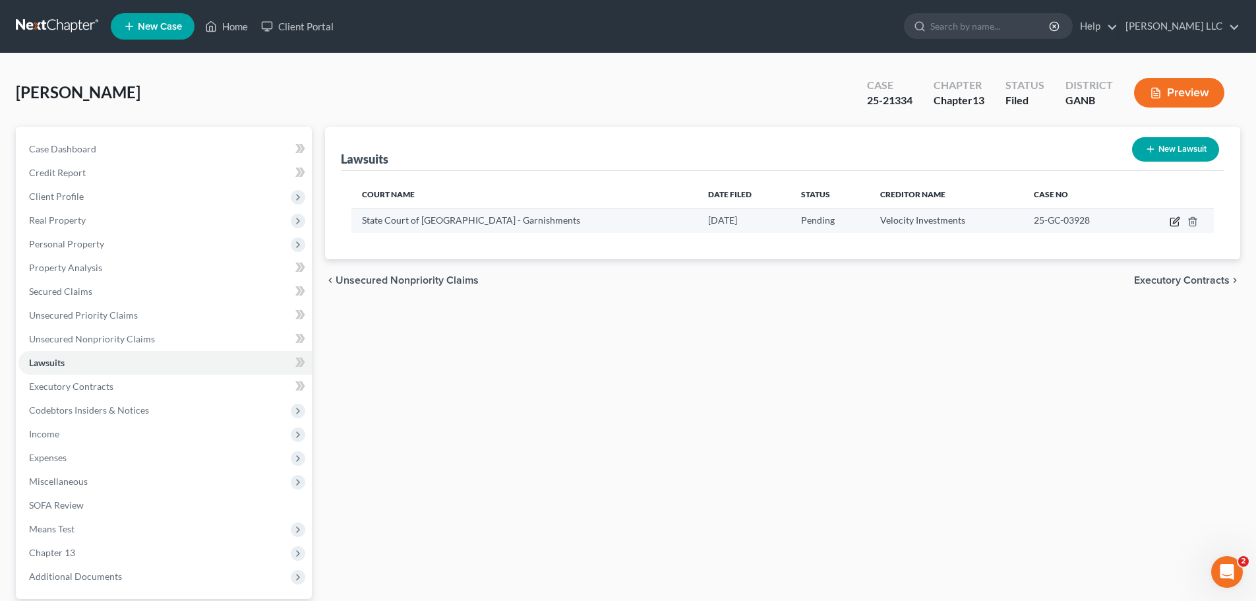
click at [1177, 220] on icon "button" at bounding box center [1175, 221] width 11 height 11
select select "10"
select select "0"
select select "1"
select select "10"
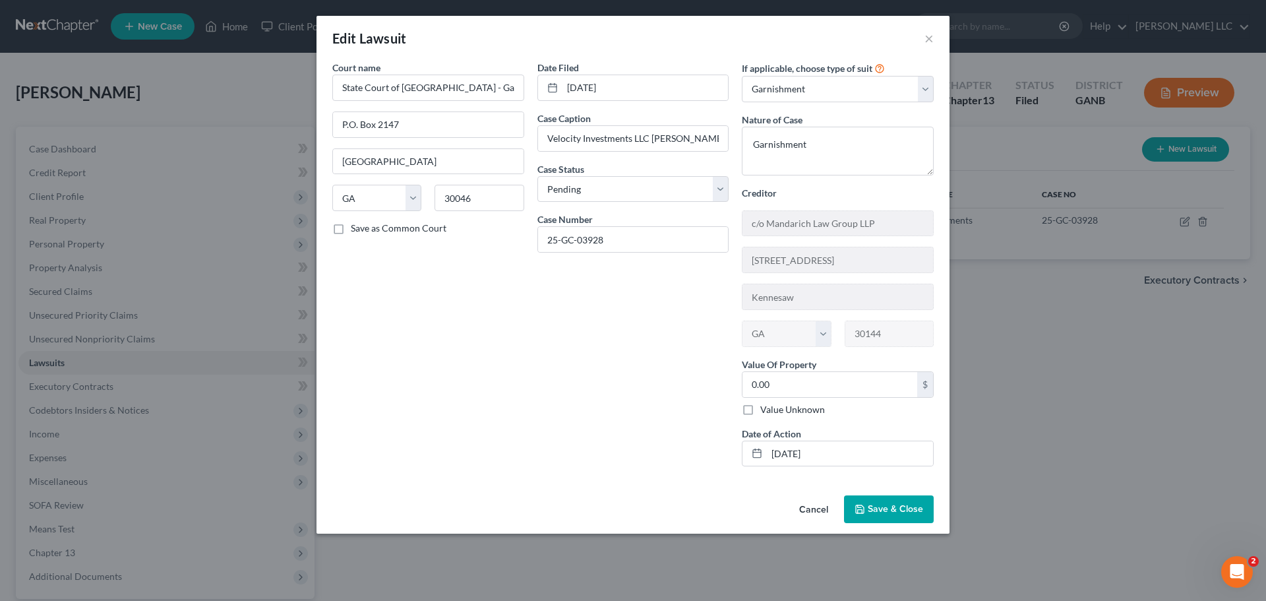
click at [760, 412] on label "Value Unknown" at bounding box center [792, 409] width 65 height 13
click at [766, 412] on input "Value Unknown" at bounding box center [770, 407] width 9 height 9
checkbox input "true"
click at [868, 514] on button "Save & Close" at bounding box center [889, 509] width 90 height 28
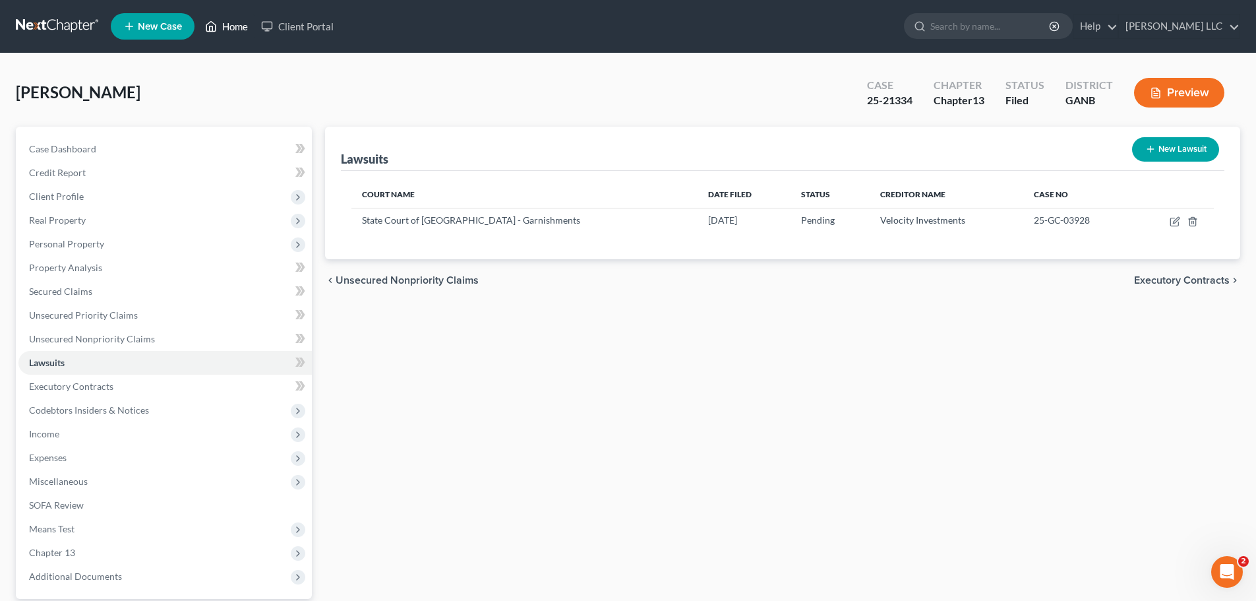
click at [234, 26] on link "Home" at bounding box center [227, 27] width 56 height 24
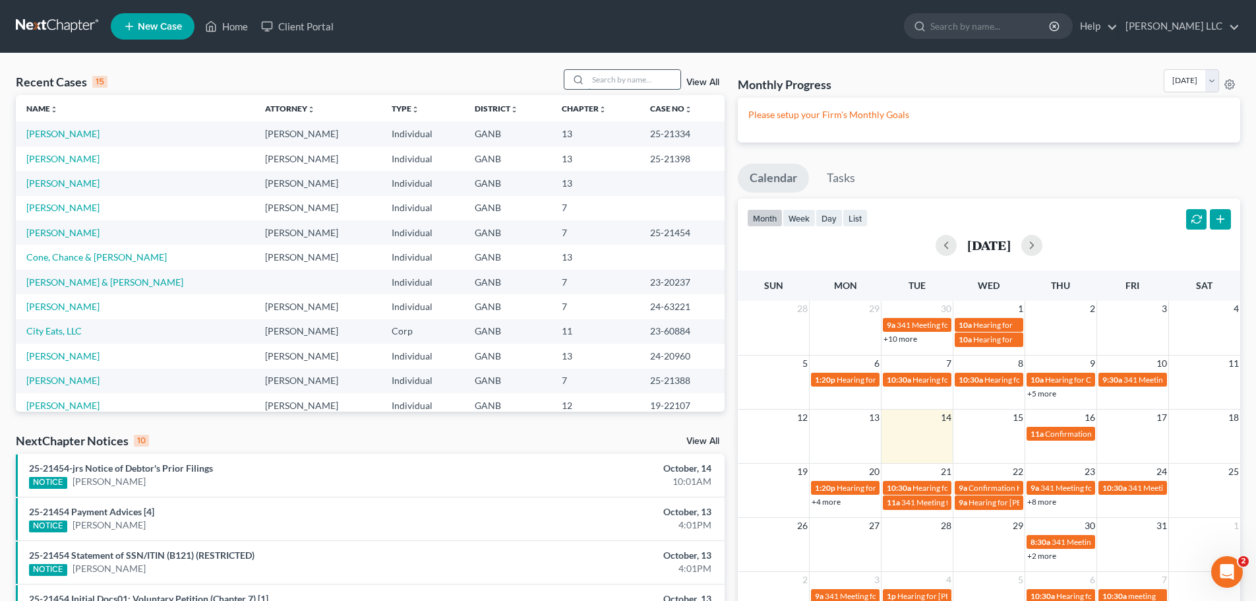
click at [647, 77] on input "search" at bounding box center [634, 79] width 92 height 19
type input "[PERSON_NAME]"
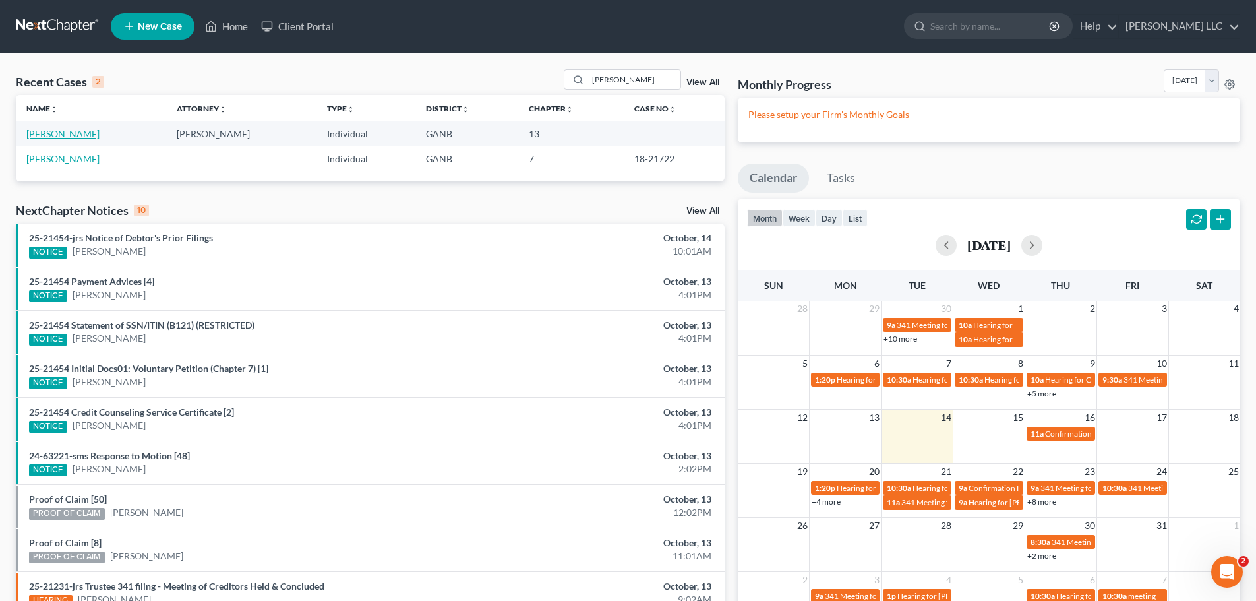
click at [69, 137] on link "[PERSON_NAME]" at bounding box center [62, 133] width 73 height 11
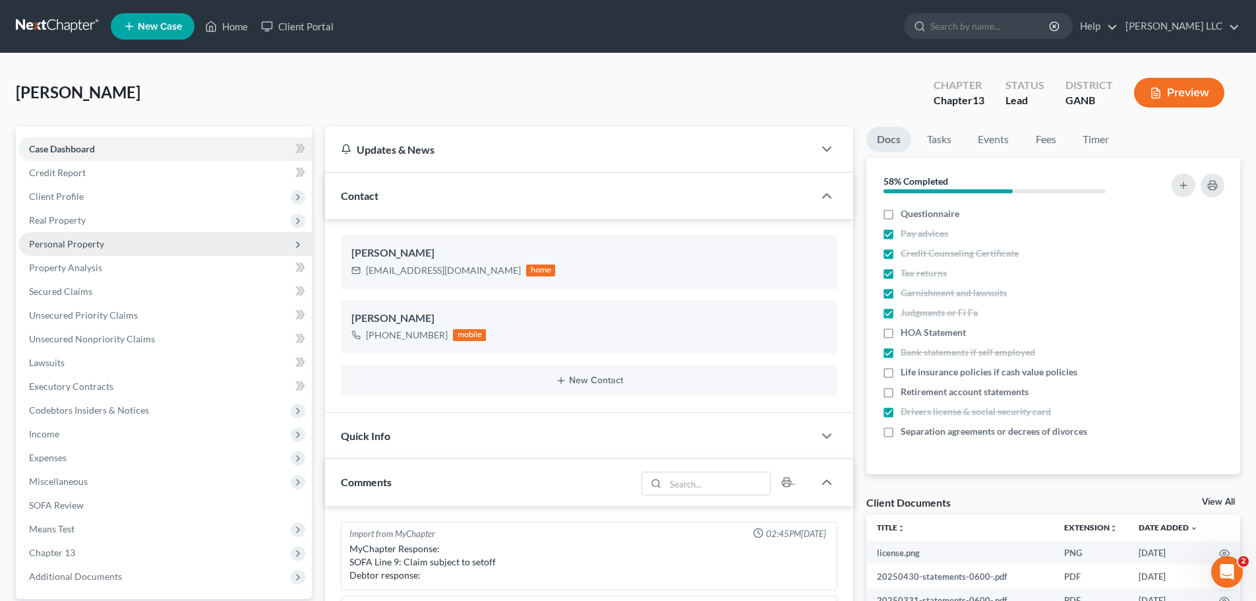
click at [83, 241] on span "Personal Property" at bounding box center [66, 243] width 75 height 11
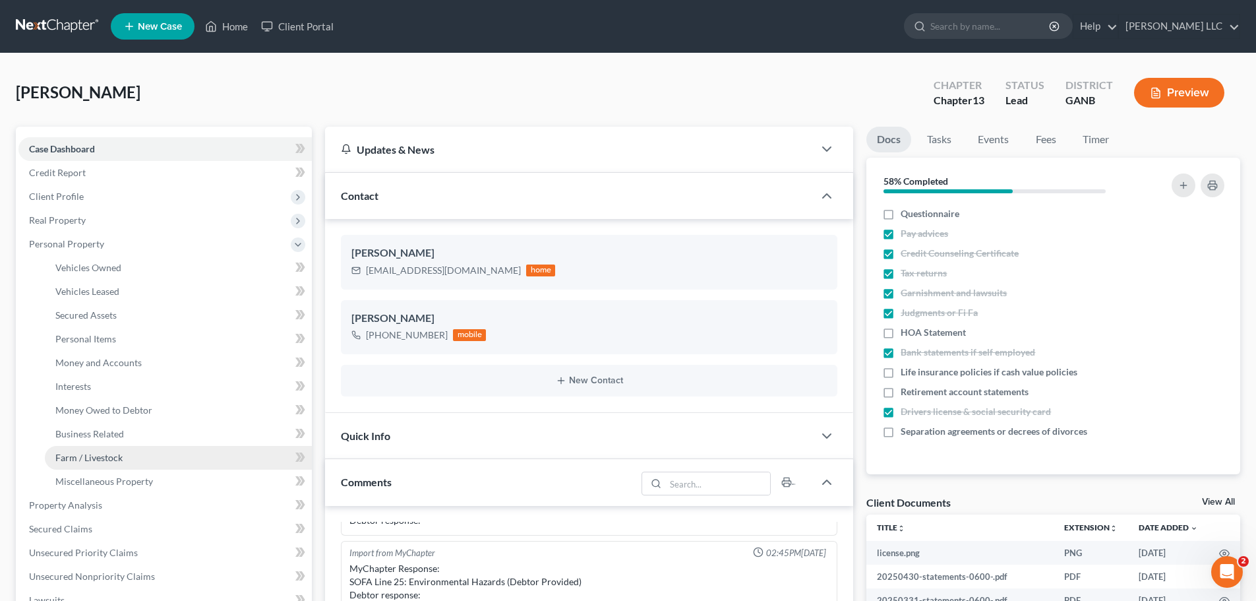
click at [108, 462] on span "Farm / Livestock" at bounding box center [88, 457] width 67 height 11
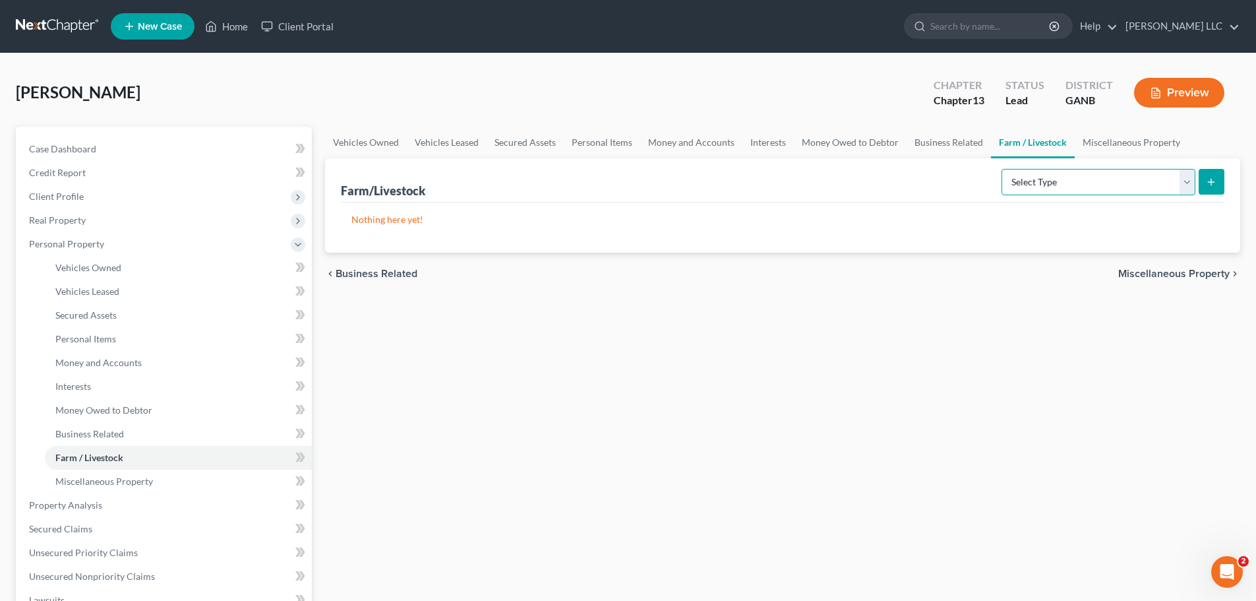
click at [1190, 187] on select "Select Type Animals & Livestock (A/B: 47) Crops: Growing or Harvested (A/B: 48)…" at bounding box center [1099, 182] width 194 height 26
select select "animals"
click at [1004, 169] on select "Select Type Animals & Livestock (A/B: 47) Crops: Growing or Harvested (A/B: 48)…" at bounding box center [1099, 182] width 194 height 26
click at [1213, 180] on icon "submit" at bounding box center [1211, 182] width 11 height 11
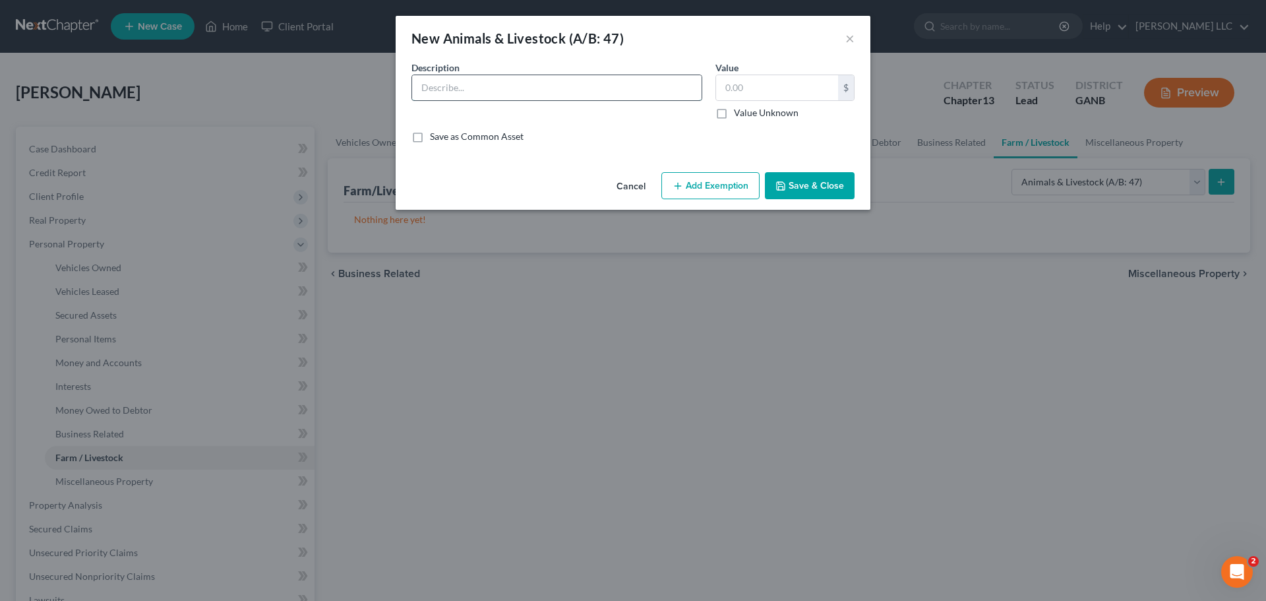
click at [562, 92] on input "text" at bounding box center [557, 87] width 290 height 25
type input "2 dogs"
type input "50.00"
click at [562, 92] on input "2 dogs" at bounding box center [557, 87] width 290 height 25
type input "2 dogs (mutts)"
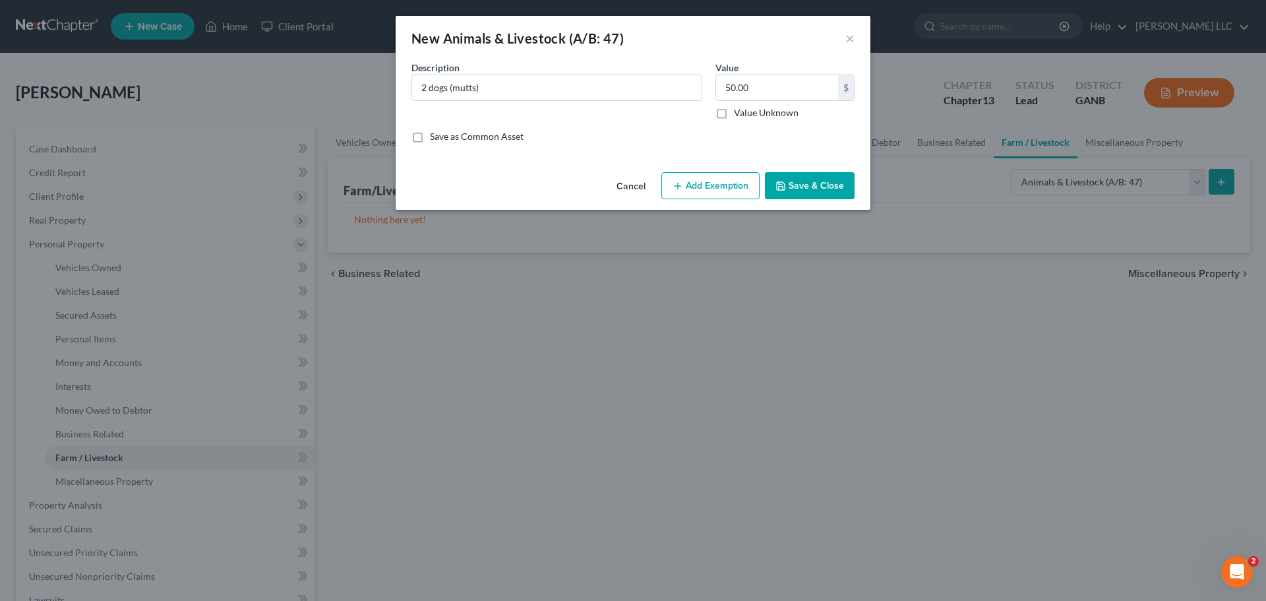
click at [811, 184] on button "Save & Close" at bounding box center [810, 186] width 90 height 28
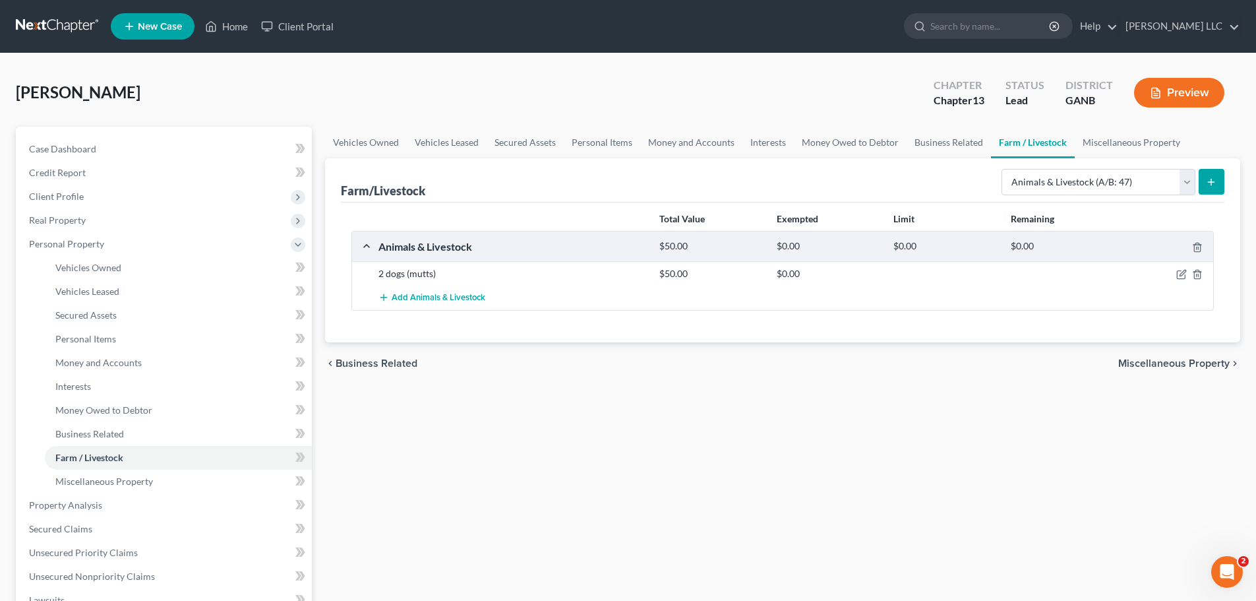
click at [691, 593] on div "Vehicles Owned Vehicles Leased Secured Assets Personal Items Money and Accounts…" at bounding box center [783, 519] width 929 height 785
drag, startPoint x: 245, startPoint y: 30, endPoint x: 455, endPoint y: 71, distance: 213.7
click at [245, 30] on link "Home" at bounding box center [227, 27] width 56 height 24
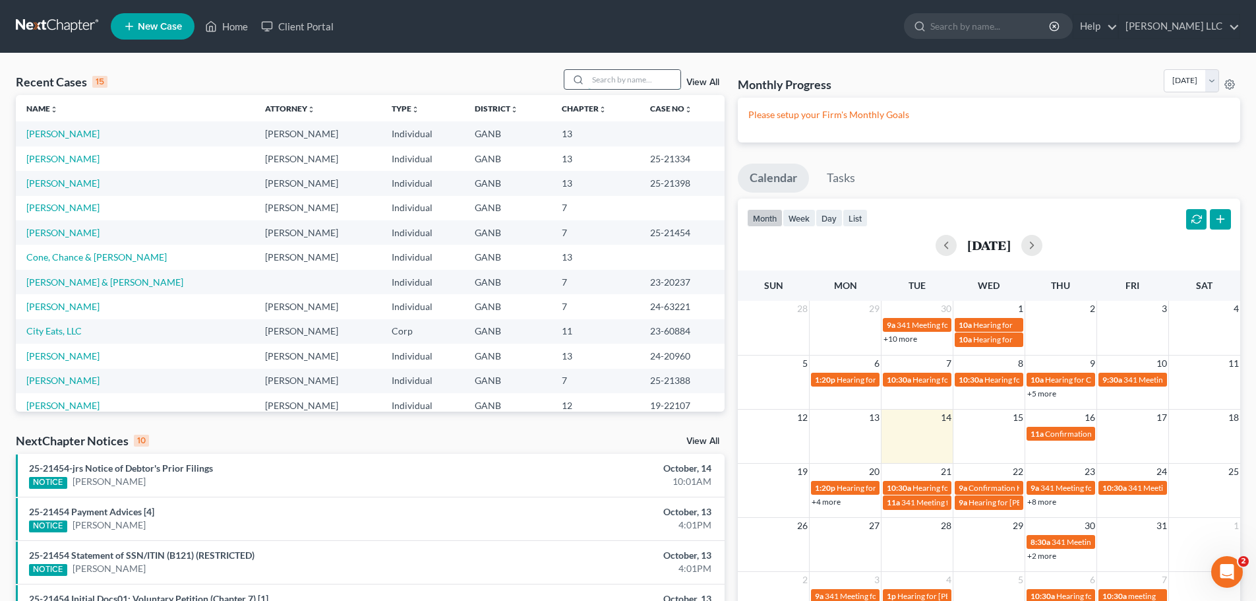
click at [622, 80] on input "search" at bounding box center [634, 79] width 92 height 19
type input "cone"
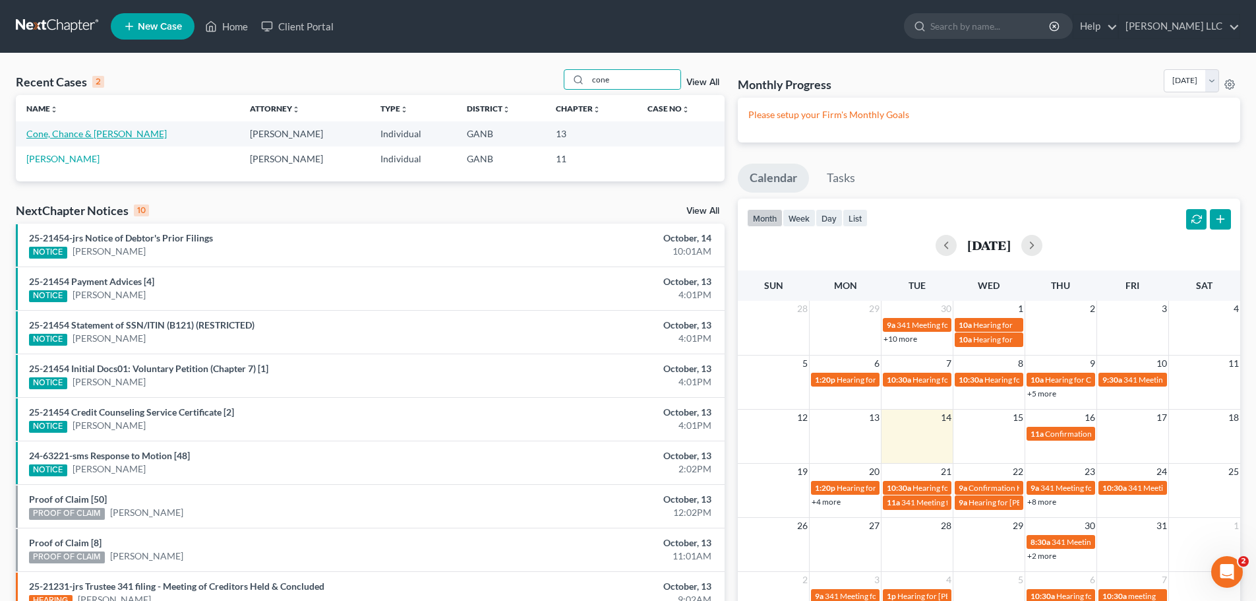
drag, startPoint x: 70, startPoint y: 129, endPoint x: 108, endPoint y: 131, distance: 38.3
click at [71, 129] on link "Cone, Chance & [PERSON_NAME]" at bounding box center [96, 133] width 140 height 11
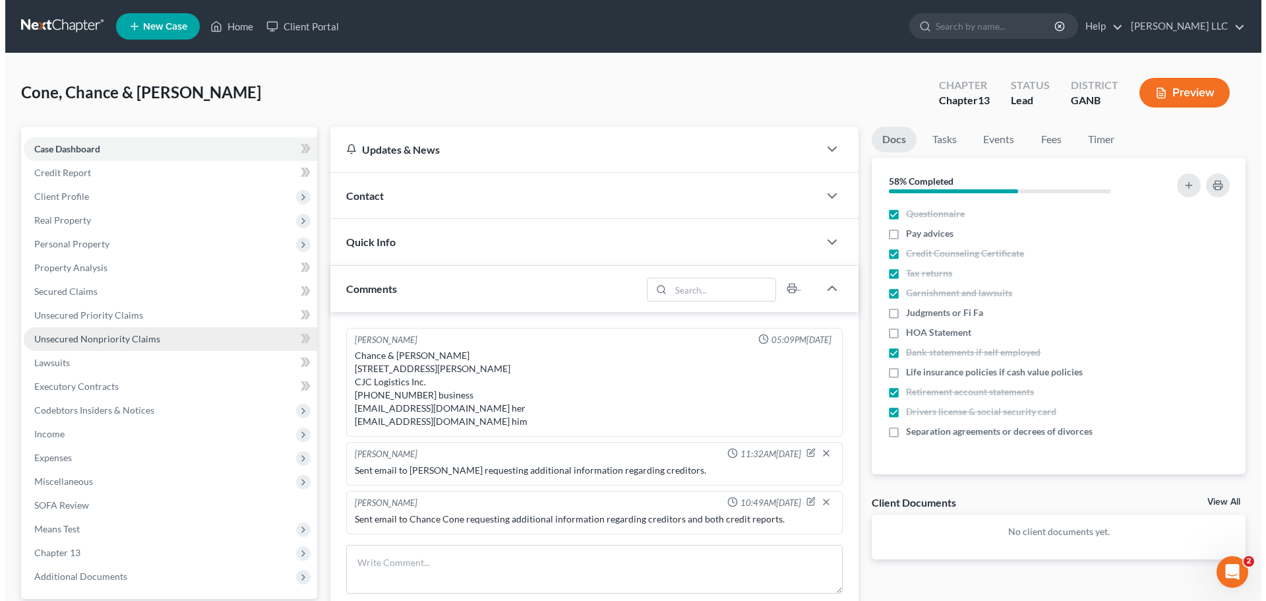
scroll to position [9, 0]
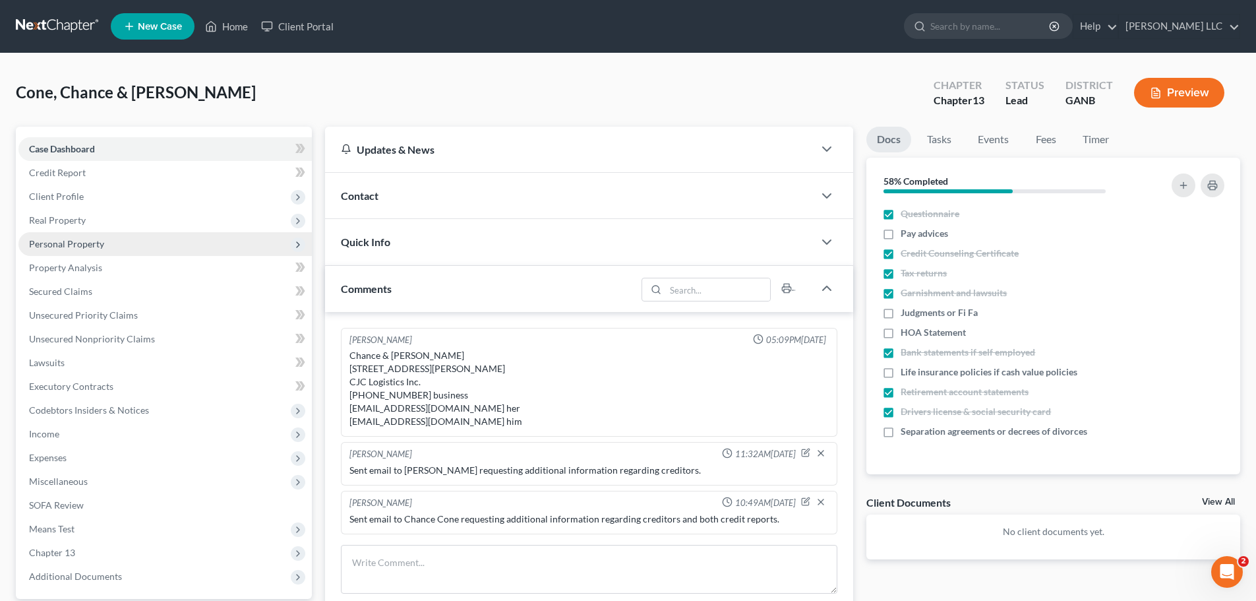
click at [83, 242] on span "Personal Property" at bounding box center [66, 243] width 75 height 11
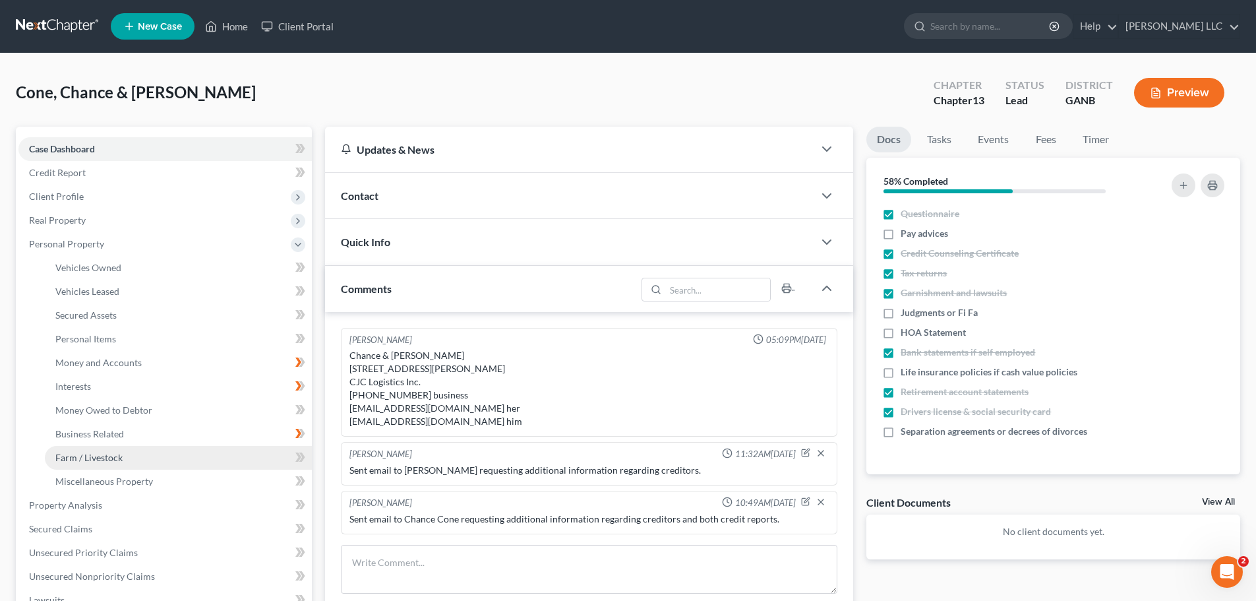
click at [110, 454] on span "Farm / Livestock" at bounding box center [88, 457] width 67 height 11
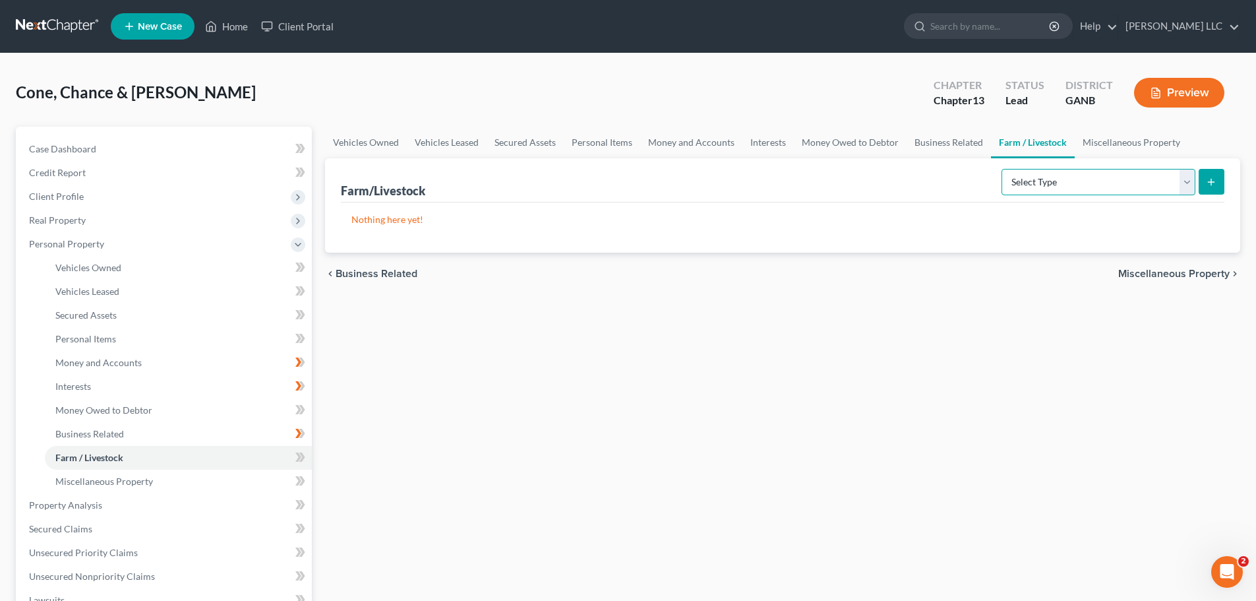
click at [1195, 185] on select "Select Type Animals & Livestock (A/B: 47) Crops: Growing or Harvested (A/B: 48)…" at bounding box center [1099, 182] width 194 height 26
select select "animals"
click at [1004, 169] on select "Select Type Animals & Livestock (A/B: 47) Crops: Growing or Harvested (A/B: 48)…" at bounding box center [1099, 182] width 194 height 26
click at [1212, 182] on line "submit" at bounding box center [1212, 182] width 6 height 0
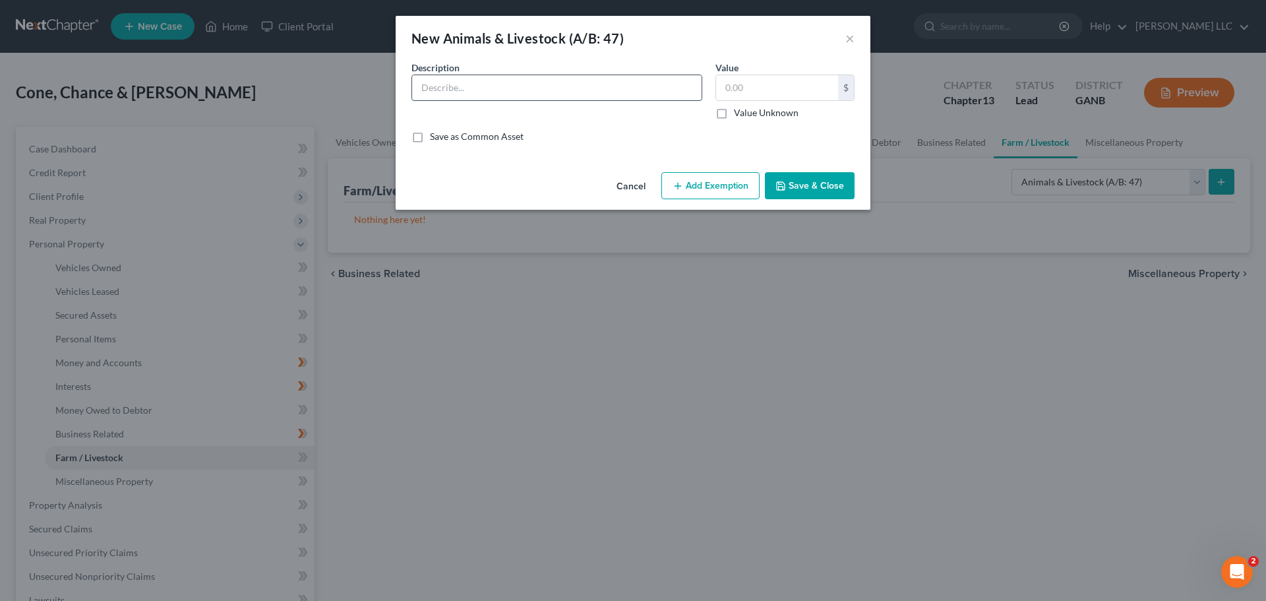
click at [526, 98] on input "text" at bounding box center [557, 87] width 290 height 25
paste input "Black Lab Springer Spaniel [PERSON_NAME] Doodle Sheepa Doodle Golden Doodle"
click at [462, 88] on input "5 dogs: Black Lab Springer Spaniel [PERSON_NAME] Doodle Sheepa Doodle Golden Do…" at bounding box center [557, 87] width 290 height 25
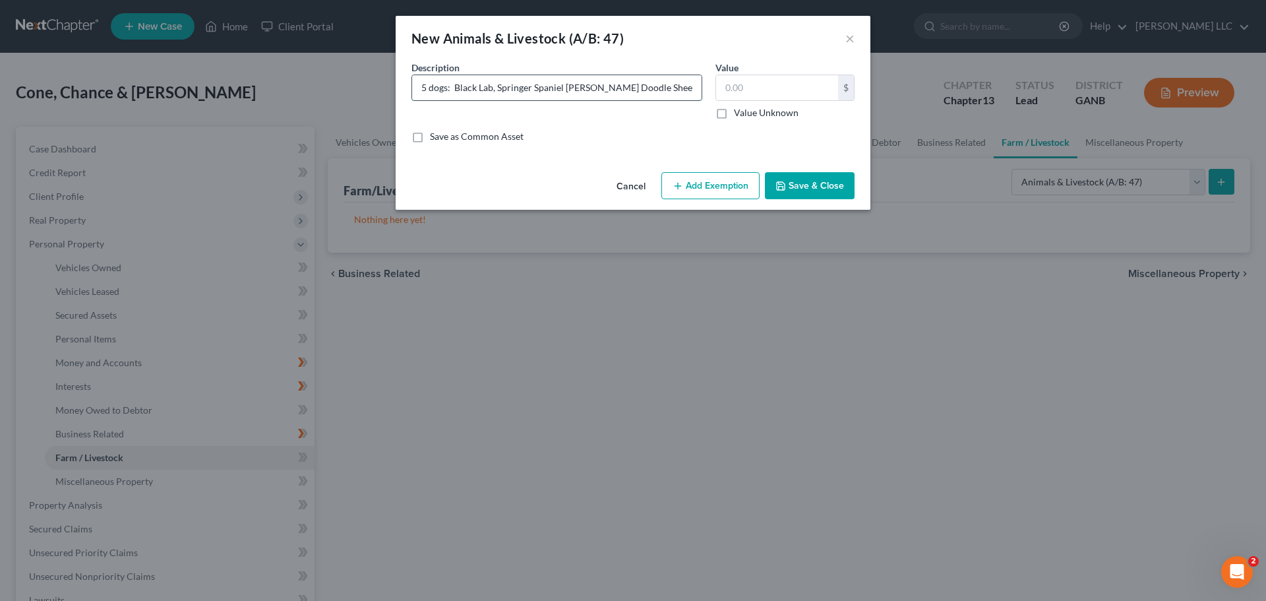
click at [562, 86] on input "5 dogs: Black Lab, Springer Spaniel [PERSON_NAME] Doodle Sheepa Doodle Golden D…" at bounding box center [557, 87] width 290 height 25
click at [624, 88] on input "5 dogs: Black Lab, Springer Spaniel, [PERSON_NAME] Sheepa Doodle Golden Doodle" at bounding box center [557, 87] width 290 height 25
click at [689, 86] on input "5 dogs: Black Lab, Springer Spaniel, [PERSON_NAME], Sheepa Doodle Golden Doodle" at bounding box center [557, 87] width 290 height 25
type input "5 dogs: Black Lab, Springer Spaniel, [PERSON_NAME], Sheepa Doodle, Golden Doodle"
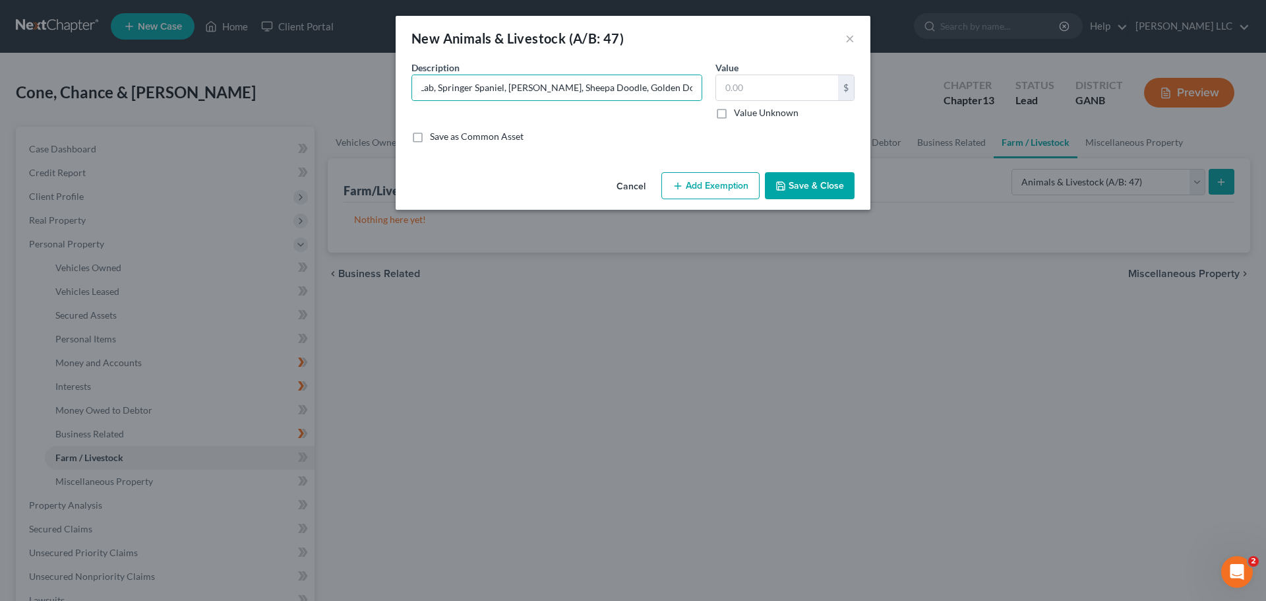
click at [734, 116] on label "Value Unknown" at bounding box center [766, 112] width 65 height 13
click at [739, 115] on input "Value Unknown" at bounding box center [743, 110] width 9 height 9
checkbox input "true"
type input "0.00"
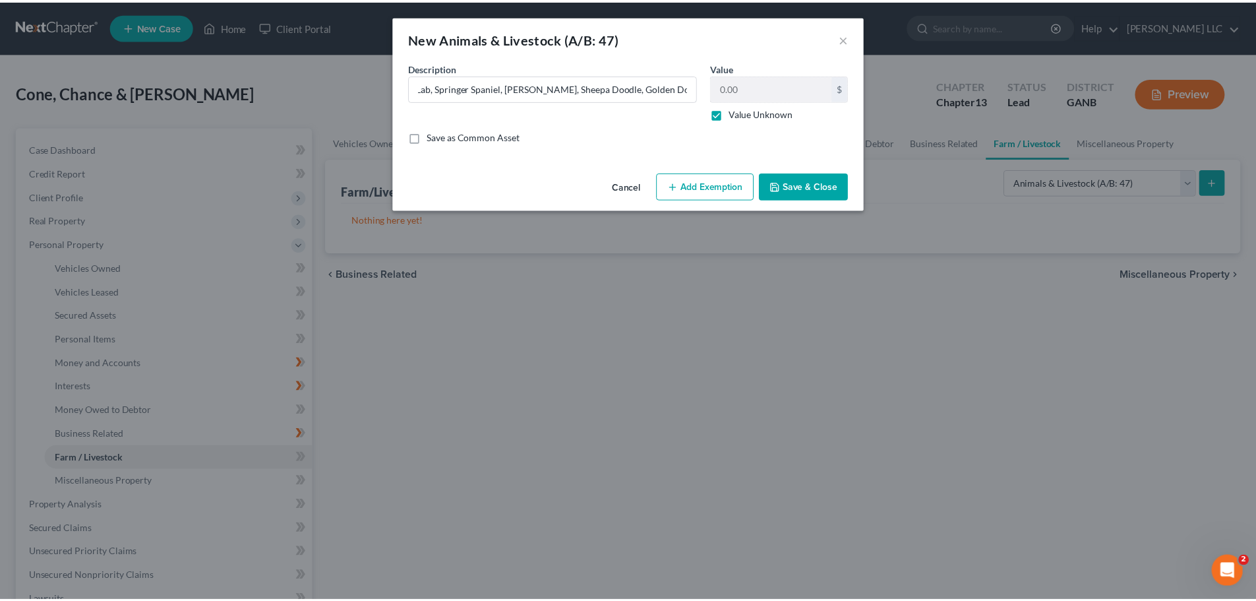
scroll to position [0, 0]
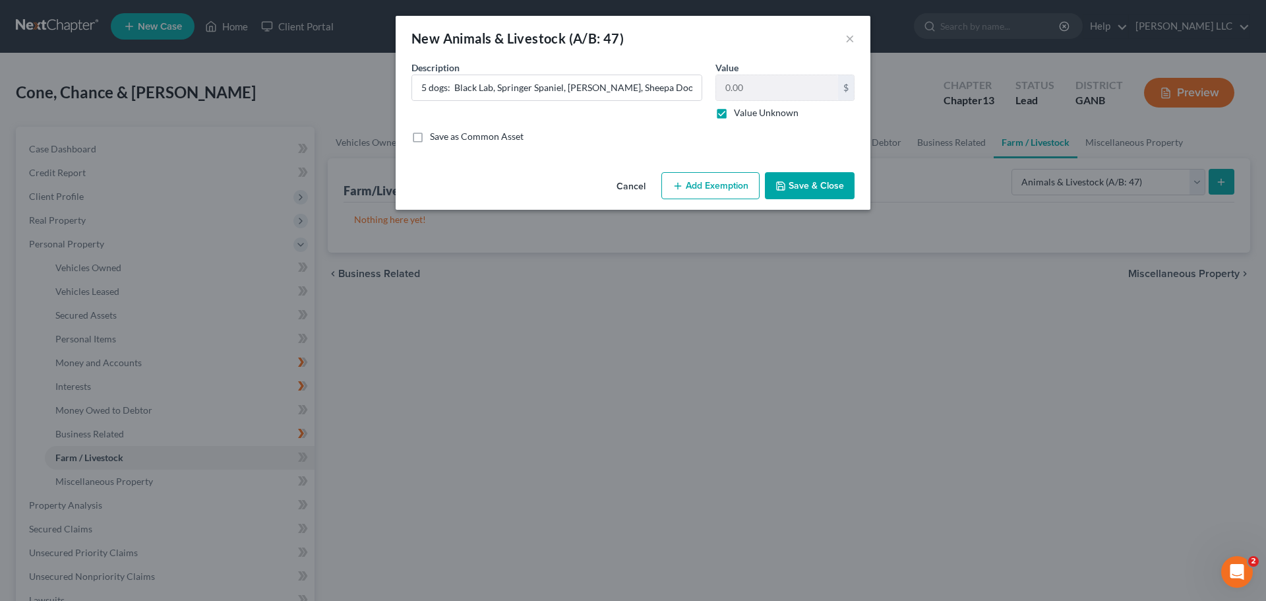
click at [825, 190] on button "Save & Close" at bounding box center [810, 186] width 90 height 28
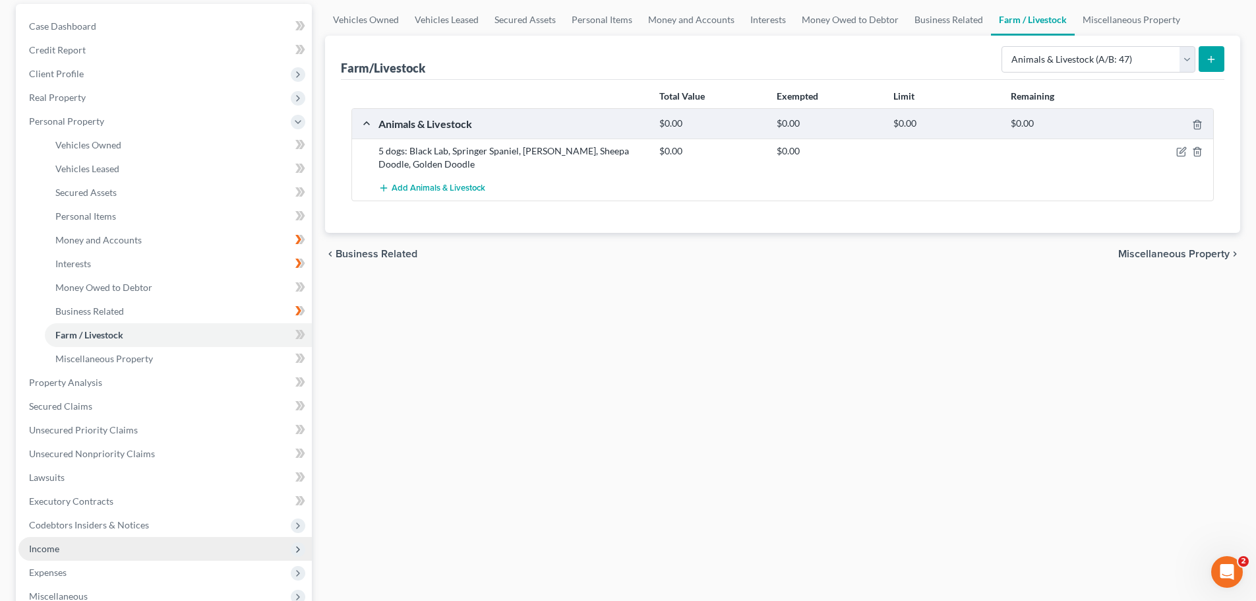
scroll to position [198, 0]
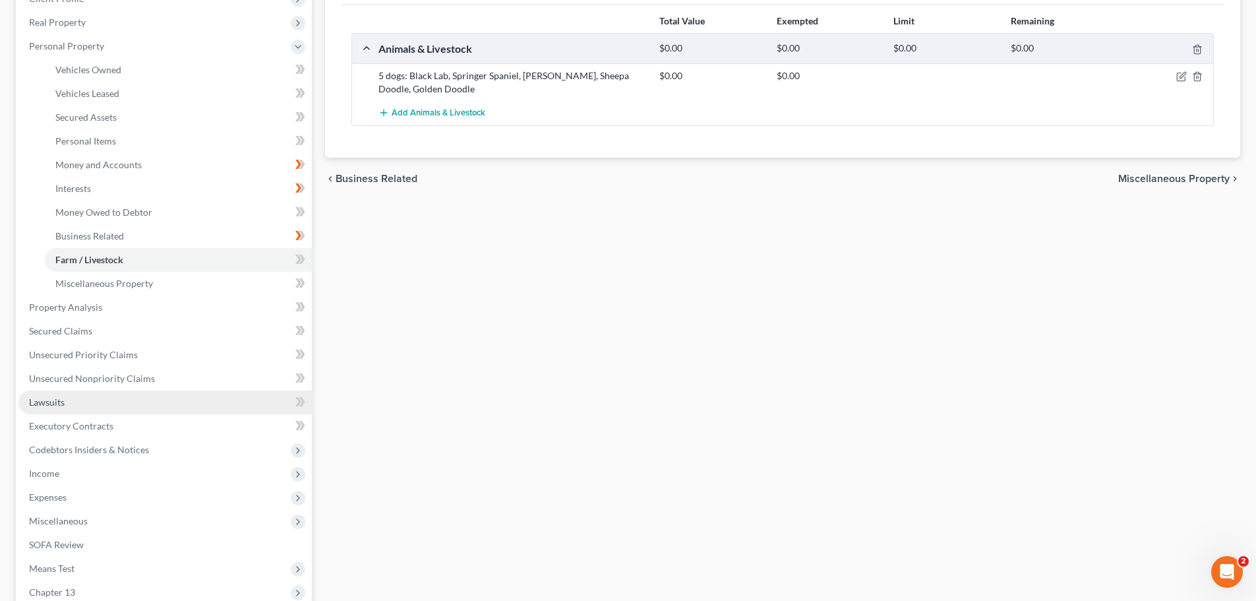
click at [69, 408] on link "Lawsuits" at bounding box center [164, 402] width 293 height 24
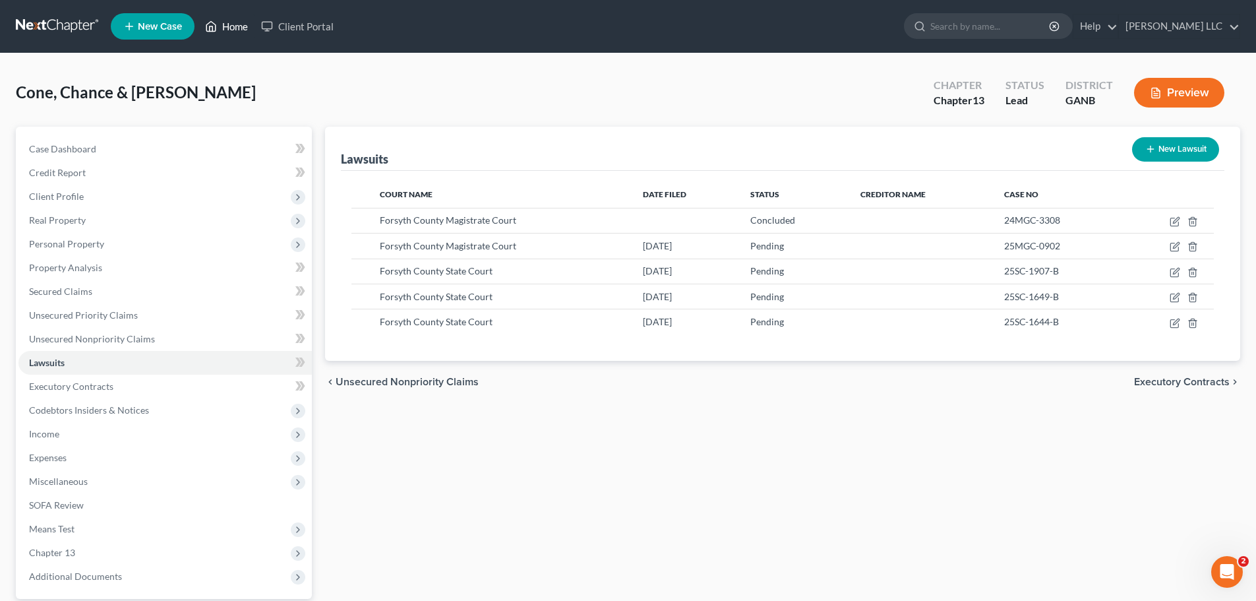
click at [237, 26] on link "Home" at bounding box center [227, 27] width 56 height 24
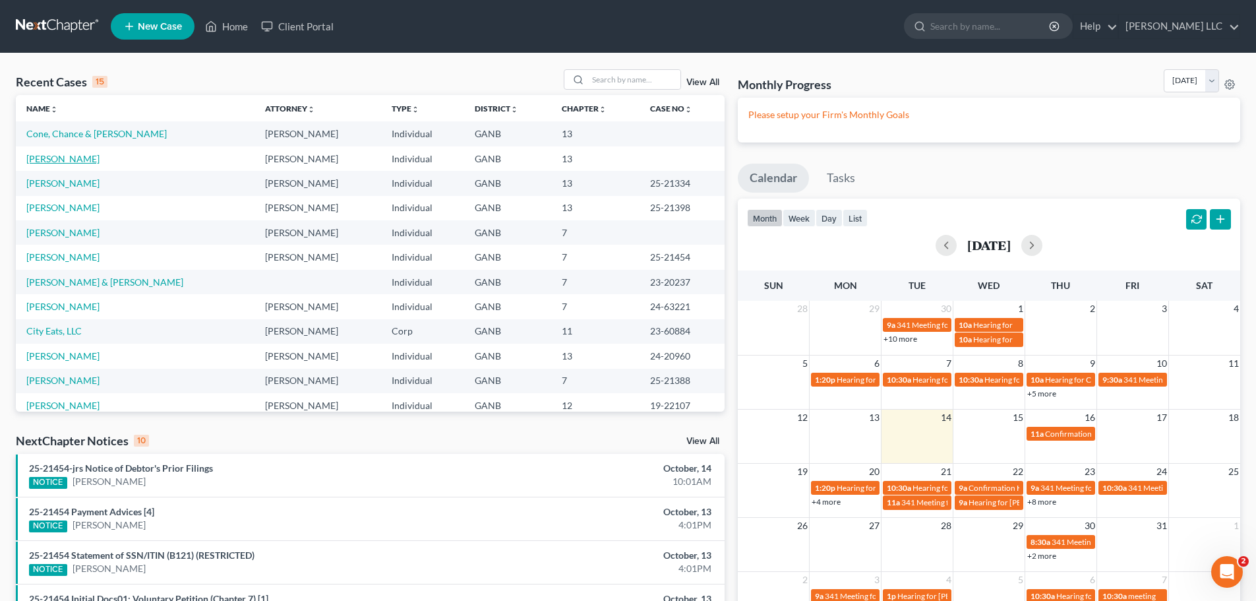
click at [70, 158] on link "[PERSON_NAME]" at bounding box center [62, 158] width 73 height 11
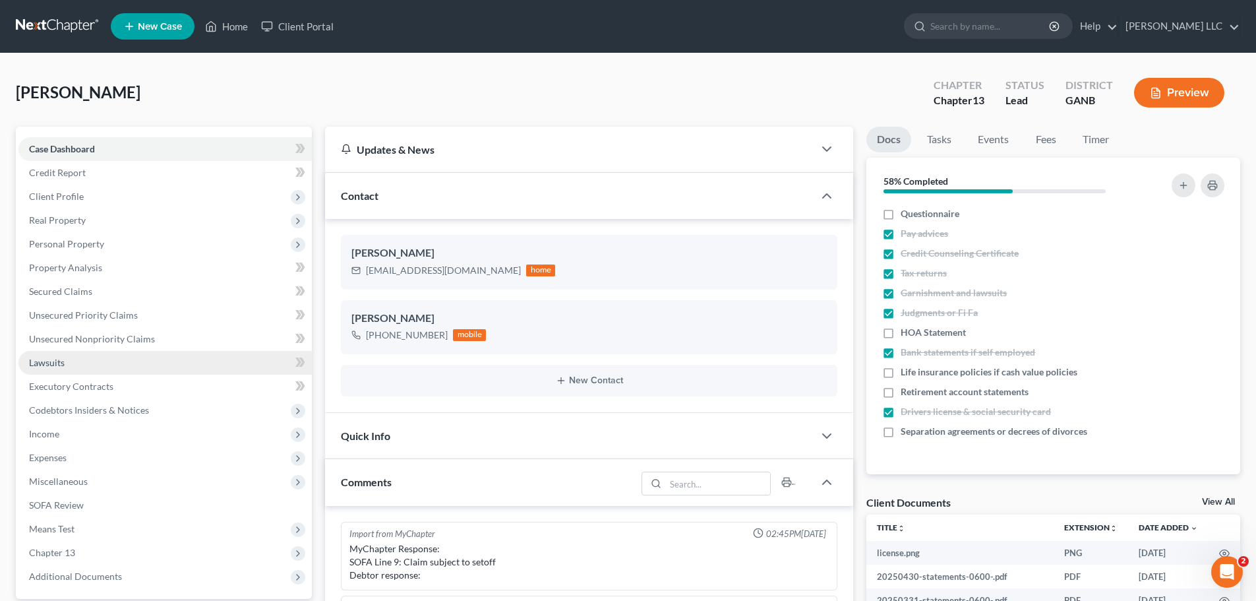
scroll to position [278, 0]
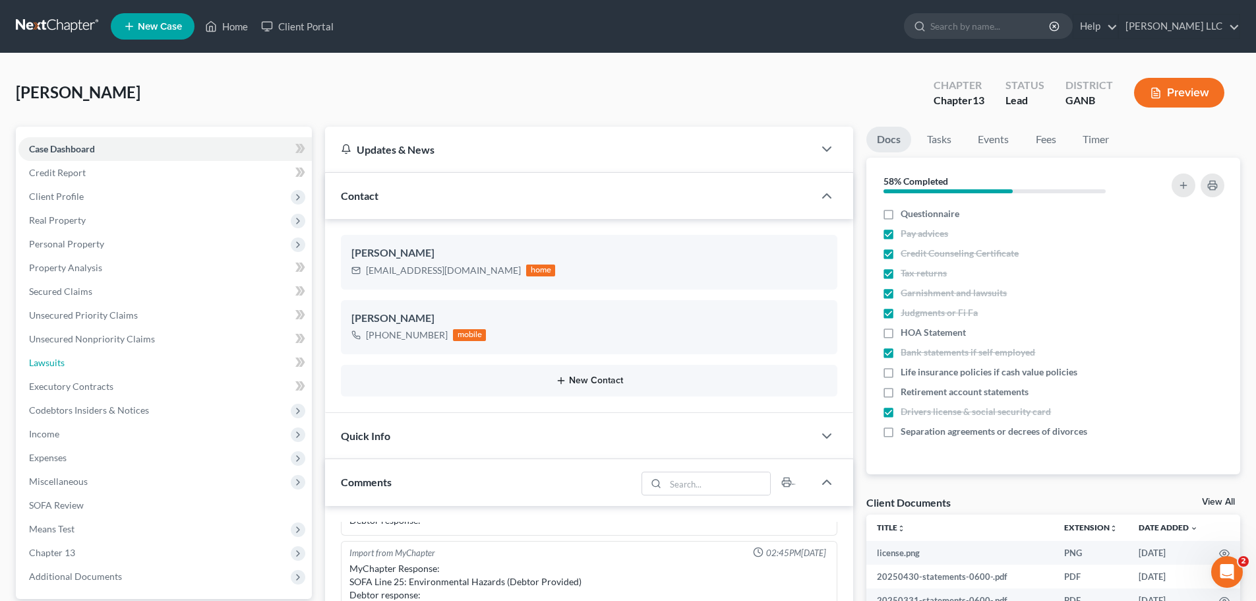
click at [73, 361] on link "Lawsuits" at bounding box center [164, 363] width 293 height 24
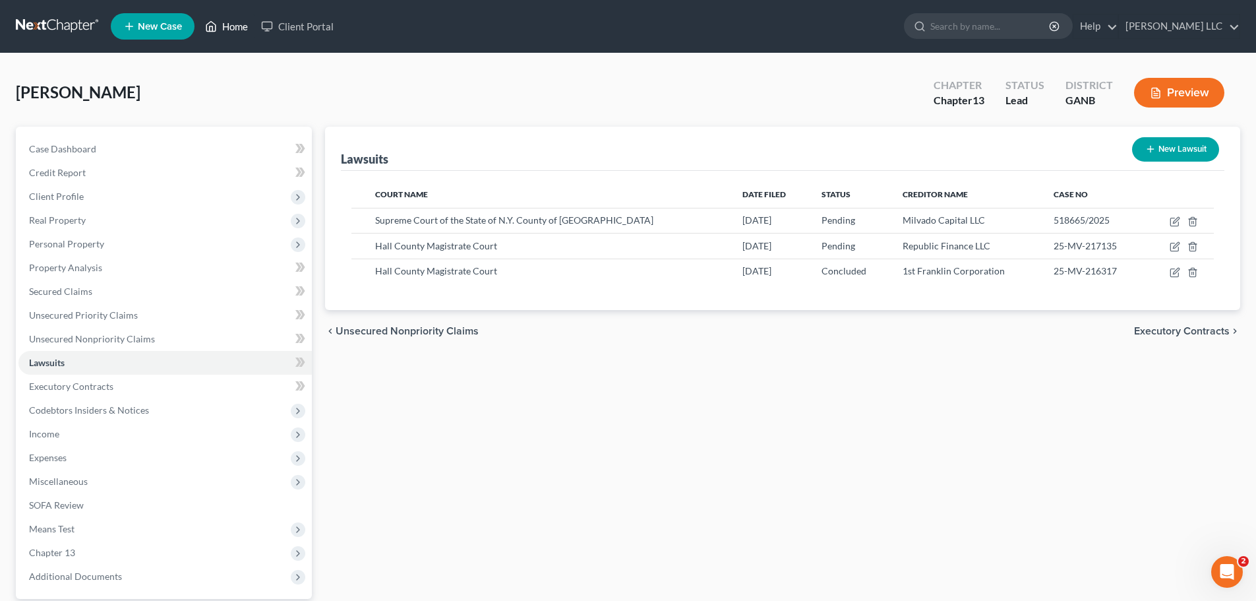
click at [241, 28] on link "Home" at bounding box center [227, 27] width 56 height 24
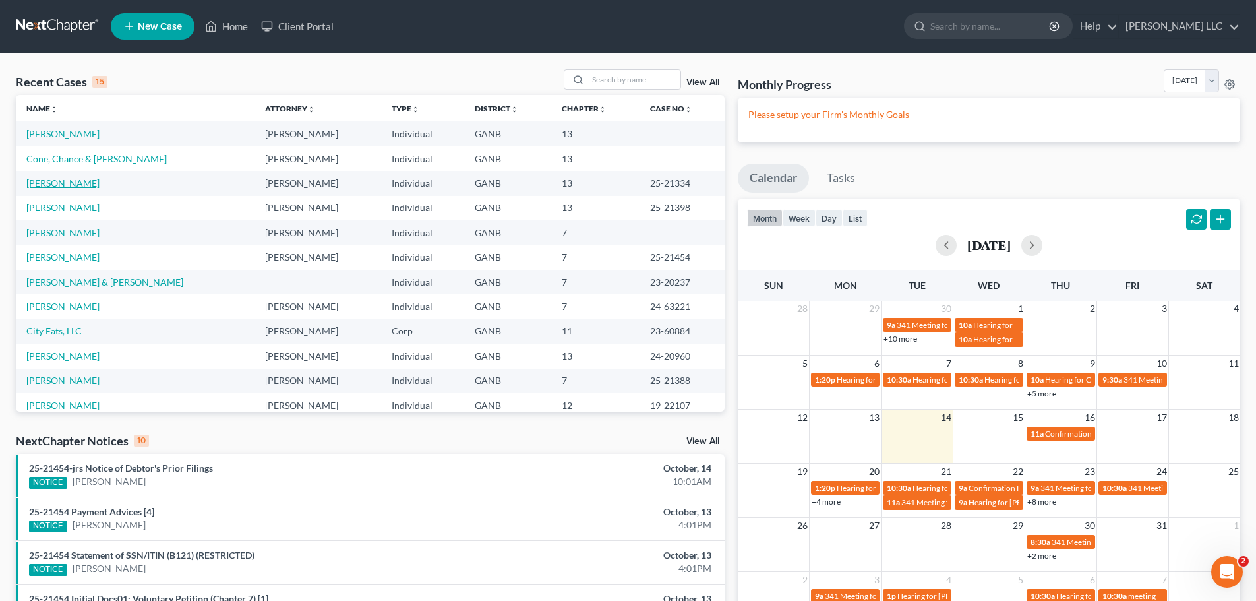
click at [78, 187] on link "[PERSON_NAME]" at bounding box center [62, 182] width 73 height 11
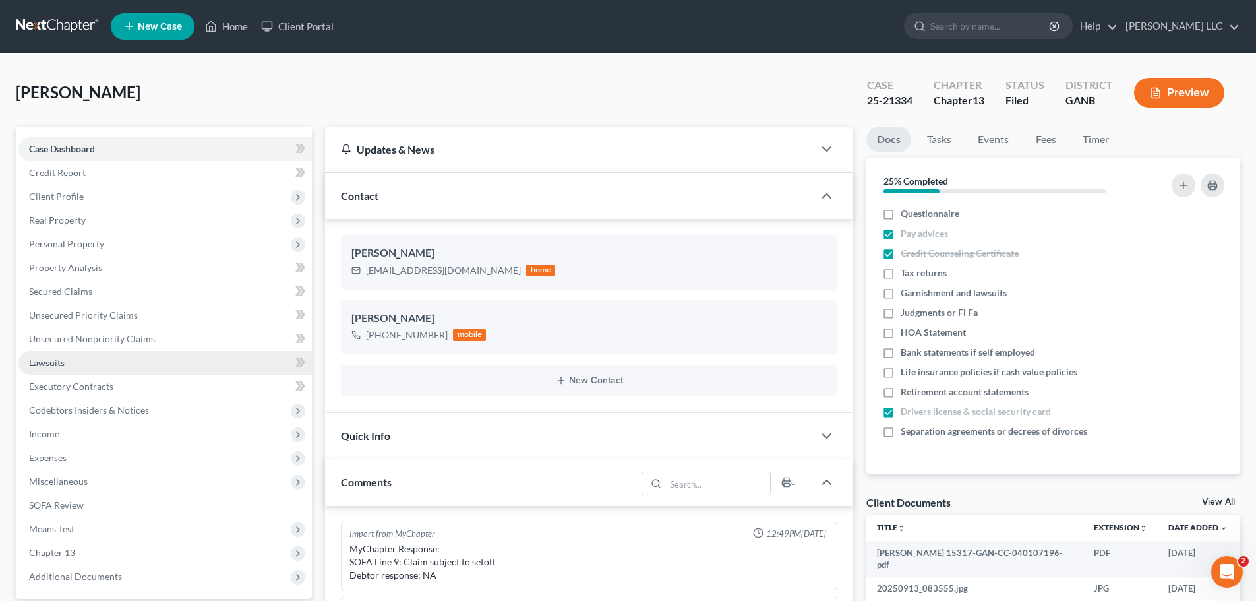
scroll to position [290, 0]
click at [69, 361] on link "Lawsuits" at bounding box center [164, 363] width 293 height 24
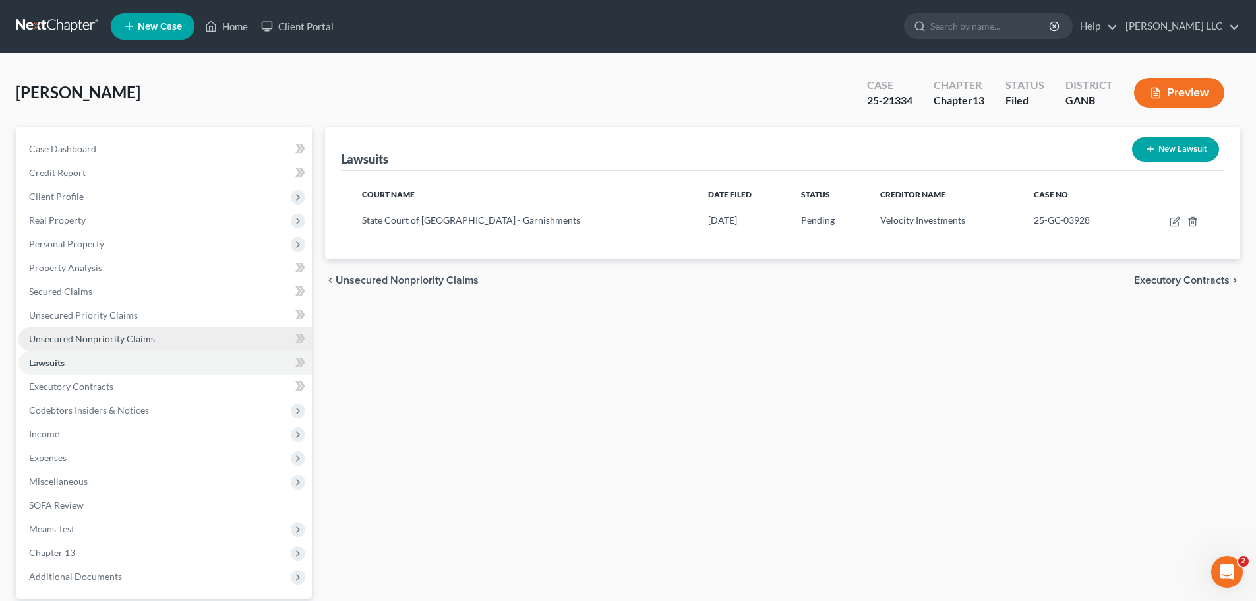
click at [90, 334] on span "Unsecured Nonpriority Claims" at bounding box center [92, 338] width 126 height 11
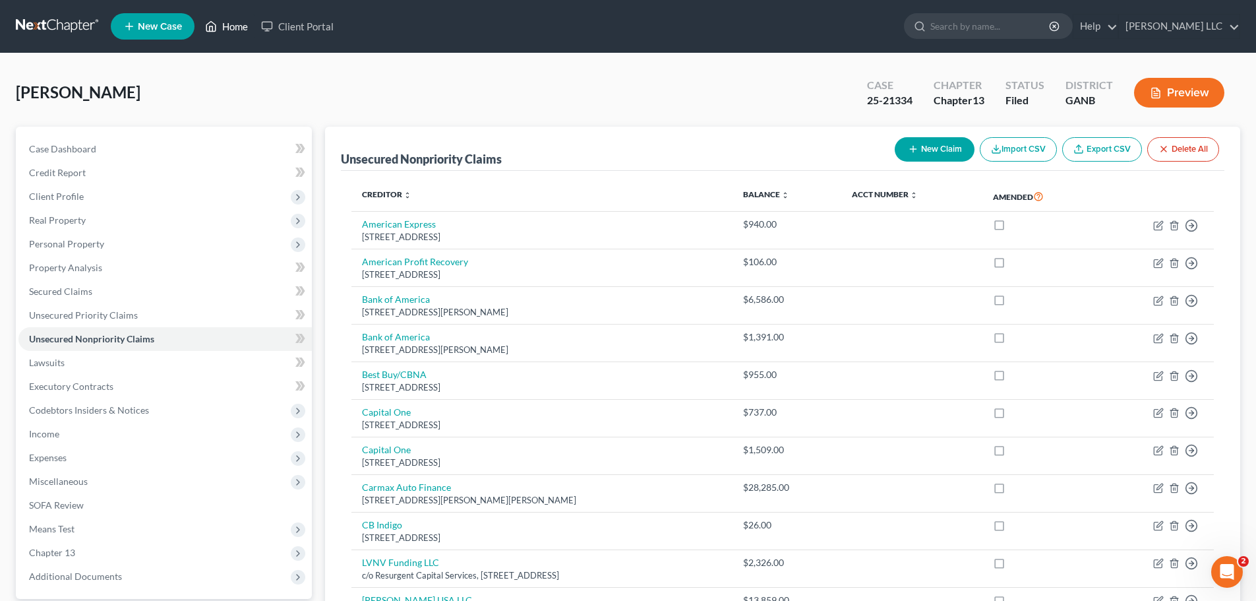
click at [242, 26] on link "Home" at bounding box center [227, 27] width 56 height 24
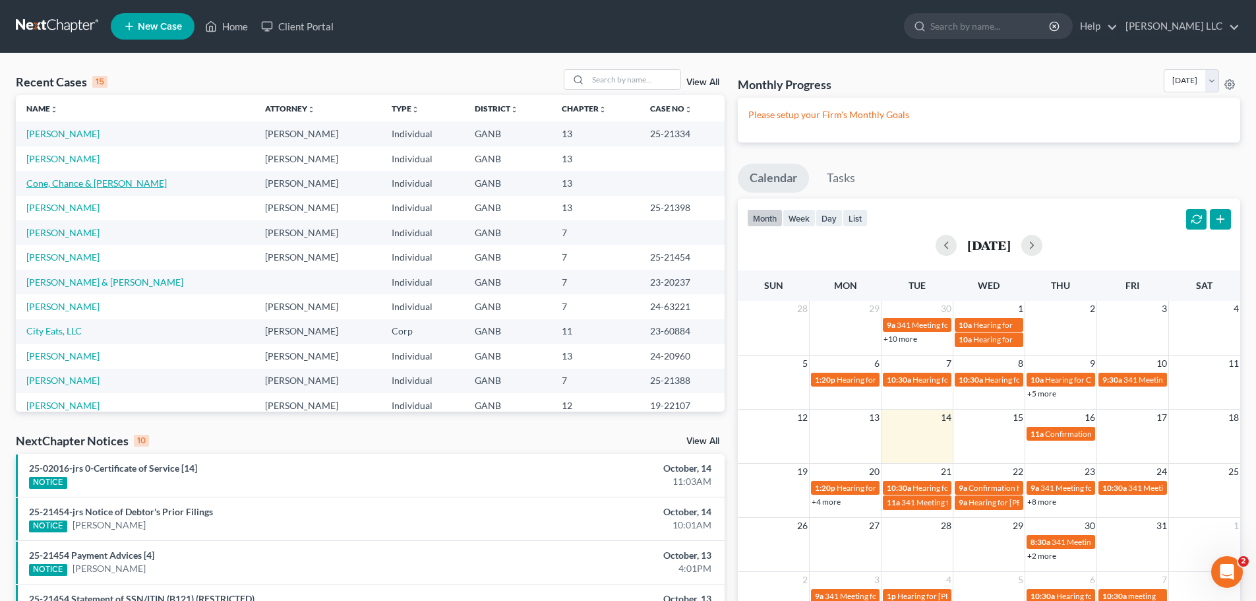
click at [47, 188] on link "Cone, Chance & [PERSON_NAME]" at bounding box center [96, 182] width 140 height 11
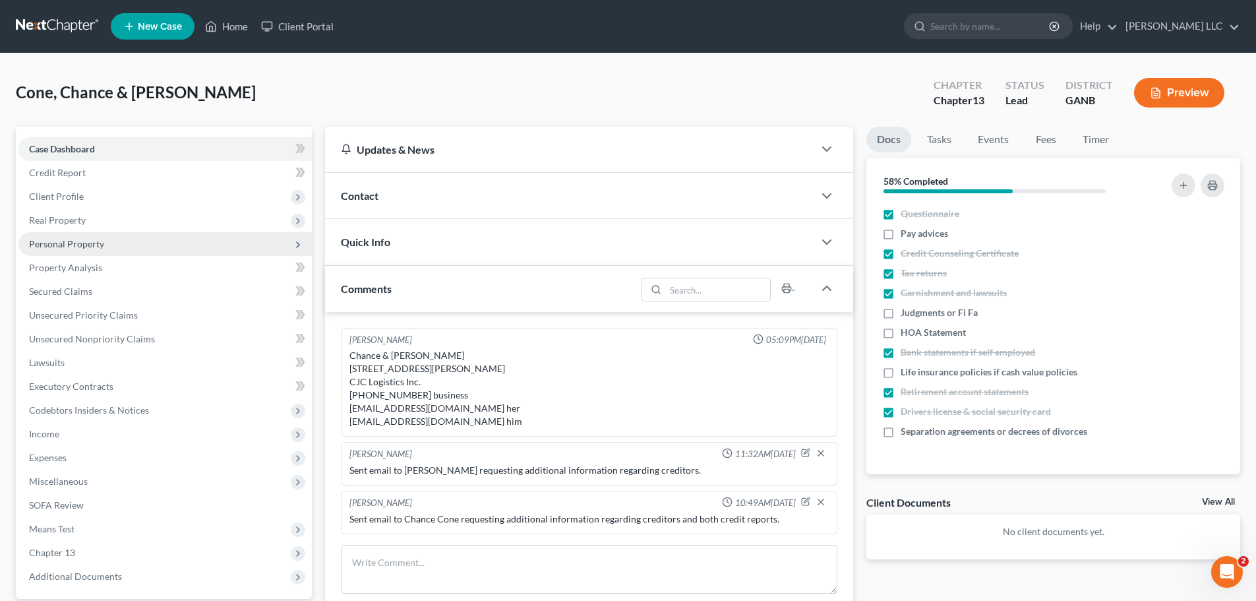
scroll to position [9, 0]
click at [79, 243] on span "Personal Property" at bounding box center [66, 243] width 75 height 11
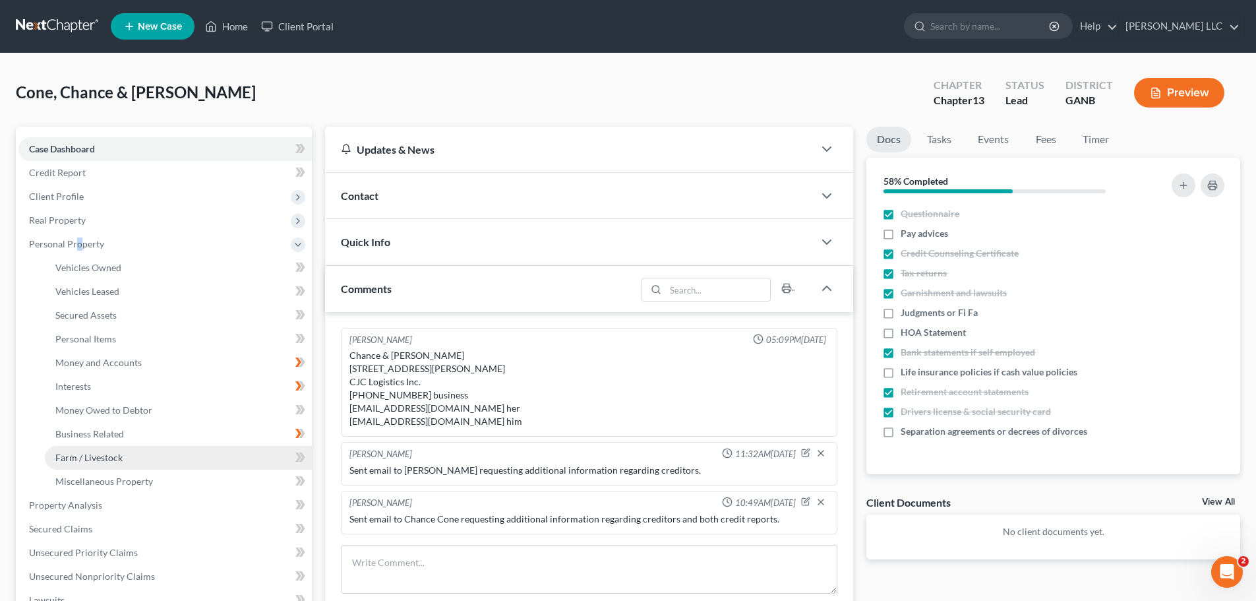
click at [111, 456] on span "Farm / Livestock" at bounding box center [88, 457] width 67 height 11
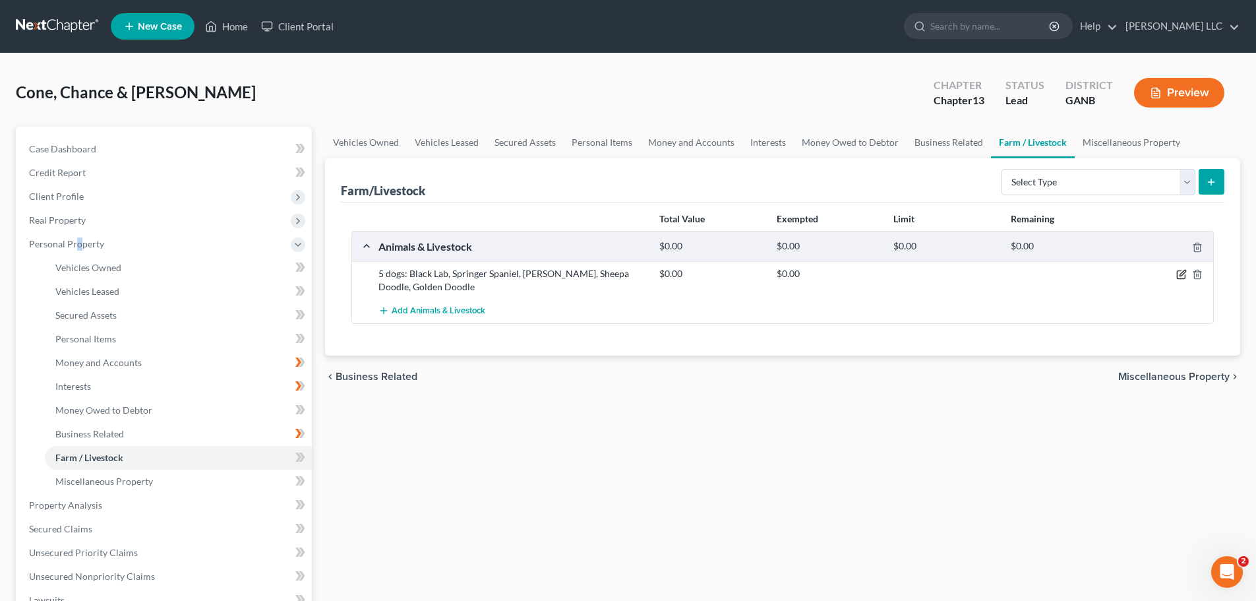
click at [1183, 274] on icon "button" at bounding box center [1182, 274] width 11 height 11
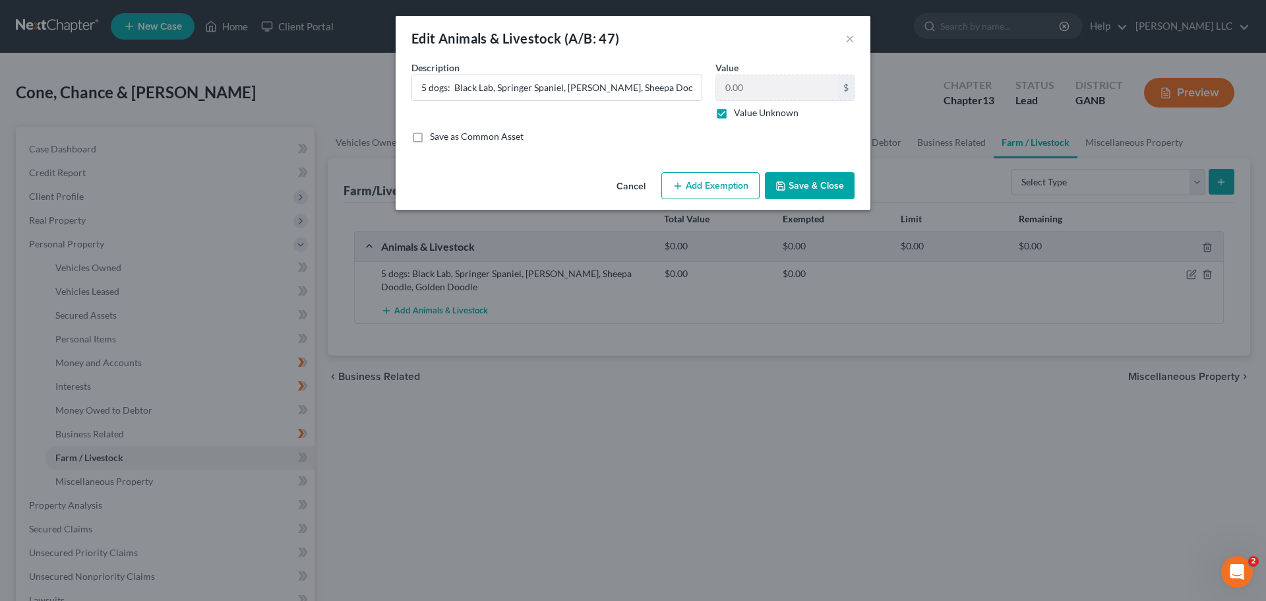
click at [734, 115] on label "Value Unknown" at bounding box center [766, 112] width 65 height 13
click at [739, 115] on input "Value Unknown" at bounding box center [743, 110] width 9 height 9
checkbox input "false"
click at [750, 93] on input "0.00" at bounding box center [777, 87] width 122 height 25
type input "5,000.00"
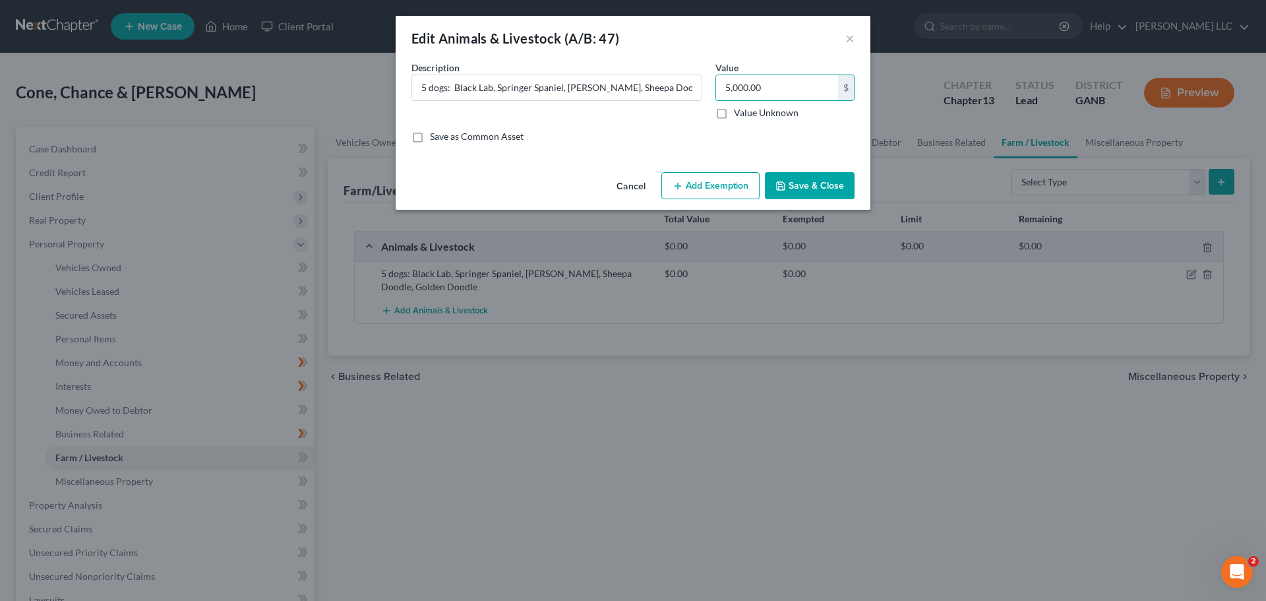
click at [836, 183] on button "Save & Close" at bounding box center [810, 186] width 90 height 28
